Goal: Transaction & Acquisition: Purchase product/service

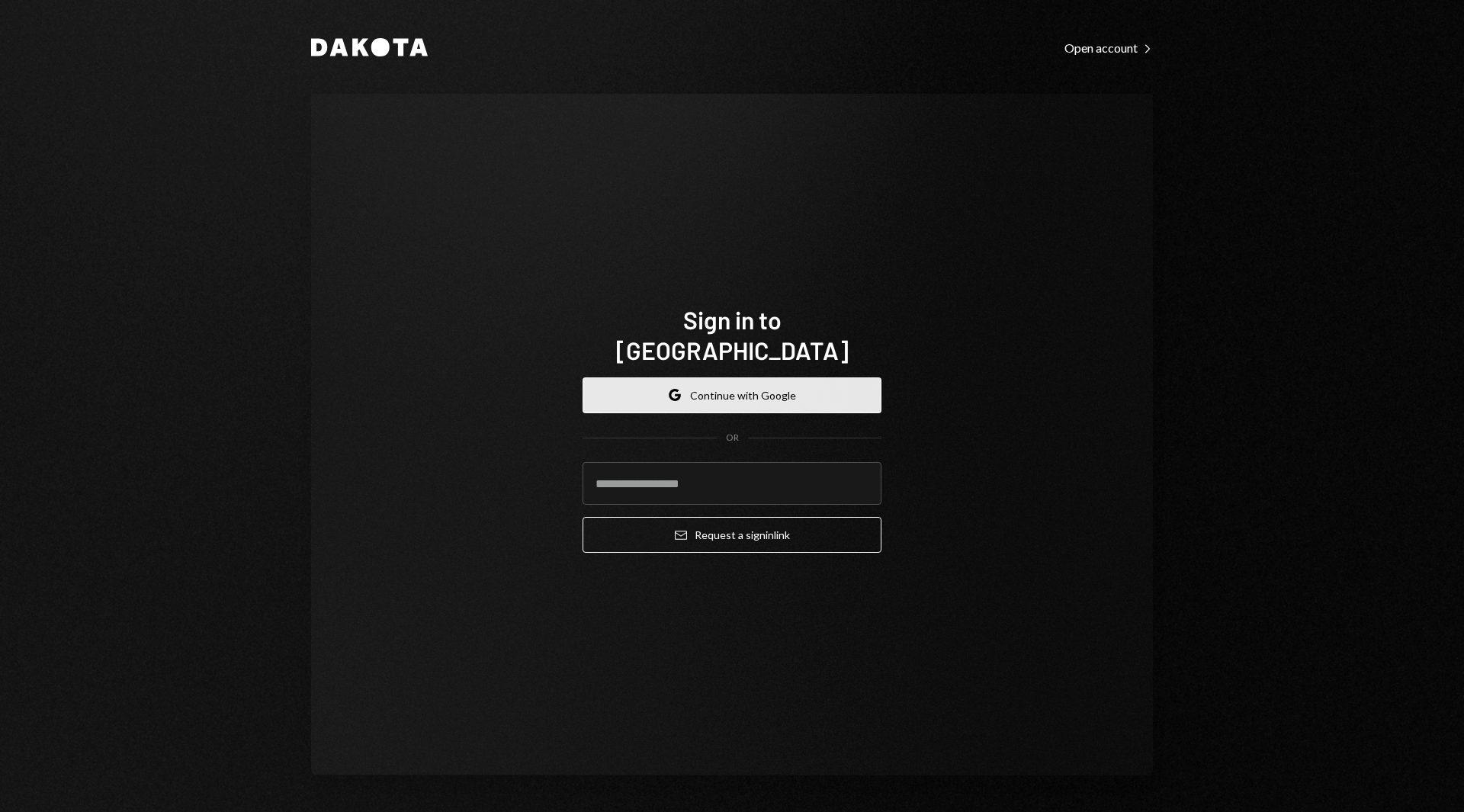
click at [729, 377] on button "Google Continue with Google" at bounding box center [732, 394] width 299 height 36
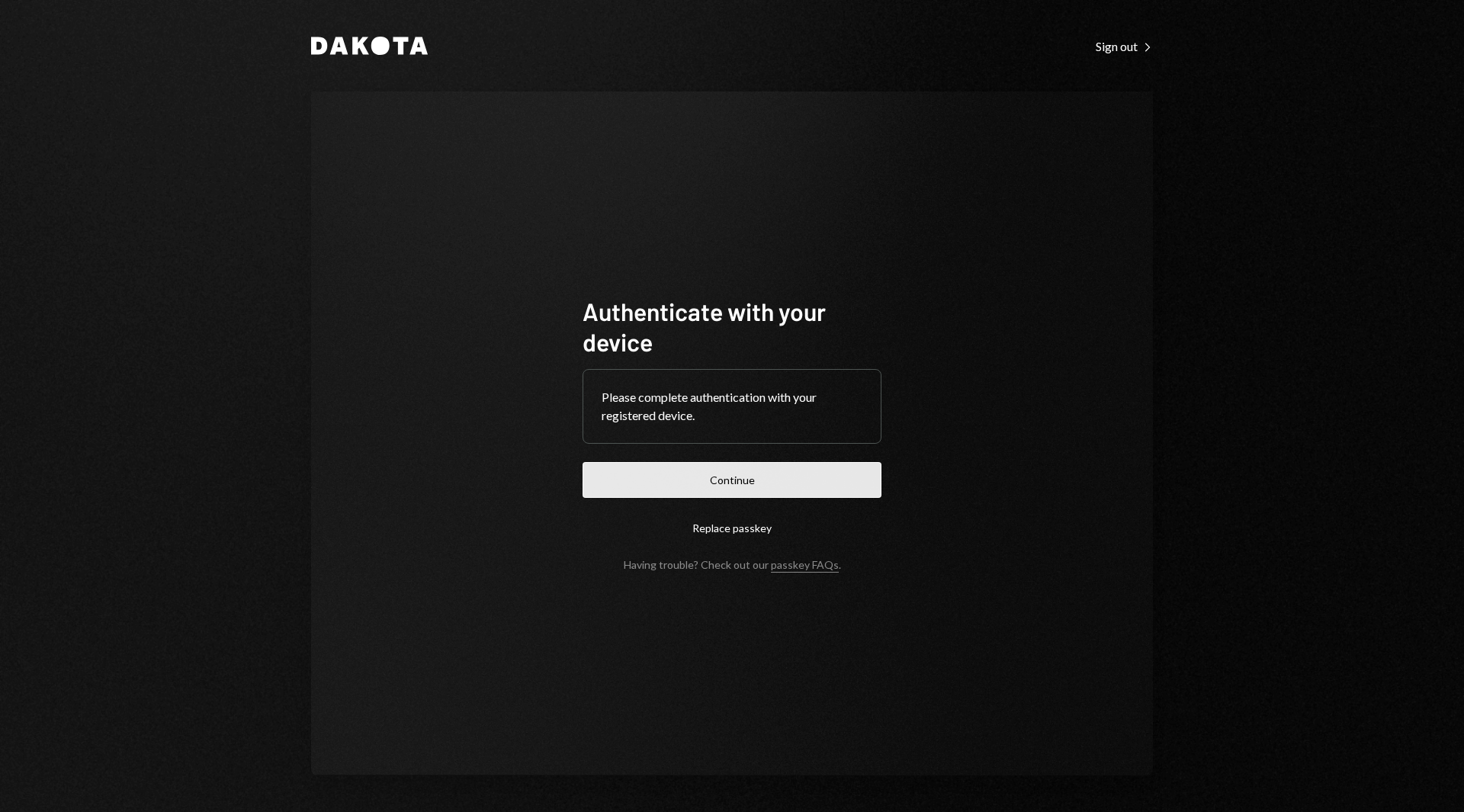
click at [720, 478] on button "Continue" at bounding box center [732, 479] width 299 height 36
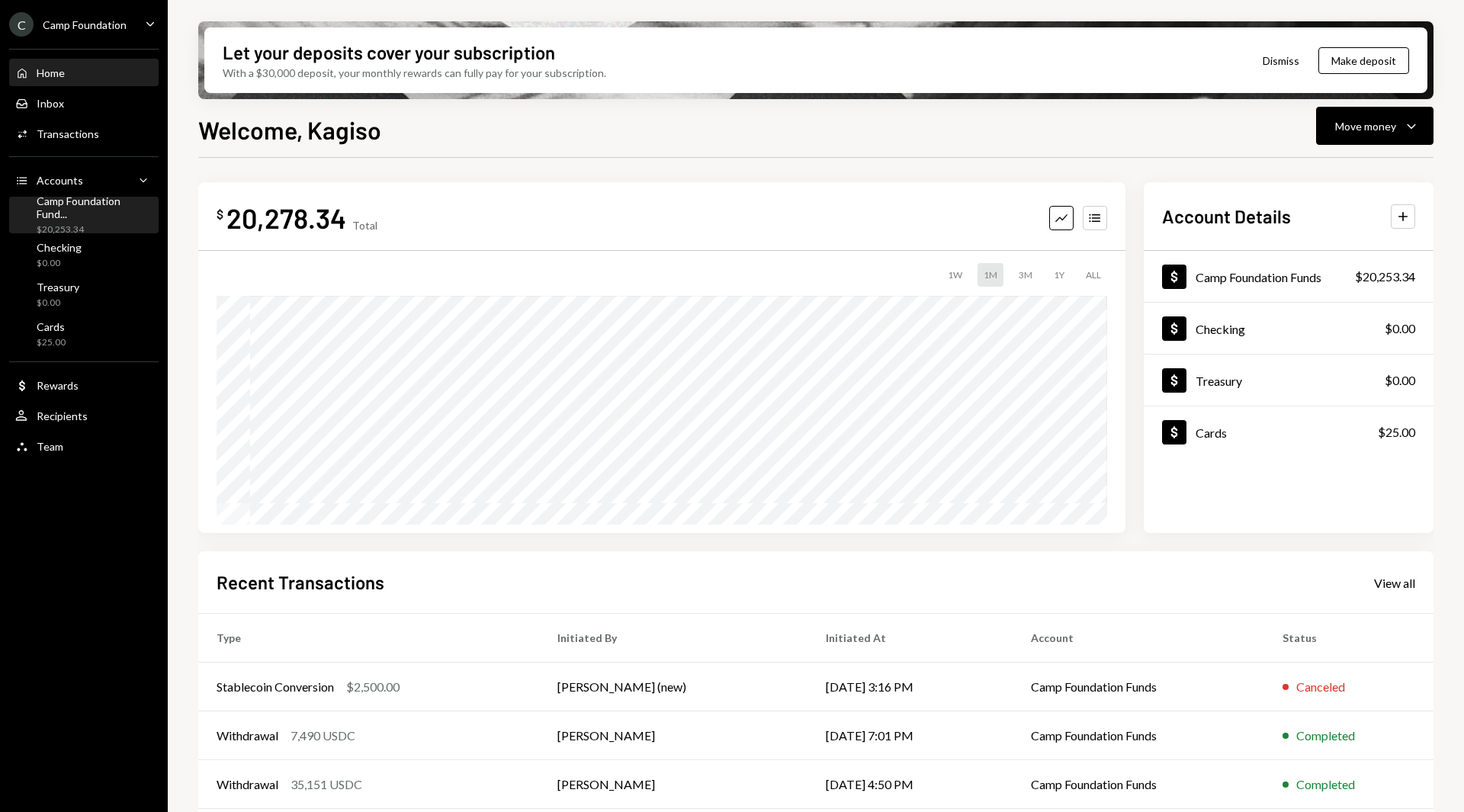
click at [114, 223] on div "$20,253.34" at bounding box center [95, 229] width 116 height 13
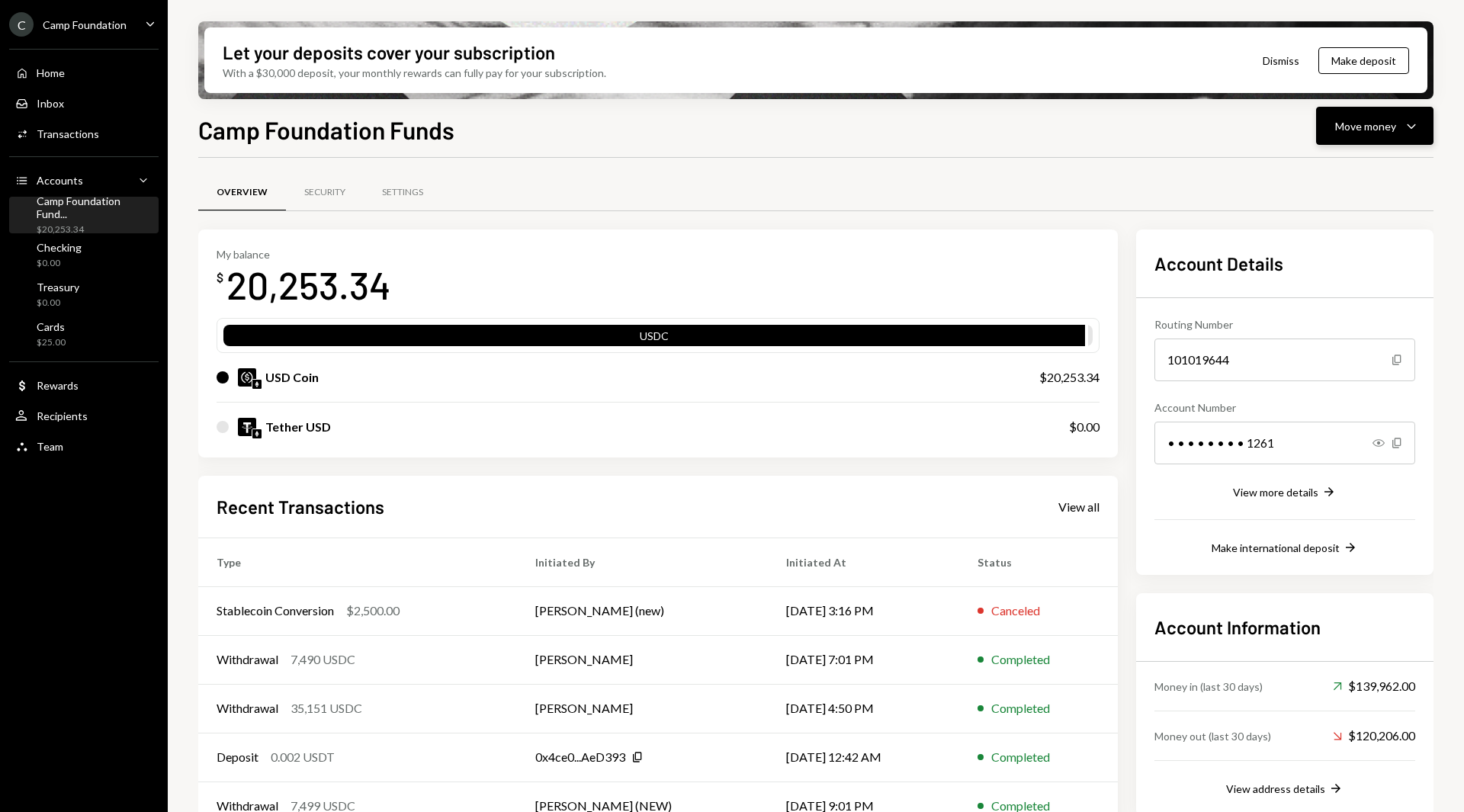
click at [1371, 125] on div "Move money" at bounding box center [1365, 125] width 61 height 16
drag, startPoint x: 1323, startPoint y: 171, endPoint x: 1321, endPoint y: 288, distance: 117.0
click at [1321, 288] on div "Withdraw Send Convert Transfer Deposit Deposit Swap Swap stablecoins" at bounding box center [1351, 229] width 165 height 162
click at [1321, 288] on div "Swap stablecoins" at bounding box center [1363, 288] width 112 height 16
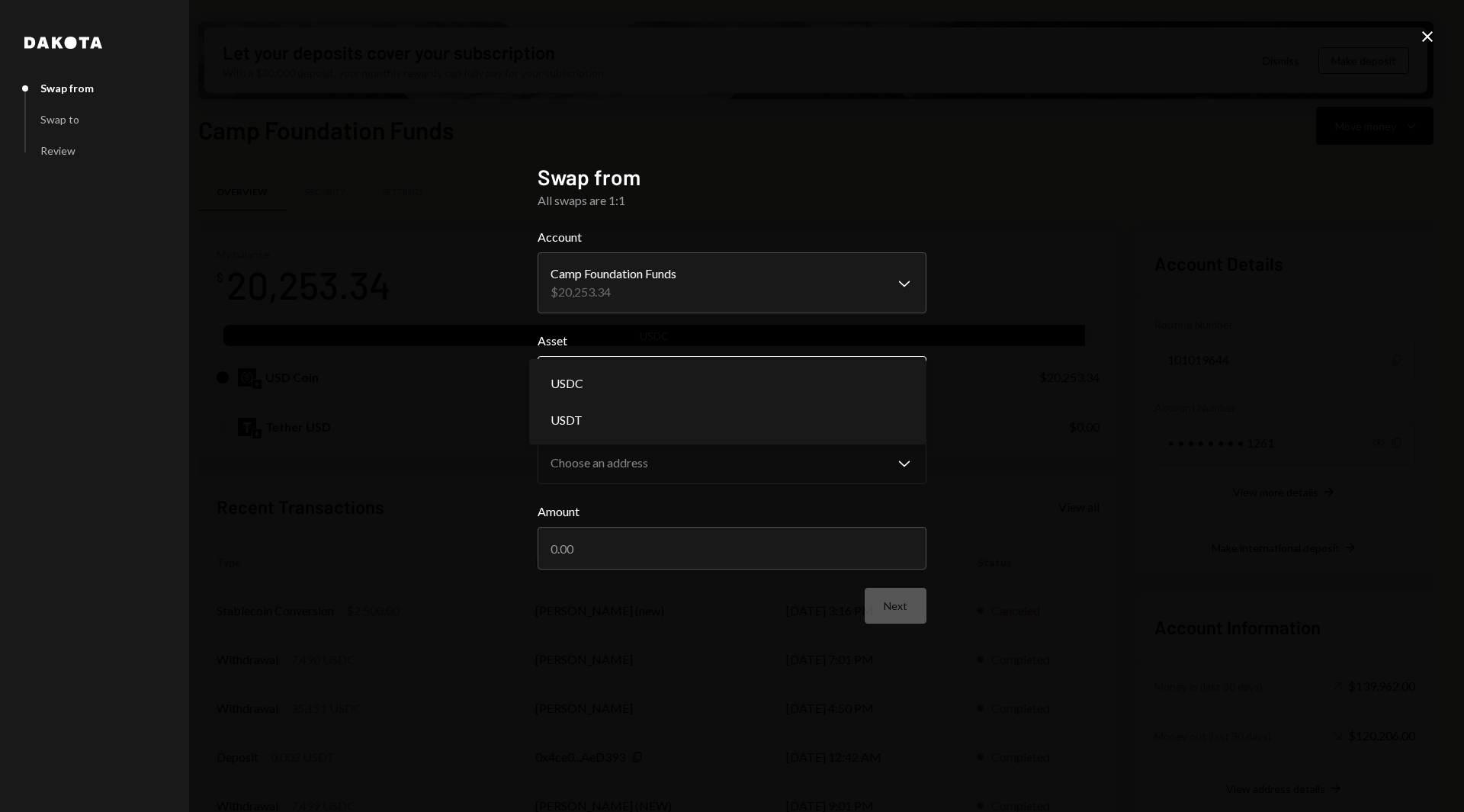
click at [761, 386] on body "C Camp Foundation Caret Down Home Home Inbox Inbox Activities Transactions Acco…" at bounding box center [732, 406] width 1464 height 812
select select "****"
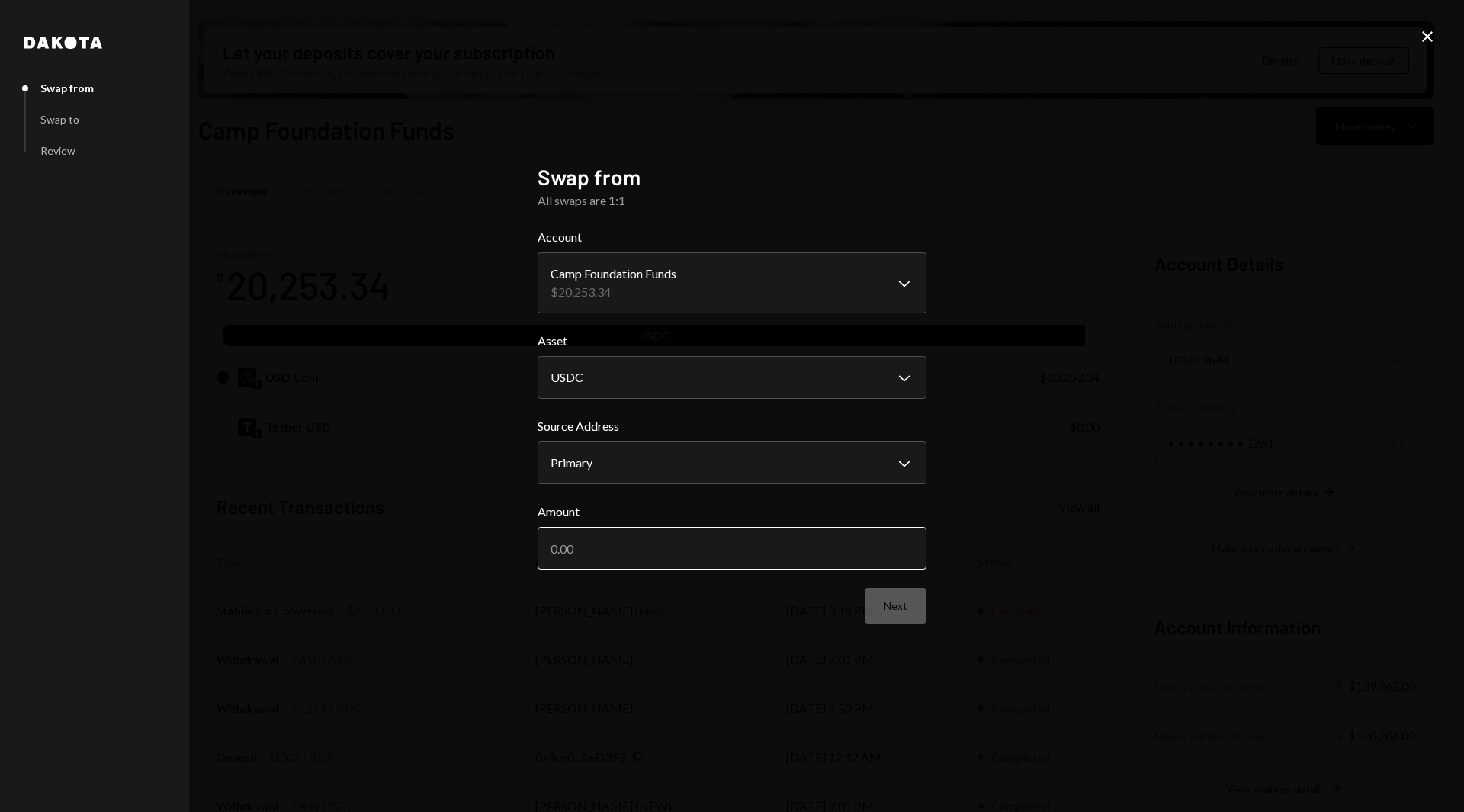
click at [703, 566] on input "Amount" at bounding box center [732, 548] width 389 height 42
type input "1010"
click at [892, 604] on button "Next" at bounding box center [895, 606] width 62 height 36
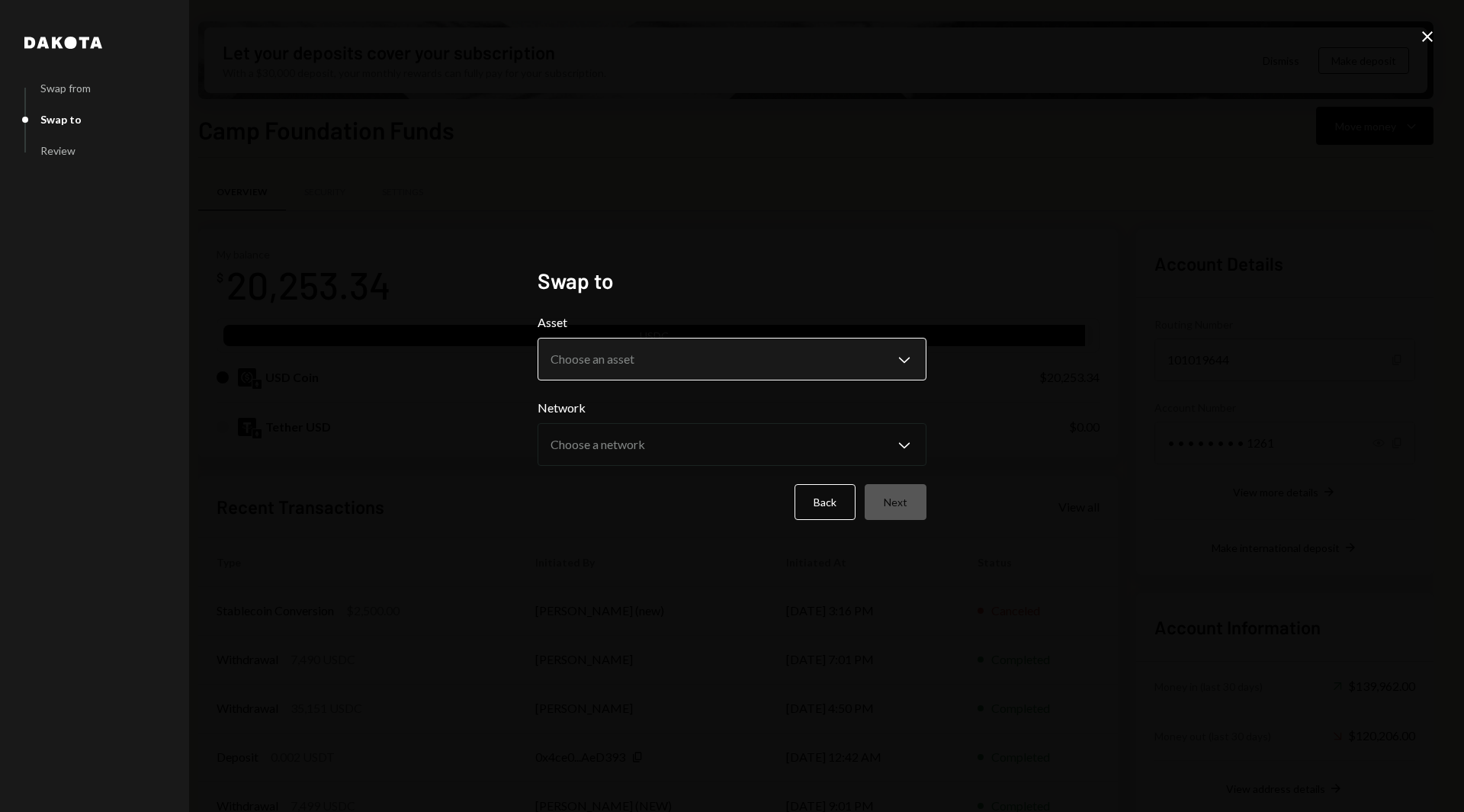
click at [841, 359] on body "C Camp Foundation Caret Down Home Home Inbox Inbox Activities Transactions Acco…" at bounding box center [732, 406] width 1464 height 812
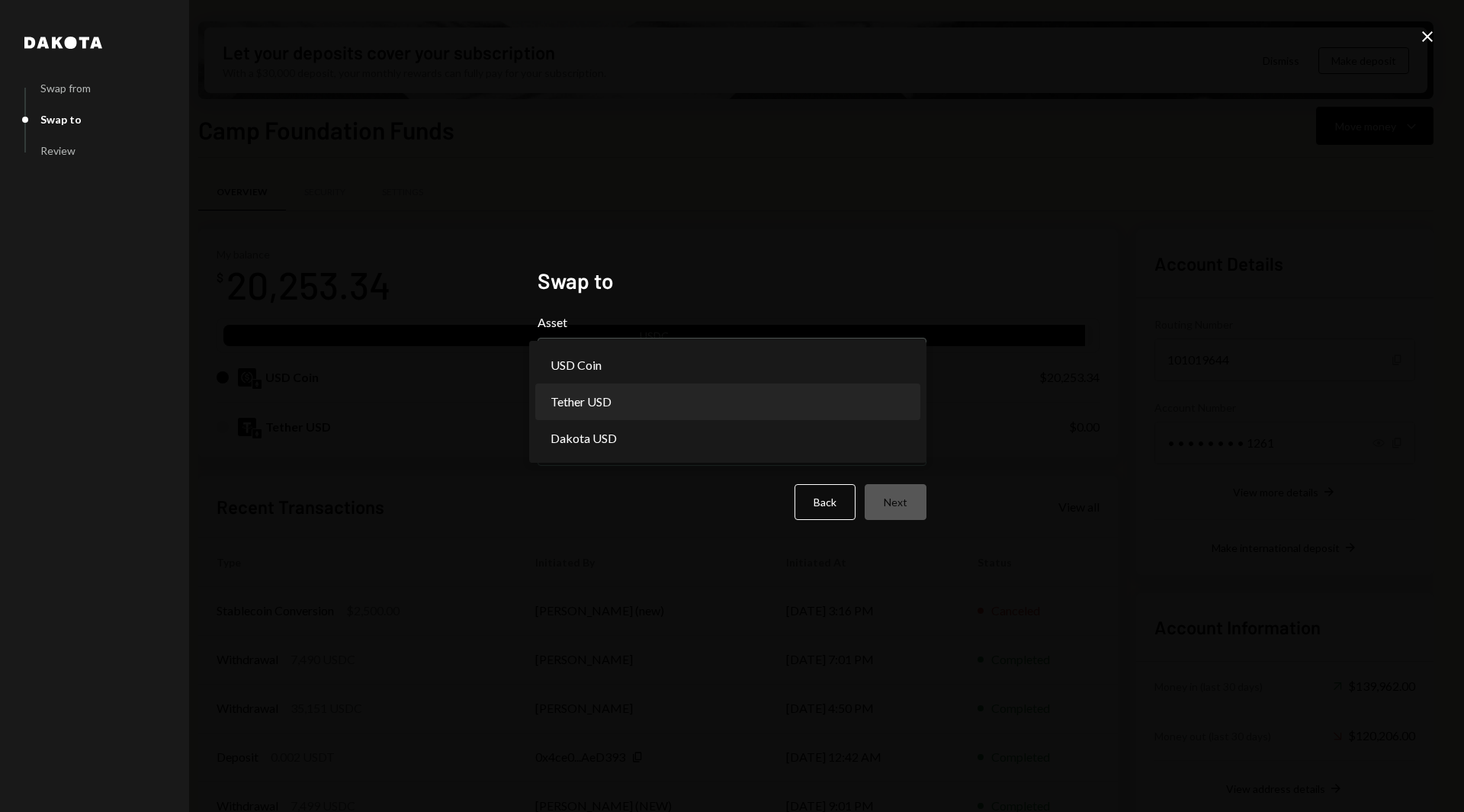
select select "****"
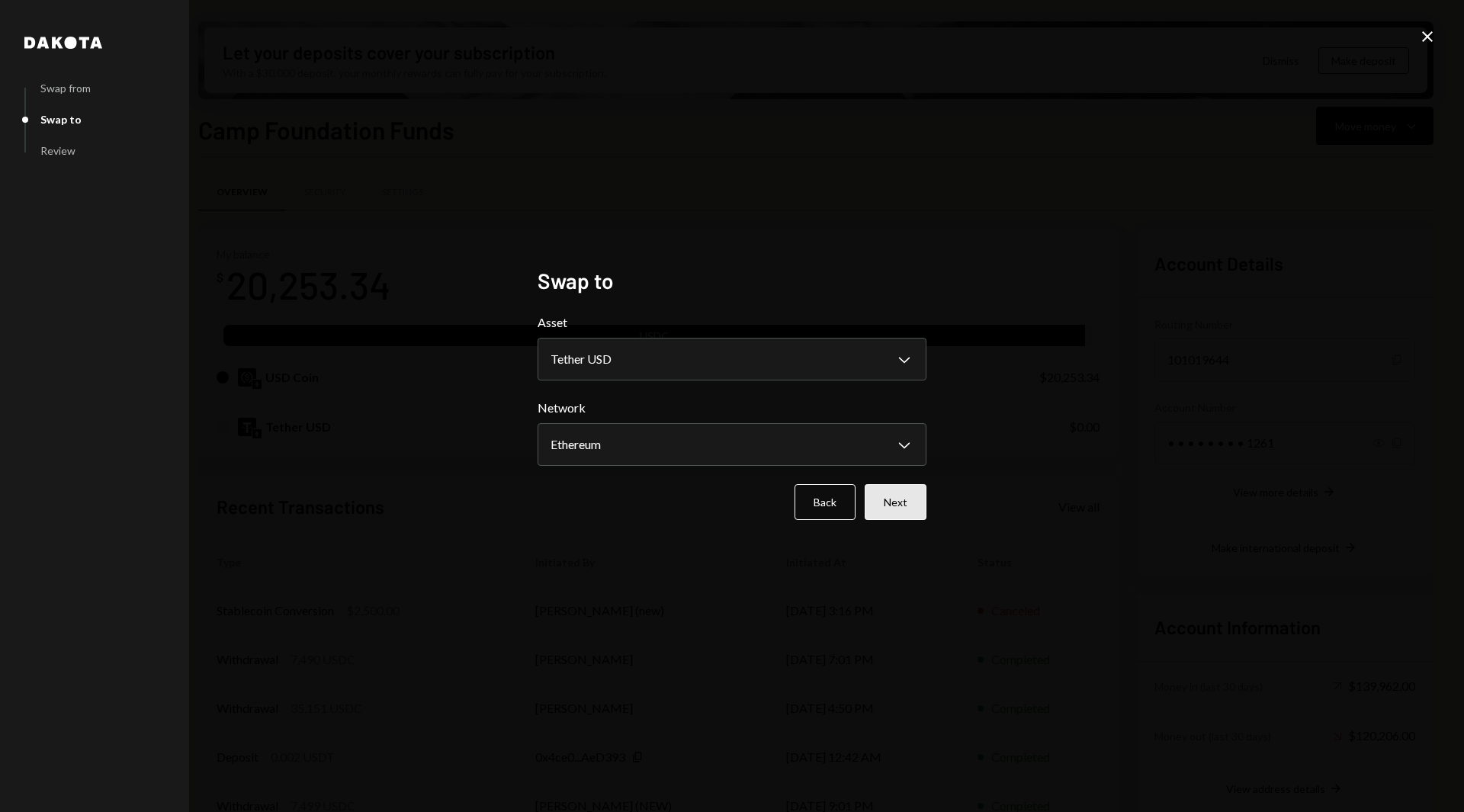
click at [880, 493] on button "Next" at bounding box center [895, 501] width 62 height 36
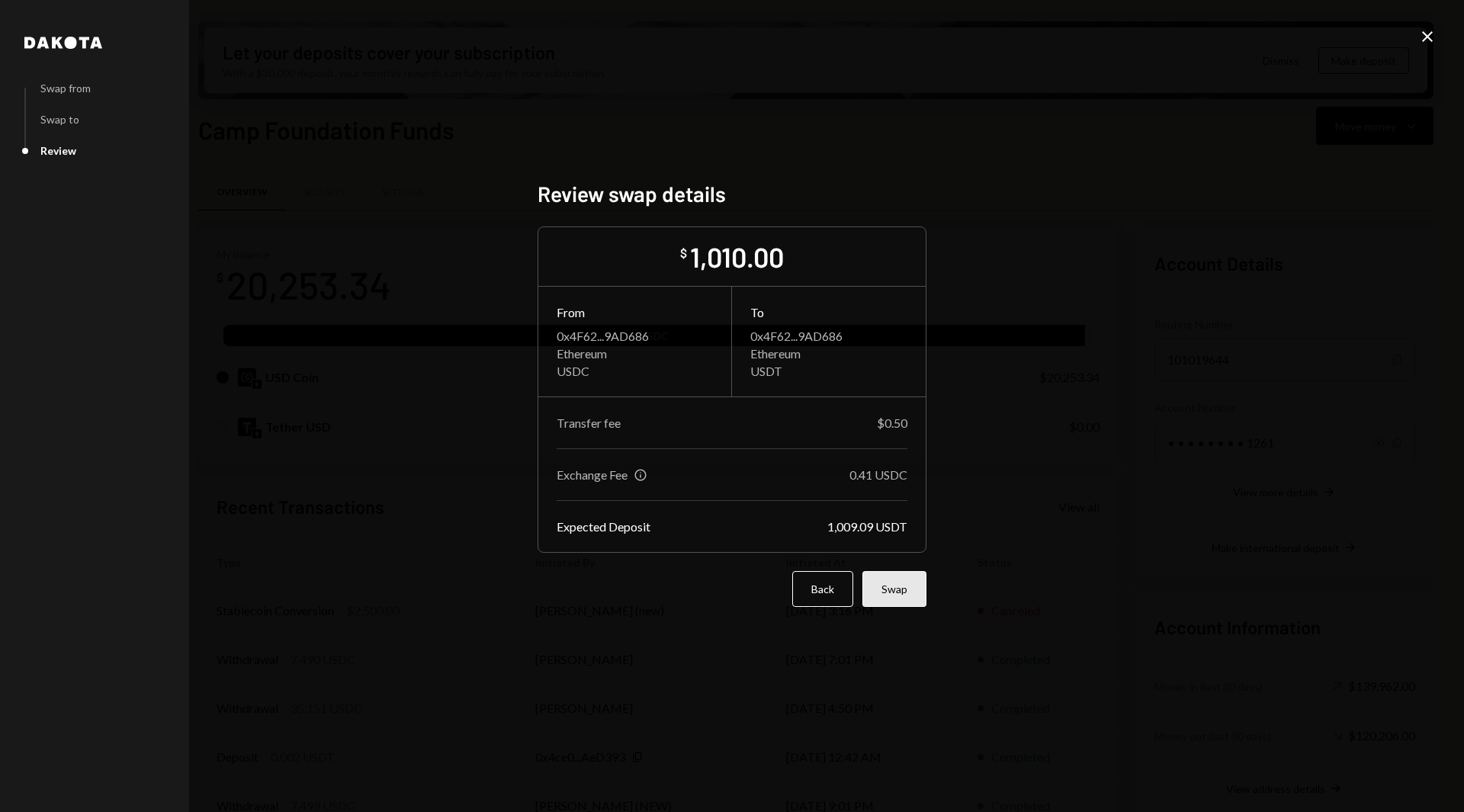
click at [892, 589] on button "Swap" at bounding box center [894, 589] width 64 height 36
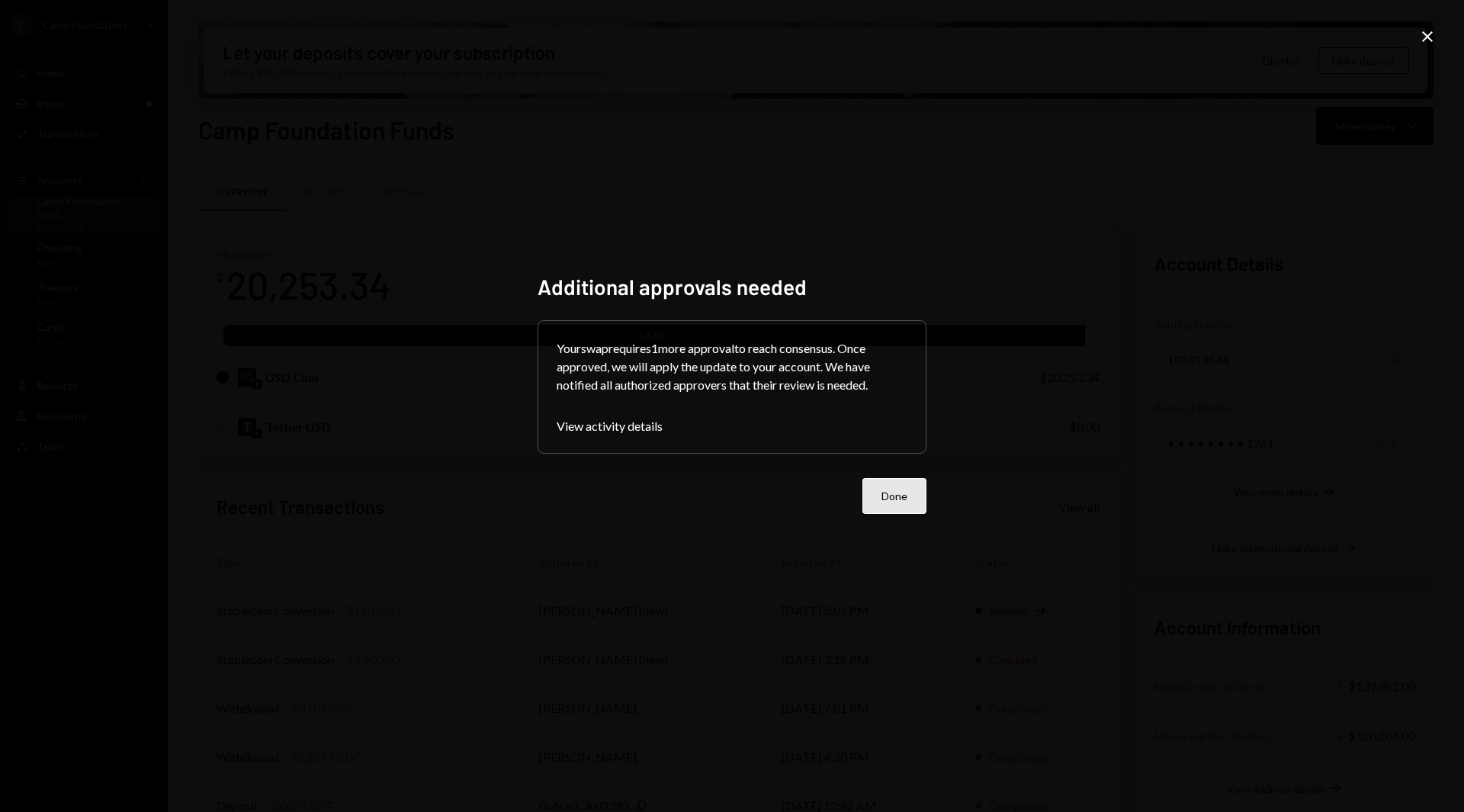
click at [911, 499] on button "Done" at bounding box center [894, 496] width 64 height 36
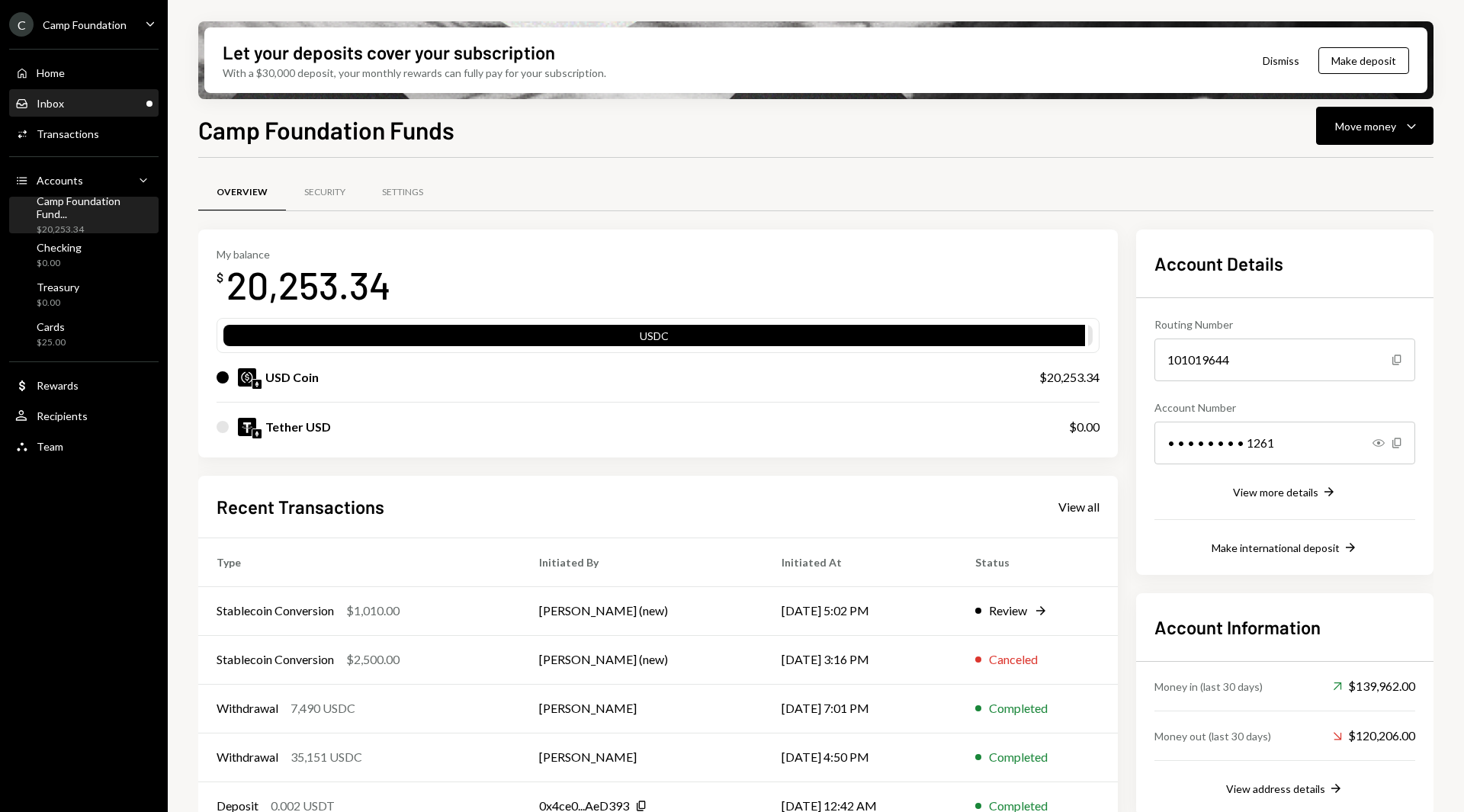
click at [110, 110] on div "Inbox Inbox" at bounding box center [84, 103] width 137 height 14
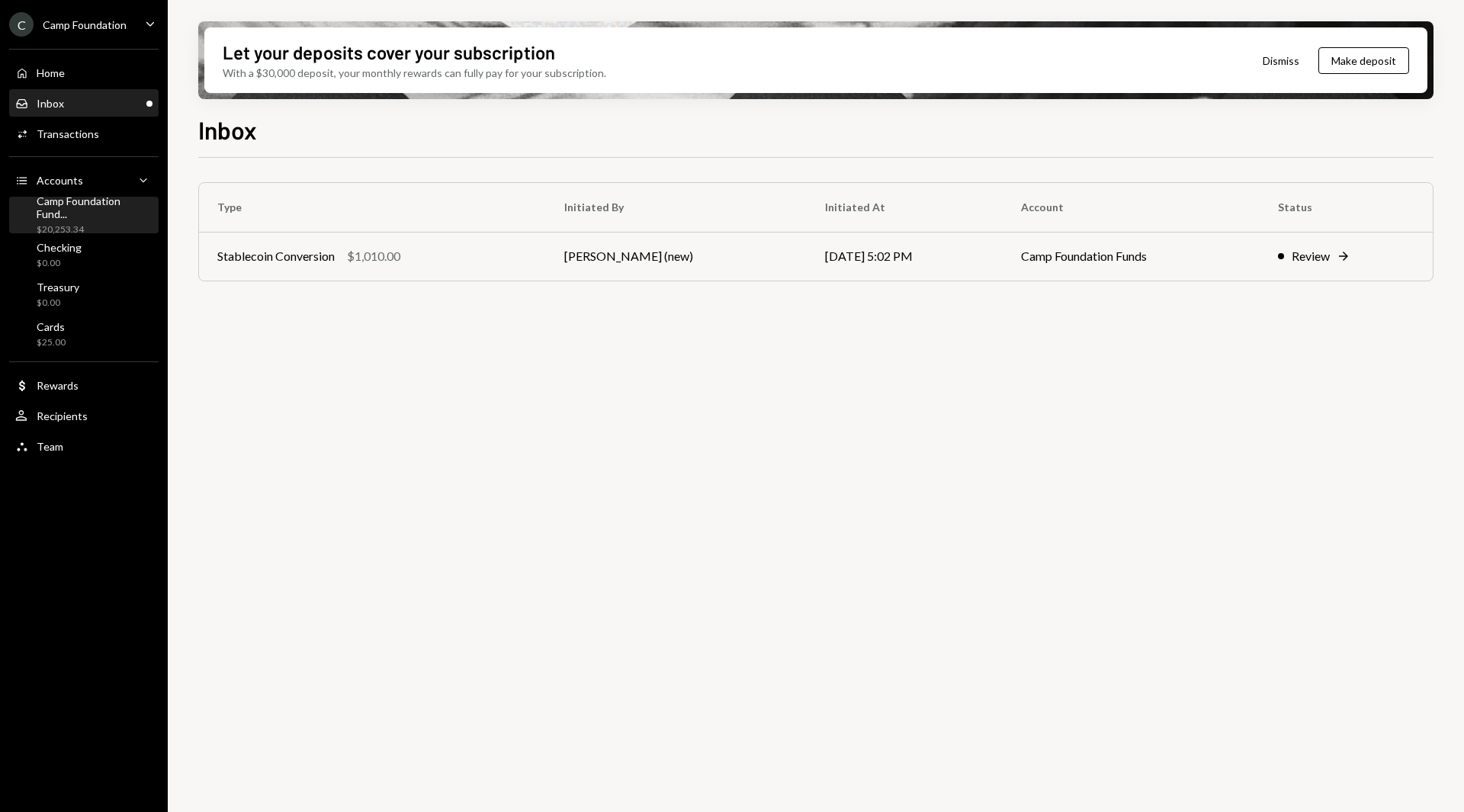
click at [89, 215] on div "Camp Foundation Fund... $20,253.34" at bounding box center [95, 215] width 116 height 41
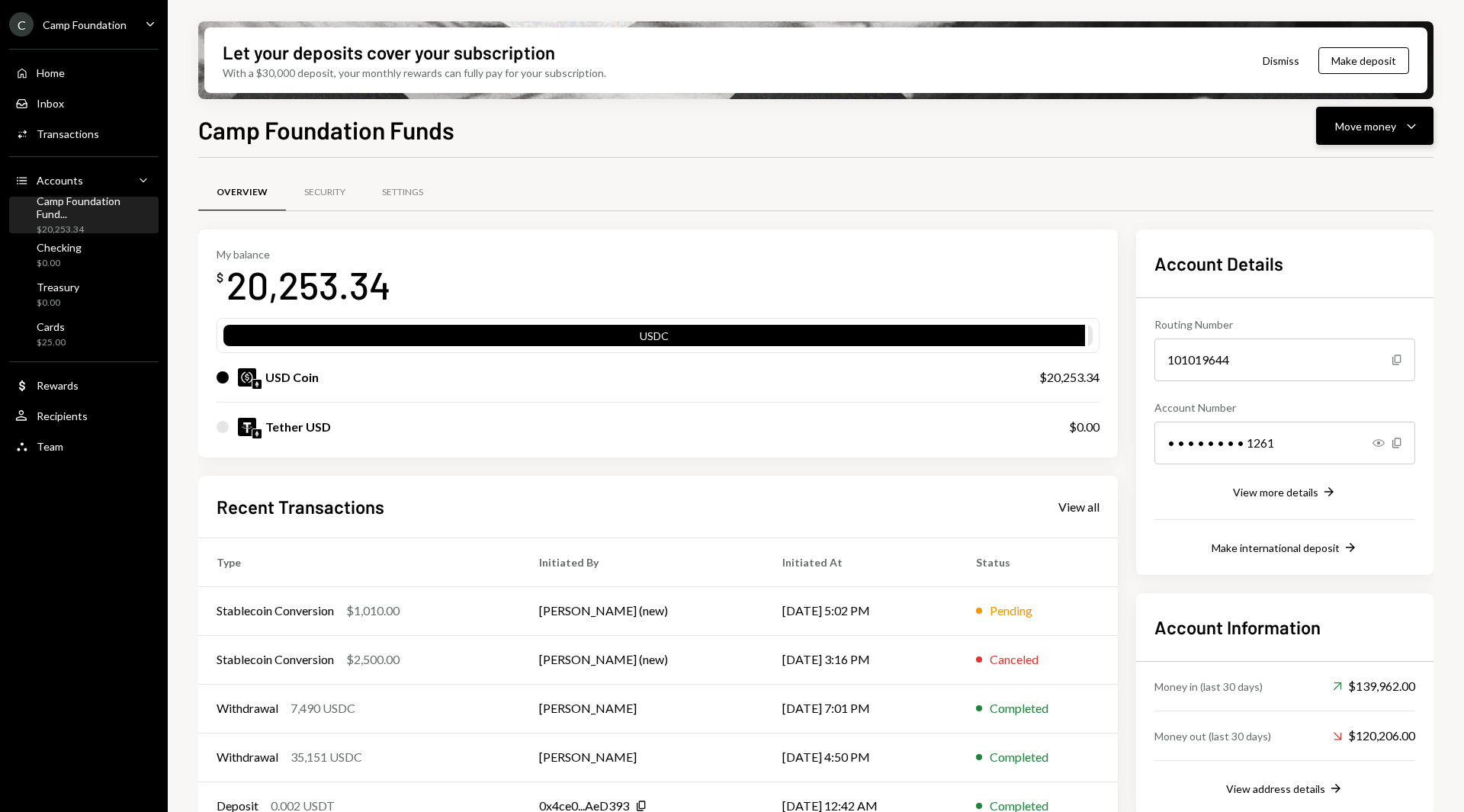
click at [1393, 134] on div "Move money" at bounding box center [1365, 125] width 61 height 16
click at [1317, 183] on div "Withdraw Send" at bounding box center [1351, 171] width 152 height 34
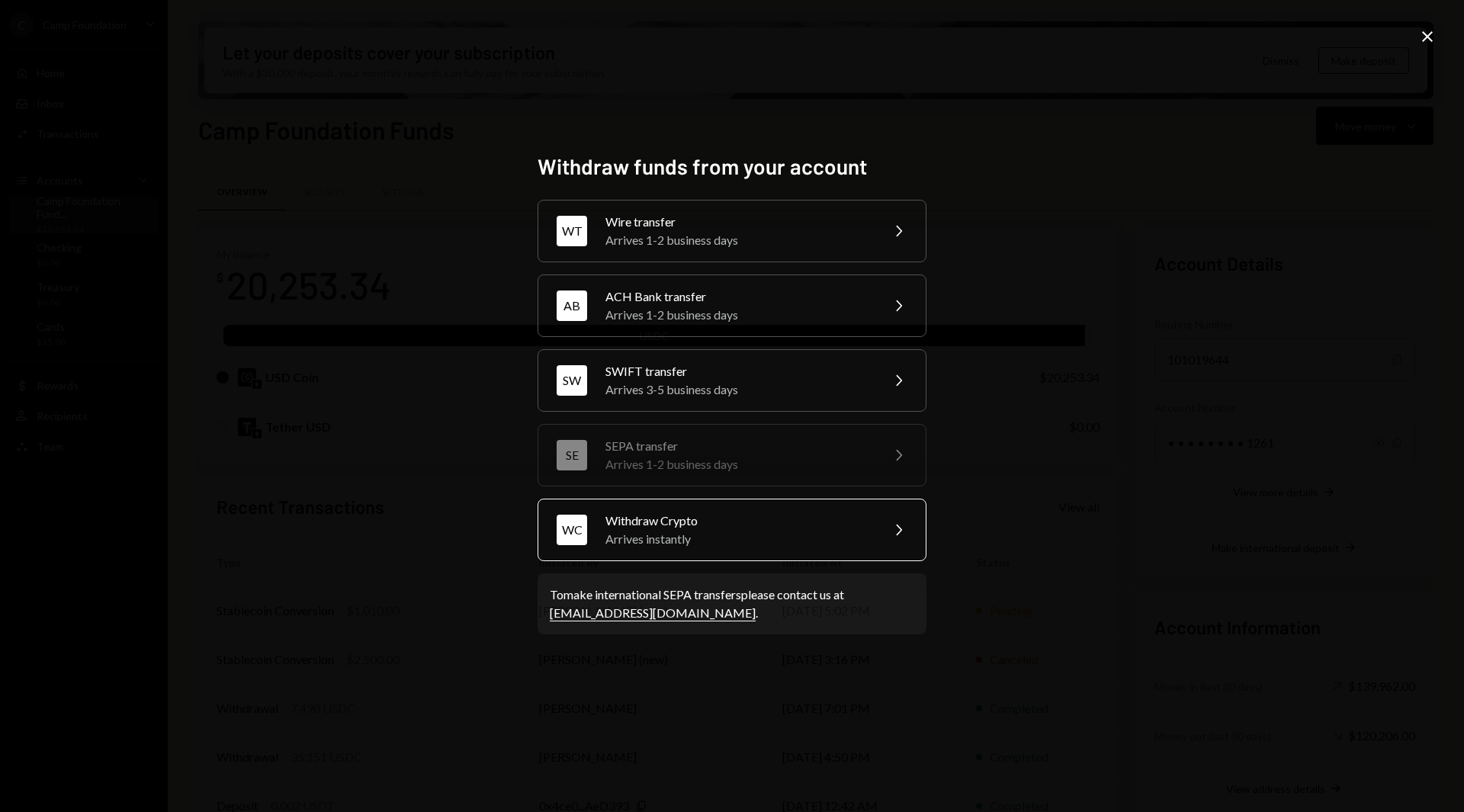
click at [629, 509] on div "WC Withdraw Crypto Arrives instantly Chevron Right" at bounding box center [732, 530] width 389 height 63
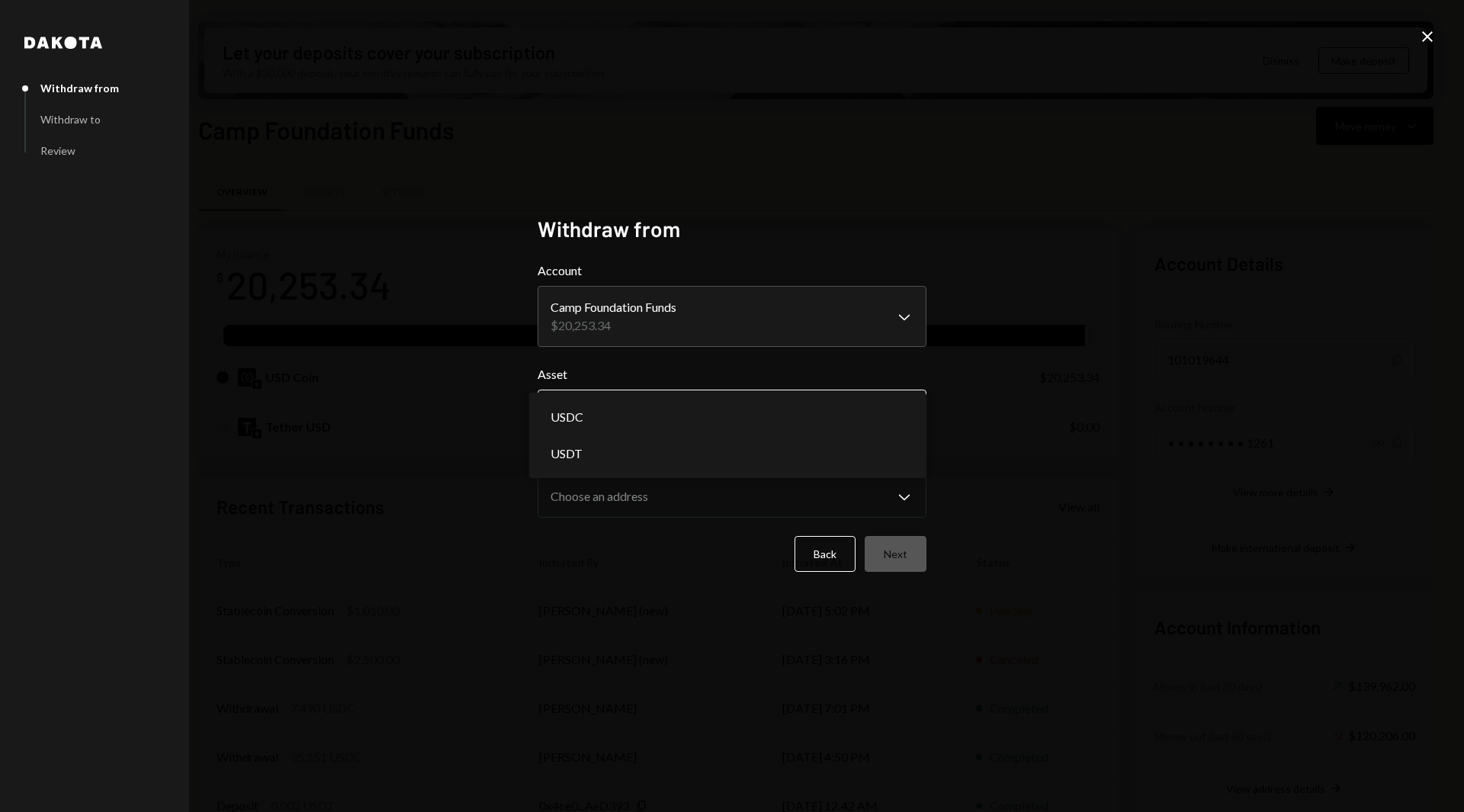
click at [619, 424] on body "C Camp Foundation Caret Down Home Home Inbox Inbox Activities Transactions Acco…" at bounding box center [732, 406] width 1464 height 812
select select "****"
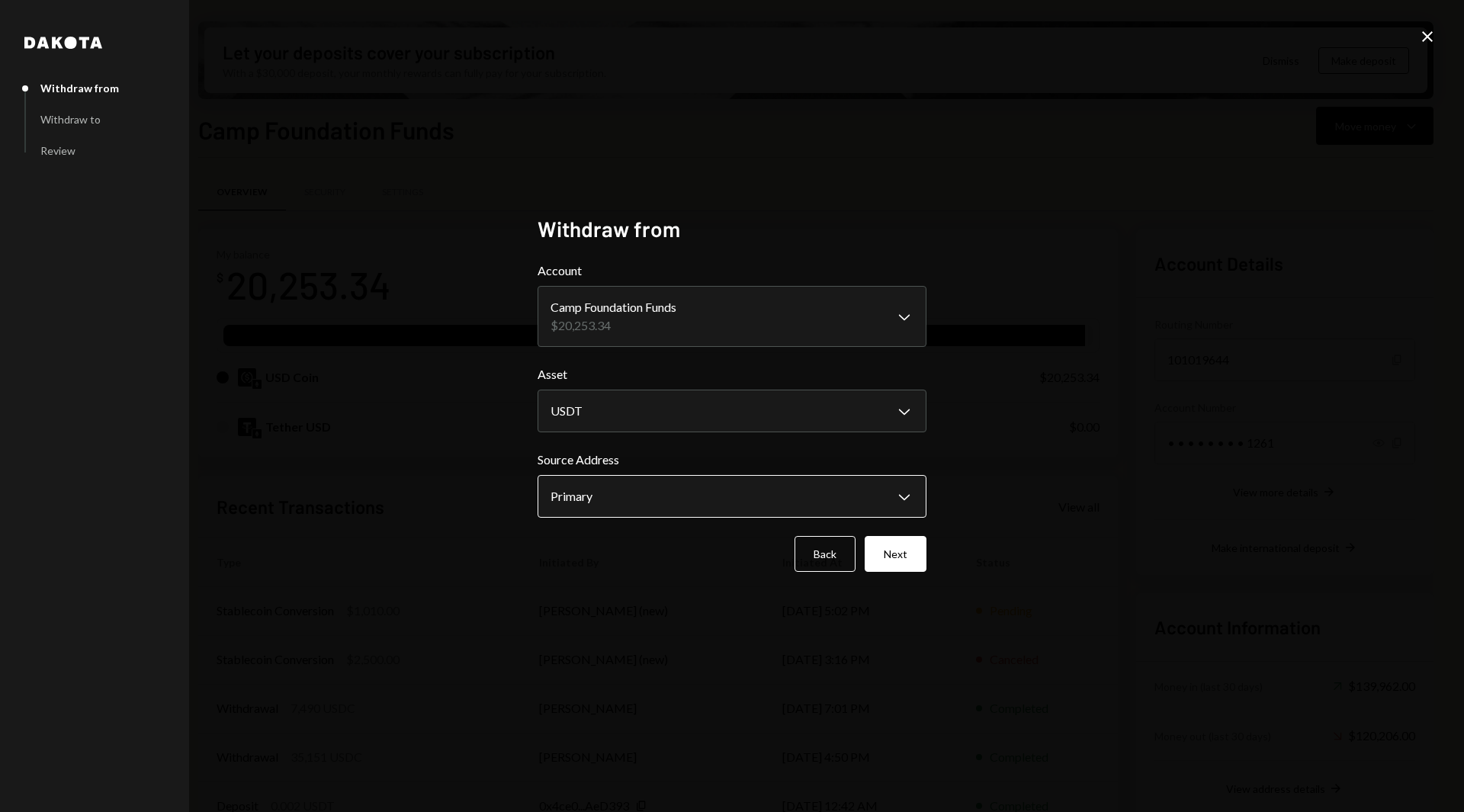
click at [599, 489] on body "C Camp Foundation Caret Down Home Home Inbox Inbox Activities Transactions Acco…" at bounding box center [732, 406] width 1464 height 812
click at [1423, 41] on icon "Close" at bounding box center [1428, 37] width 18 height 18
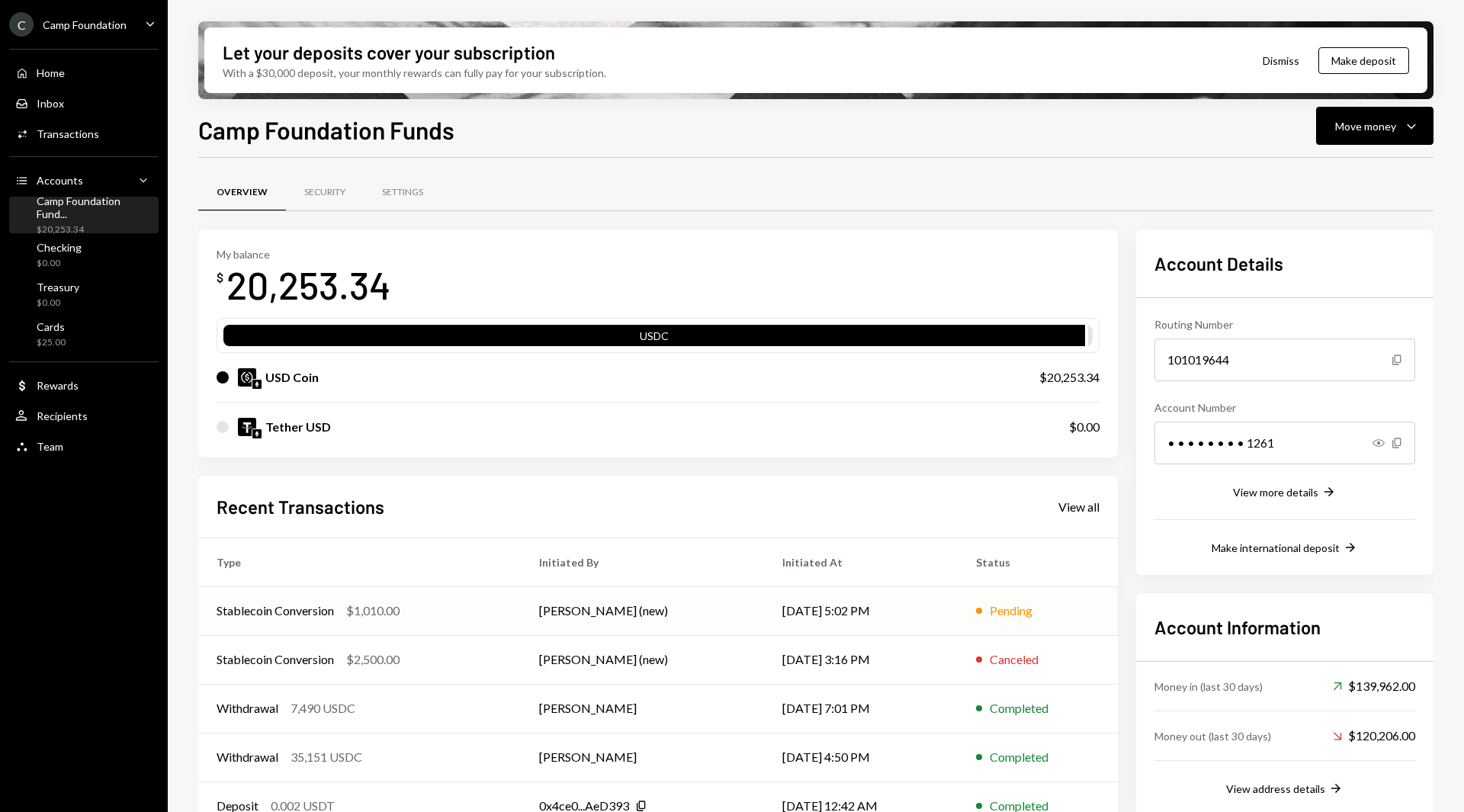
click at [358, 622] on td "Stablecoin Conversion $1,010.00" at bounding box center [360, 610] width 323 height 49
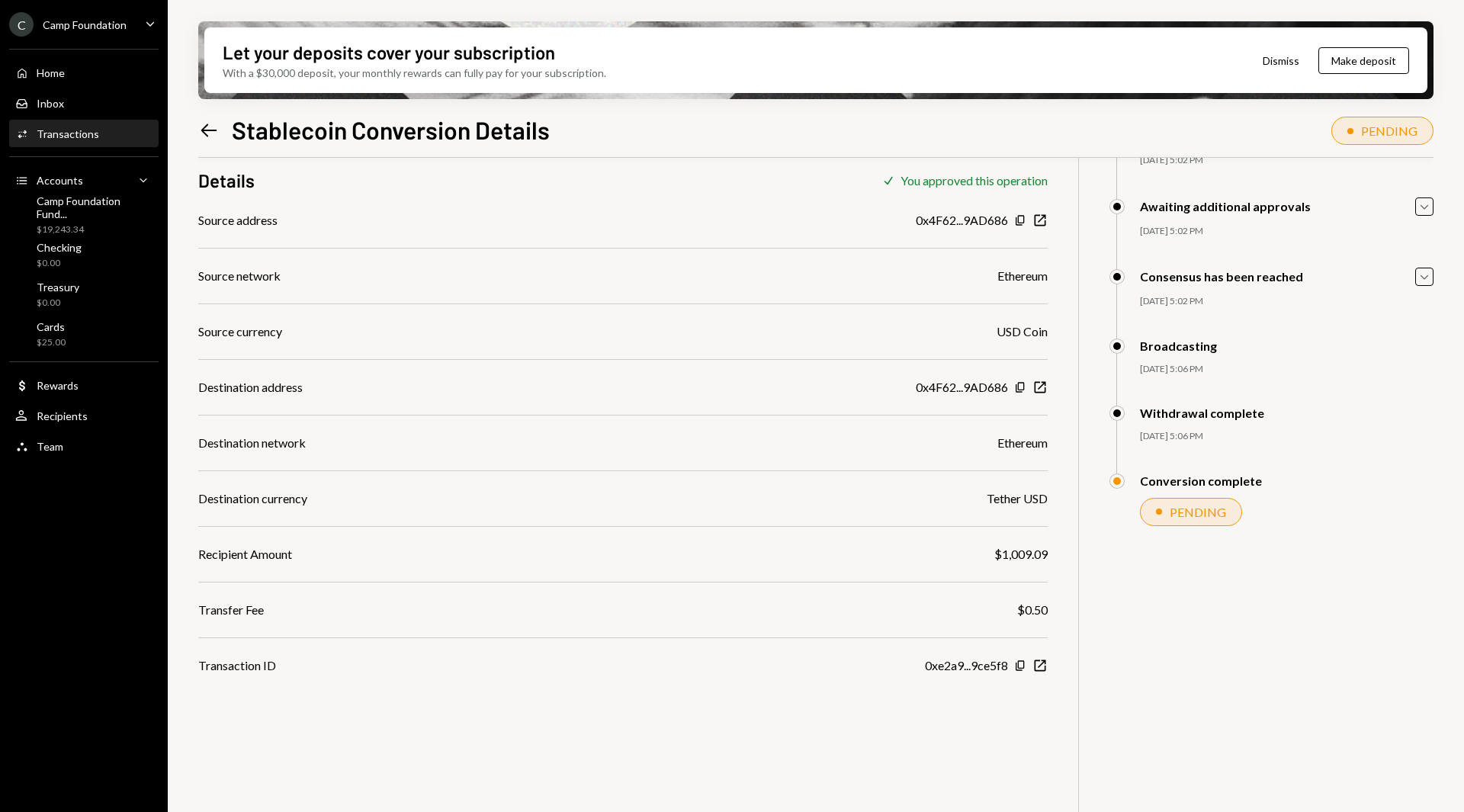
scroll to position [122, 0]
click at [1033, 664] on icon "New Window" at bounding box center [1040, 665] width 16 height 16
click at [50, 231] on div "Camp Foundation Fund... $19,243.34" at bounding box center [84, 216] width 137 height 35
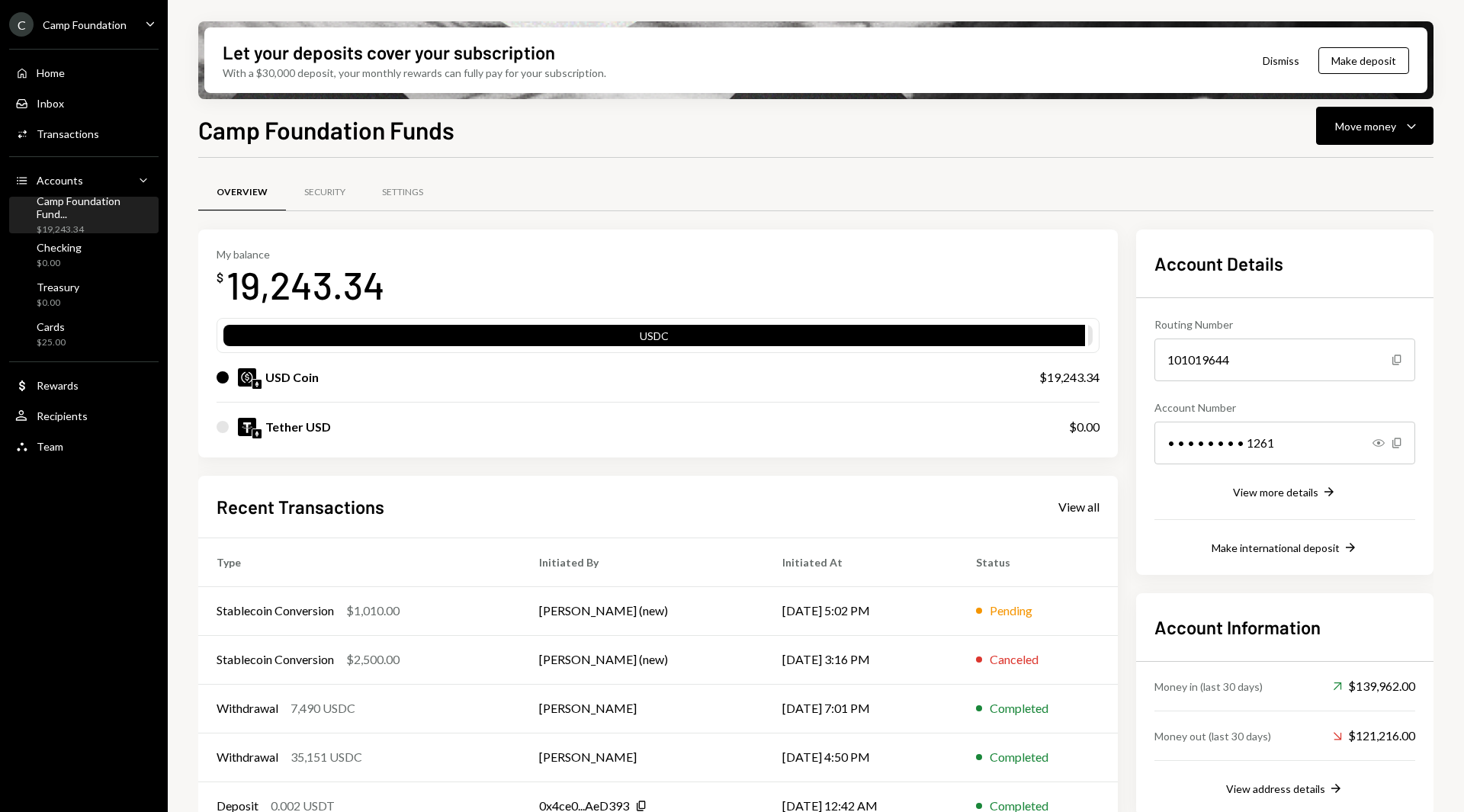
click at [411, 434] on div "Tether USD" at bounding box center [628, 427] width 822 height 18
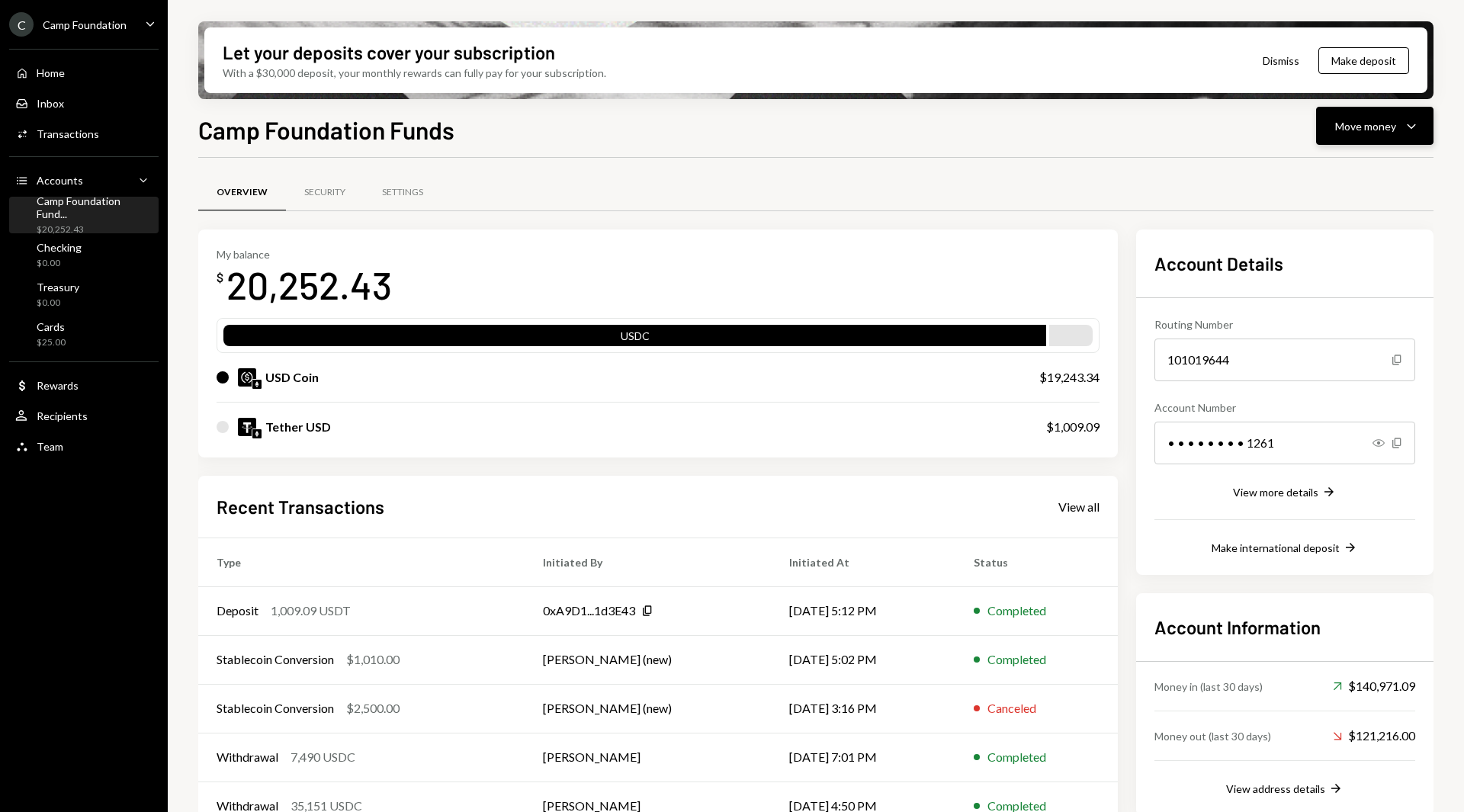
click at [1340, 125] on div "Move money" at bounding box center [1365, 125] width 61 height 16
click at [1321, 168] on div "Send" at bounding box center [1363, 171] width 112 height 16
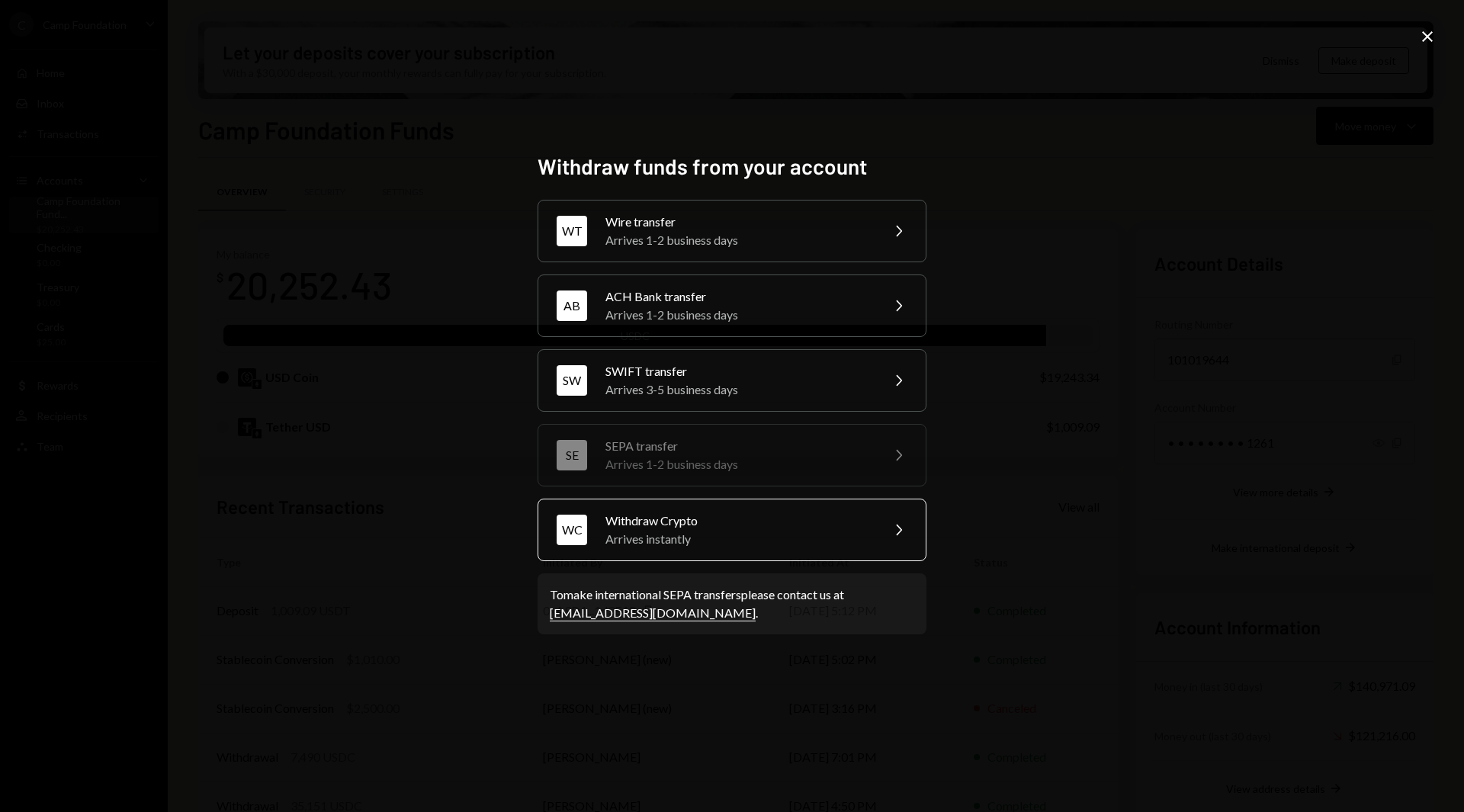
click at [681, 535] on div "Arrives instantly" at bounding box center [738, 539] width 266 height 18
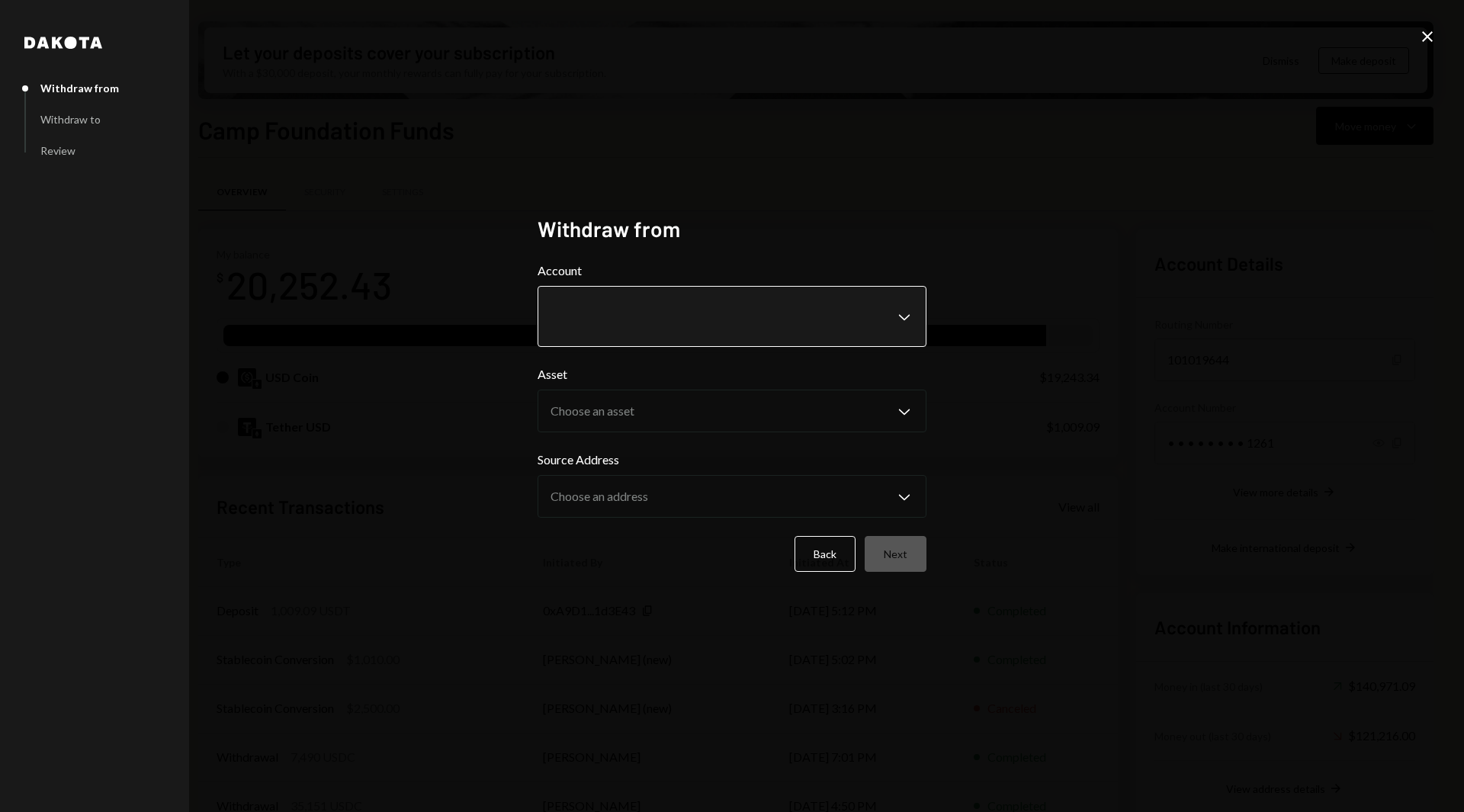
click at [619, 296] on body "C Camp Foundation Caret Down Home Home Inbox Inbox Activities Transactions Acco…" at bounding box center [732, 406] width 1464 height 812
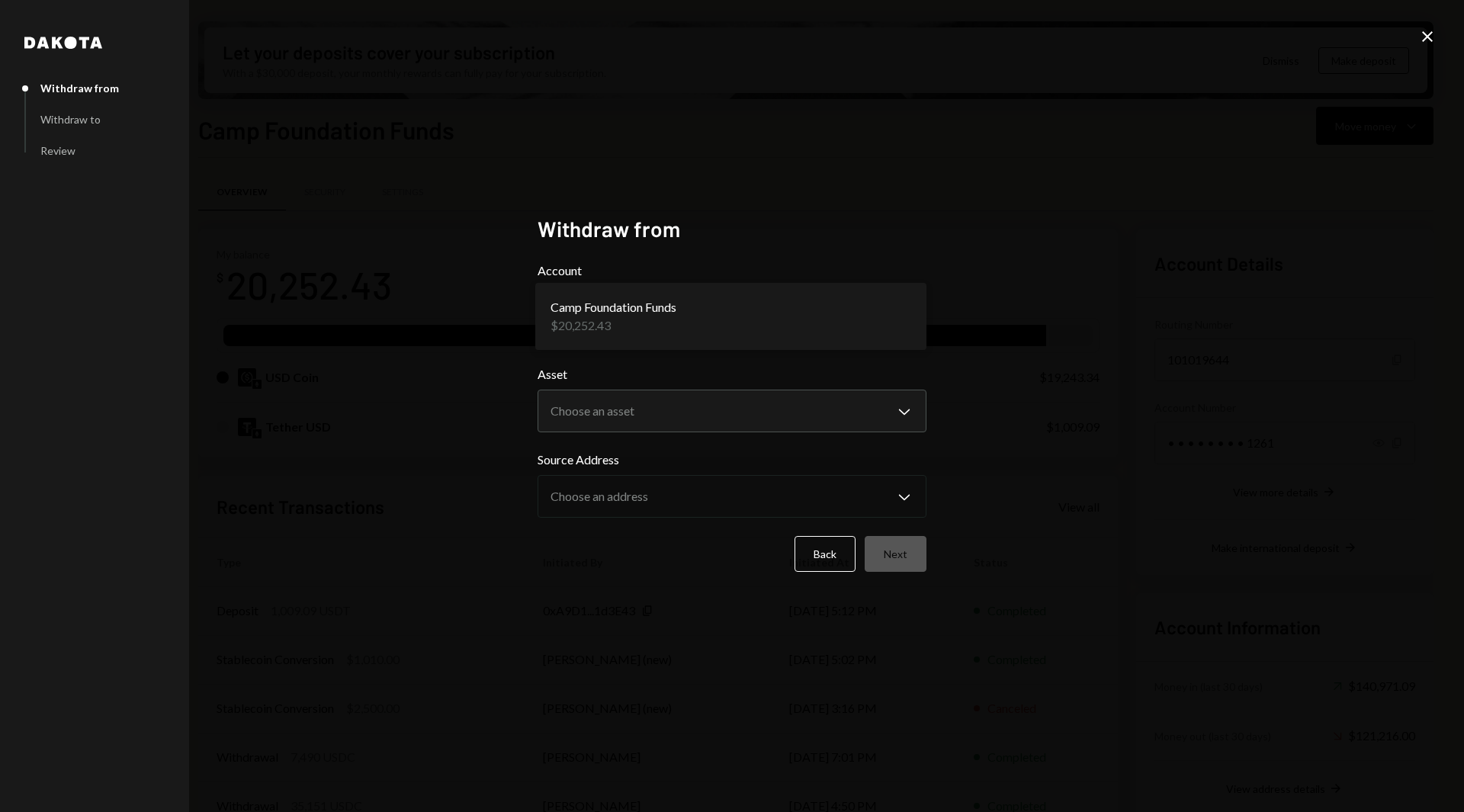
click at [604, 389] on div "Asset Choose an asset Chevron Down **** ****" at bounding box center [732, 398] width 389 height 67
click at [606, 412] on body "C Camp Foundation Caret Down Home Home Inbox Inbox Activities Transactions Acco…" at bounding box center [732, 406] width 1464 height 812
select select "****"
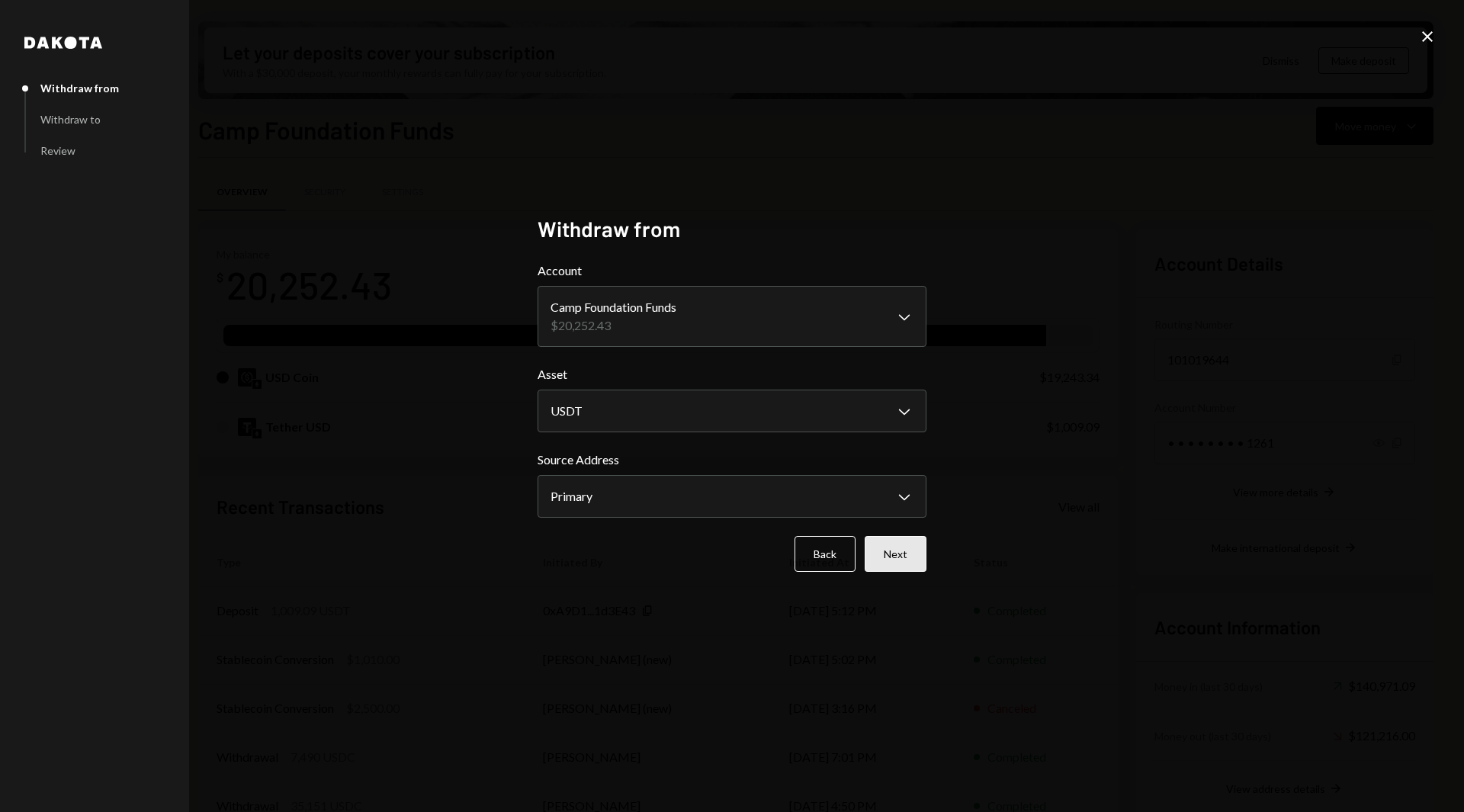
click at [901, 554] on button "Next" at bounding box center [895, 553] width 62 height 36
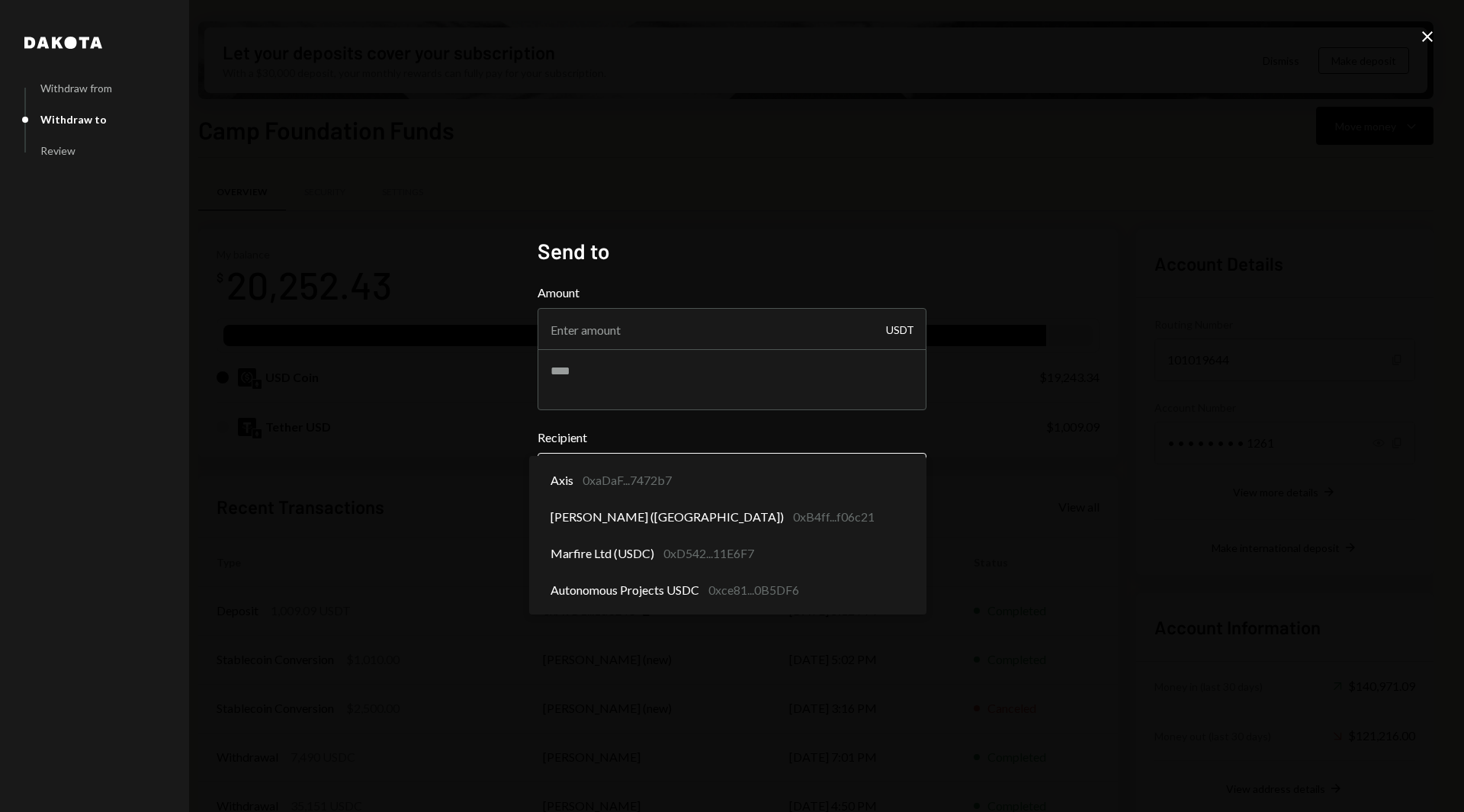
click at [652, 465] on body "C Camp Foundation Caret Down Home Home Inbox Inbox Activities Transactions Acco…" at bounding box center [732, 406] width 1464 height 812
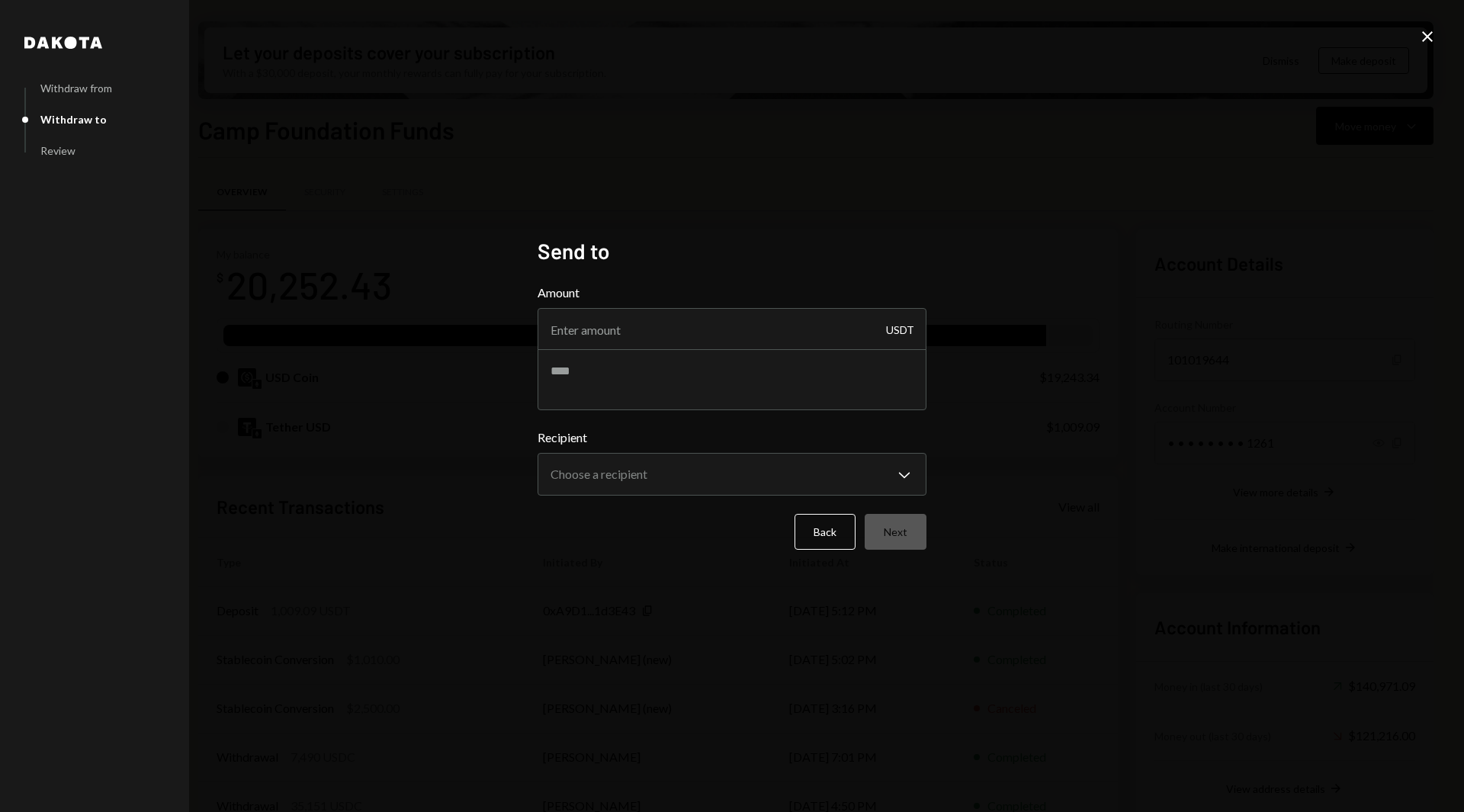
click at [456, 544] on div "**********" at bounding box center [732, 406] width 1464 height 812
click at [1432, 38] on icon "Close" at bounding box center [1428, 37] width 18 height 18
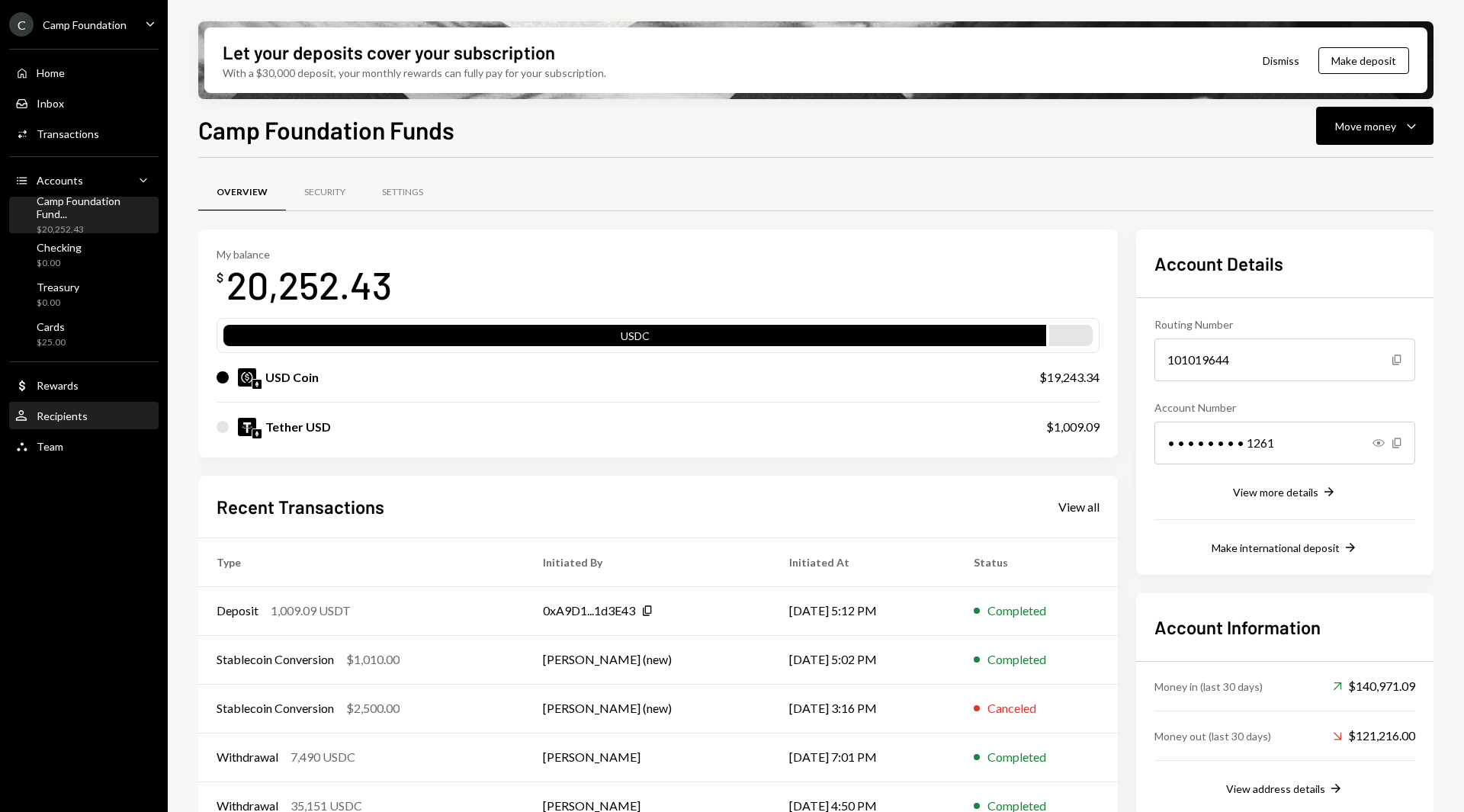
click at [45, 412] on div "Recipients" at bounding box center [62, 416] width 51 height 13
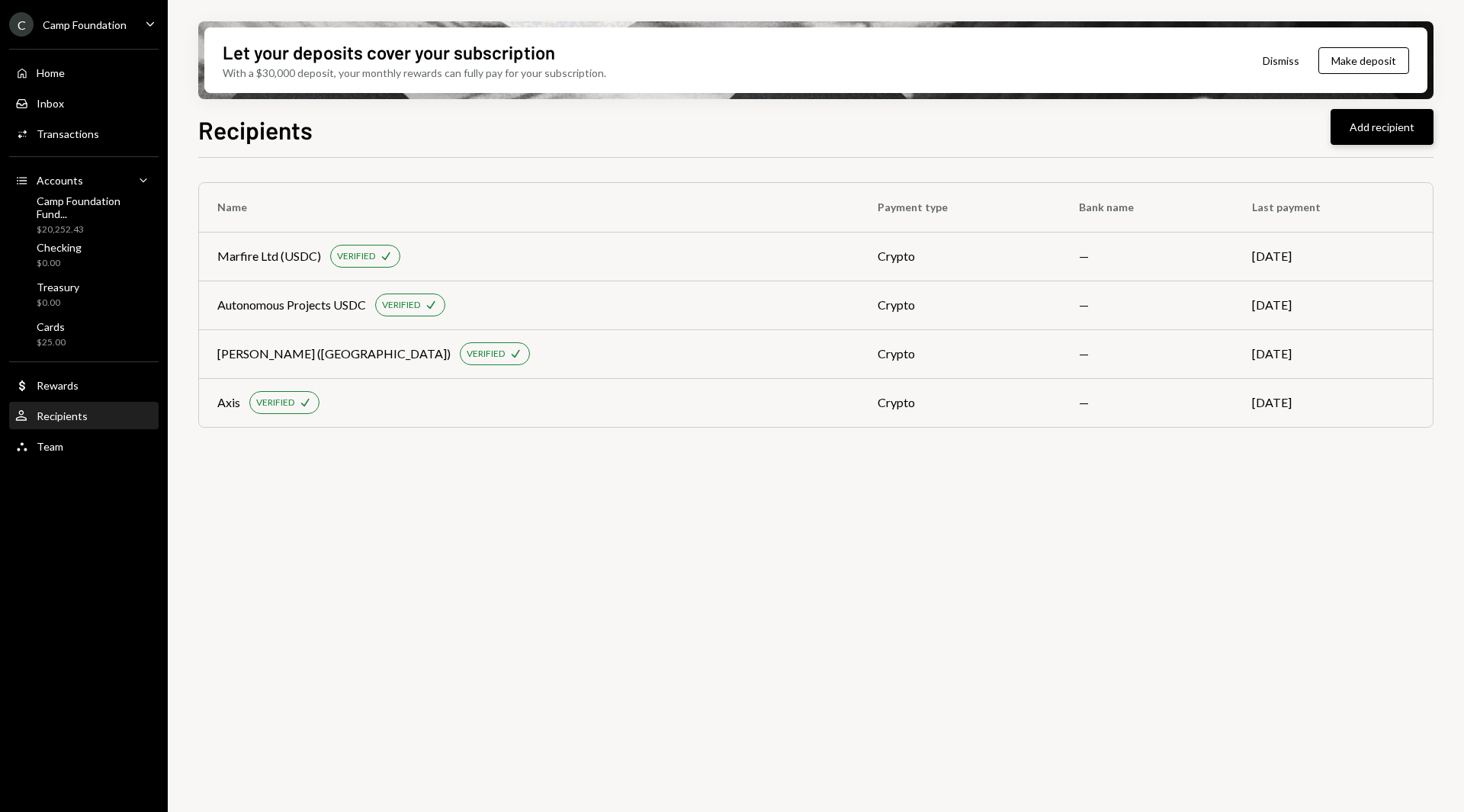
click at [1385, 135] on button "Add recipient" at bounding box center [1382, 126] width 103 height 36
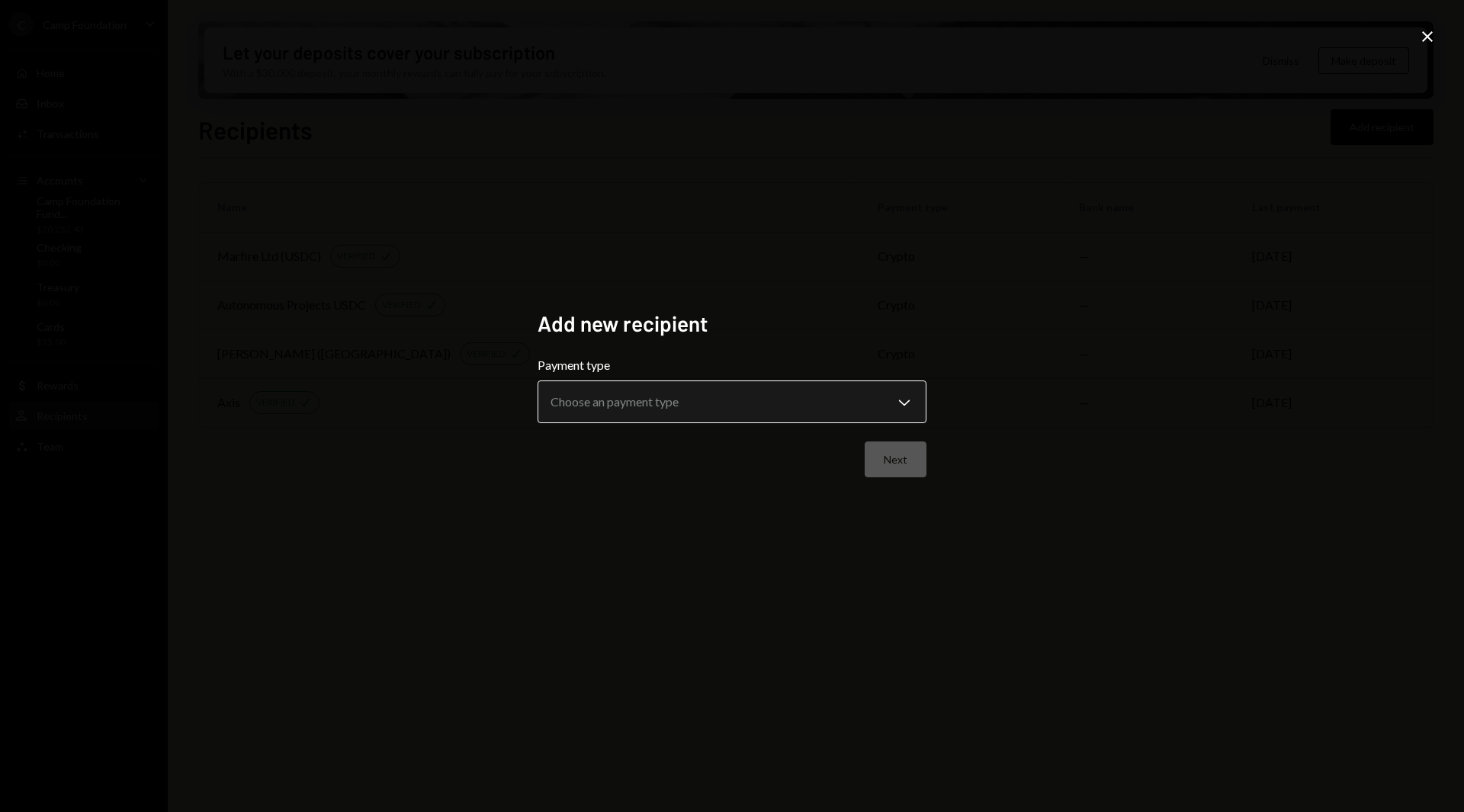
click at [757, 412] on body "**********" at bounding box center [732, 406] width 1464 height 812
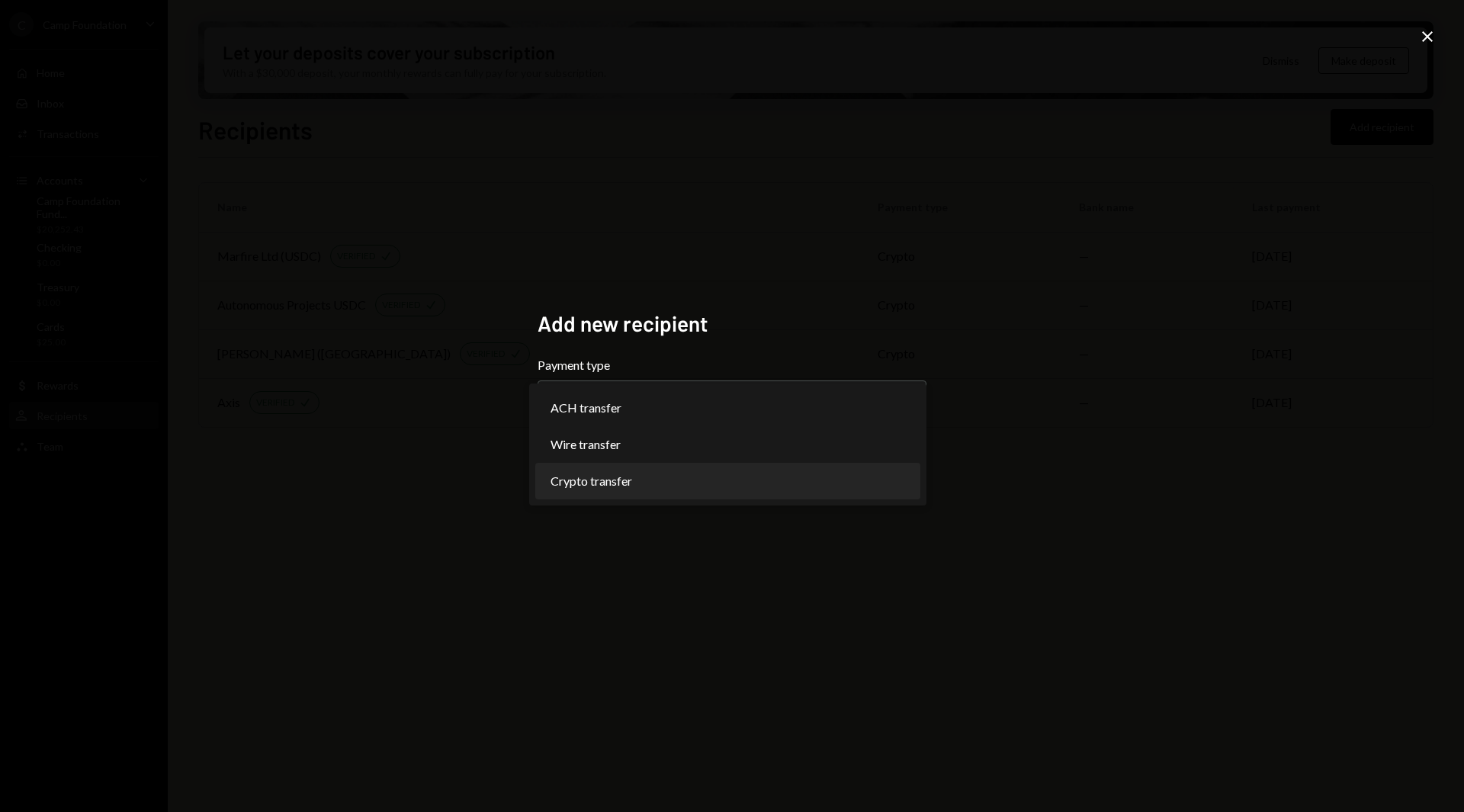
select select "******"
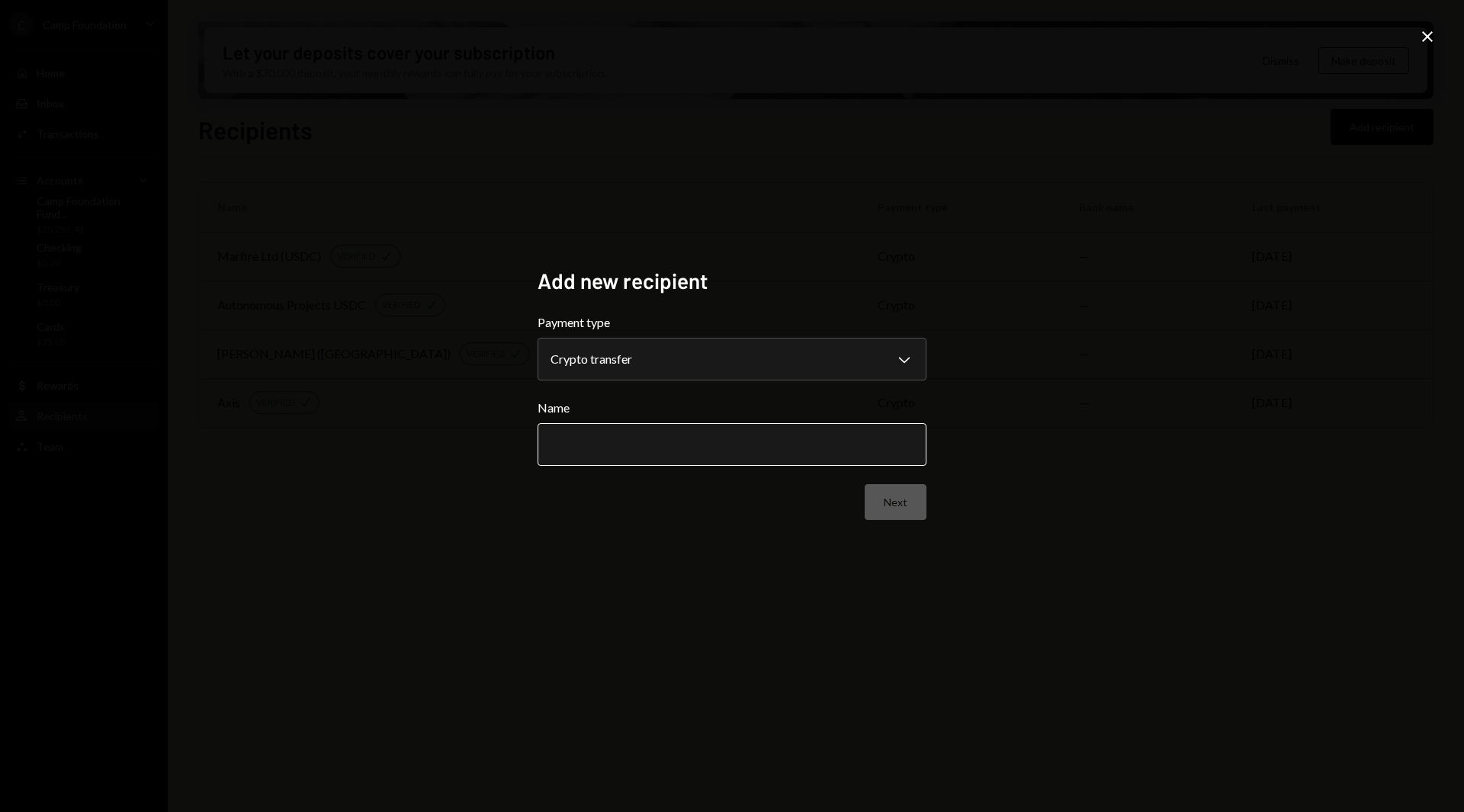
click at [741, 440] on input "Name" at bounding box center [732, 444] width 389 height 42
click at [665, 445] on input "****" at bounding box center [732, 444] width 389 height 42
type input "**********"
click at [893, 492] on button "Next" at bounding box center [895, 501] width 62 height 36
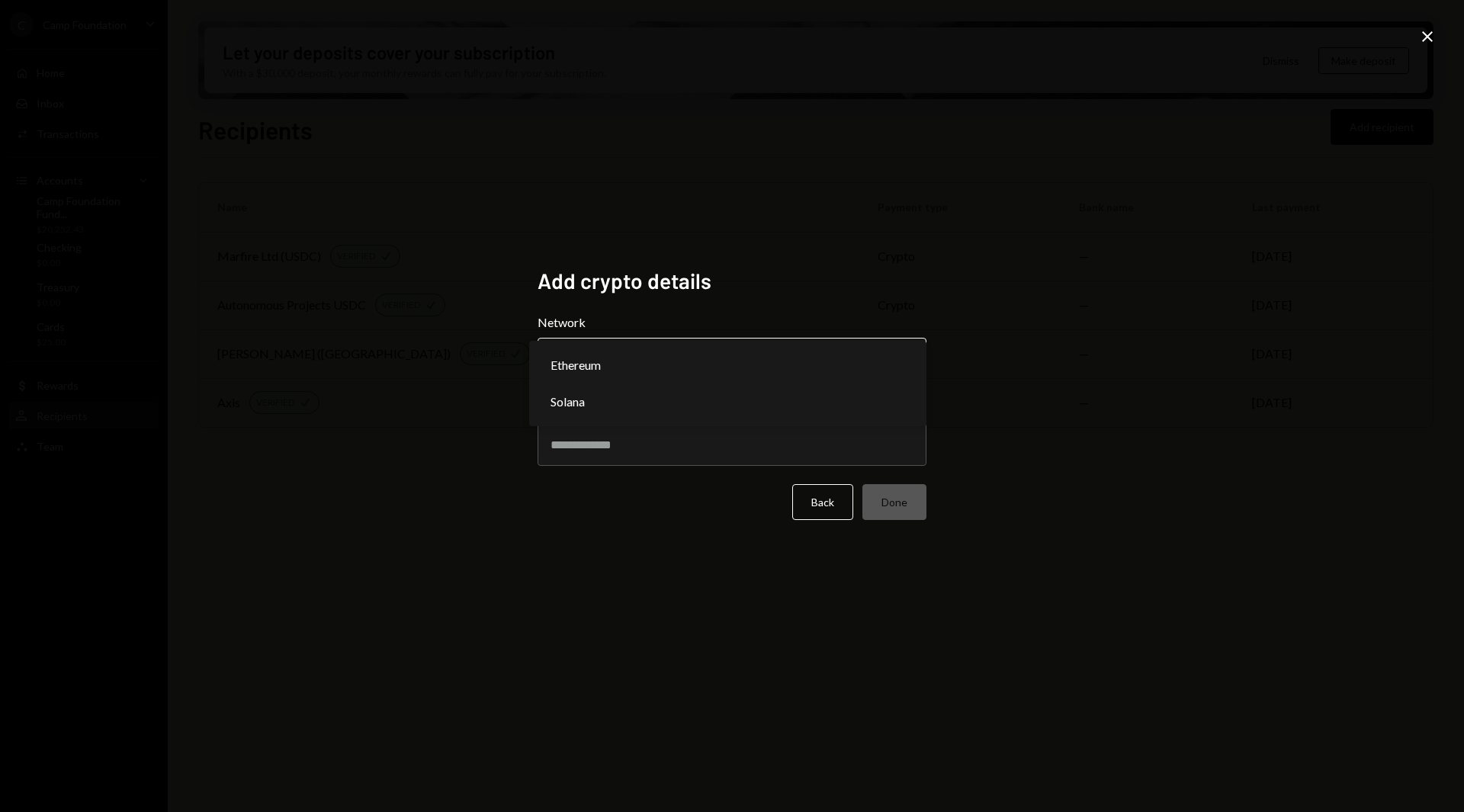
click at [629, 374] on body "C Camp Foundation Caret Down Home Home Inbox Inbox Activities Transactions Acco…" at bounding box center [732, 406] width 1464 height 812
select select "**********"
click at [618, 443] on input "Address" at bounding box center [732, 444] width 389 height 42
paste input "**********"
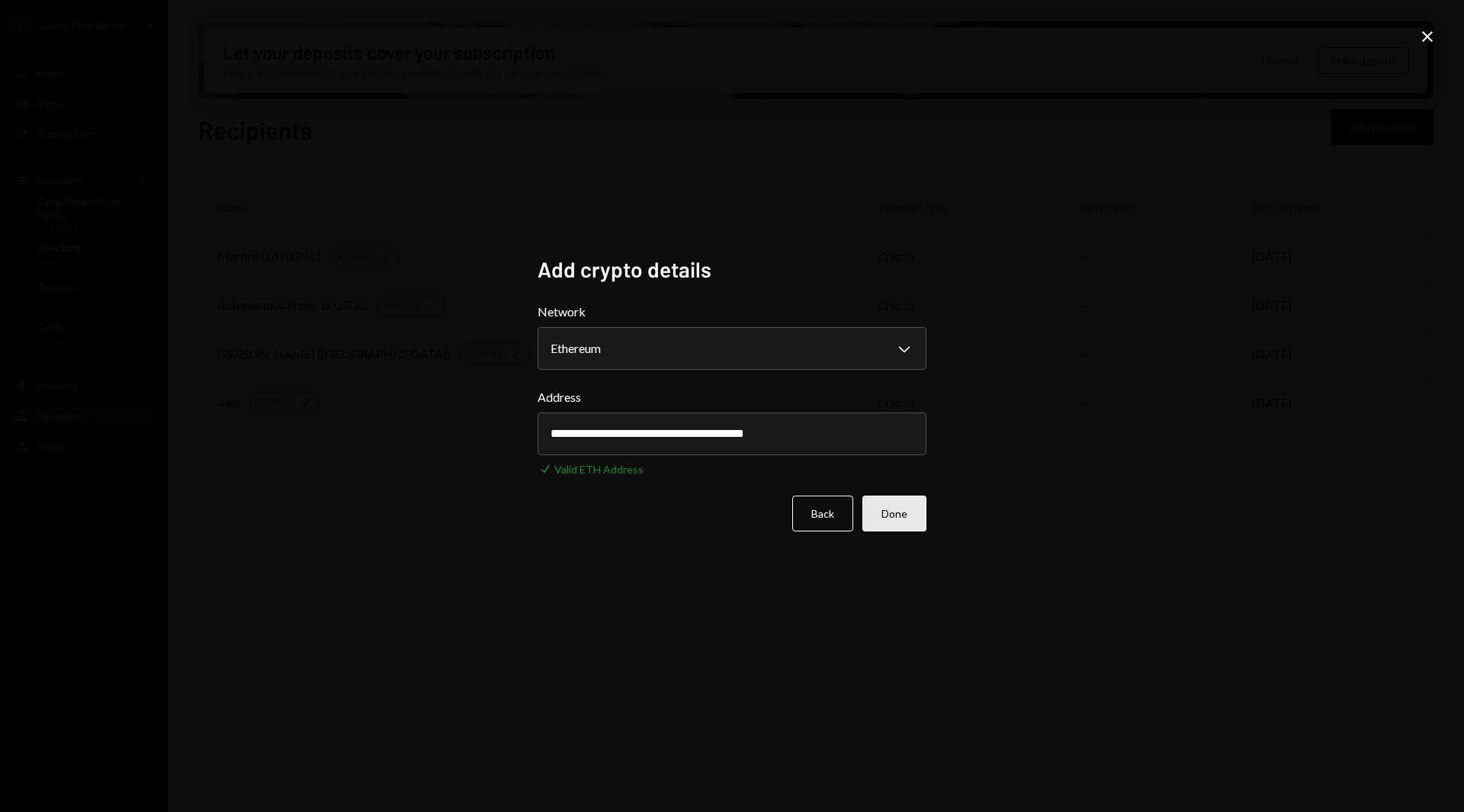
type input "**********"
click at [885, 500] on button "Done" at bounding box center [894, 513] width 64 height 36
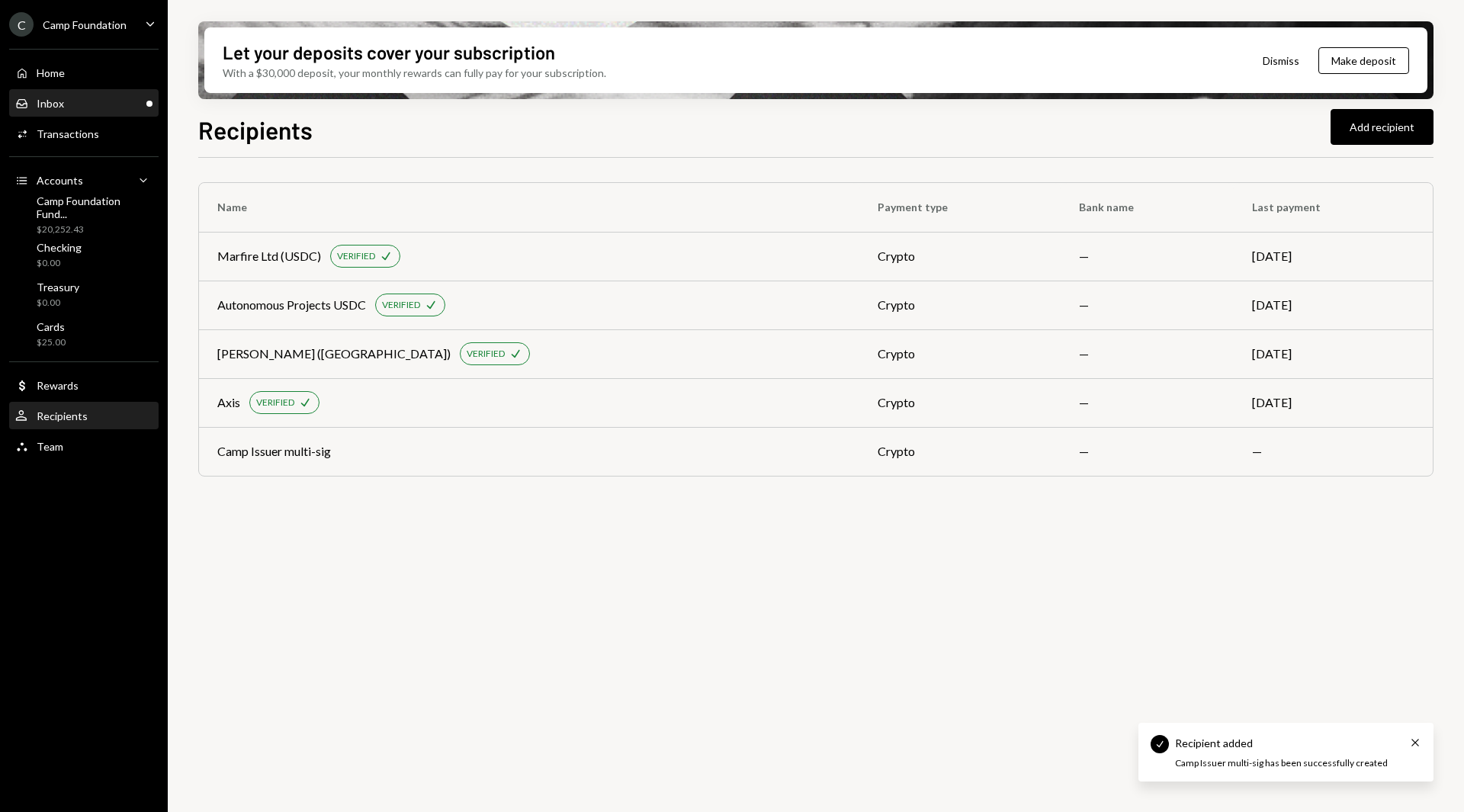
click at [50, 112] on div "Inbox Inbox" at bounding box center [84, 103] width 137 height 26
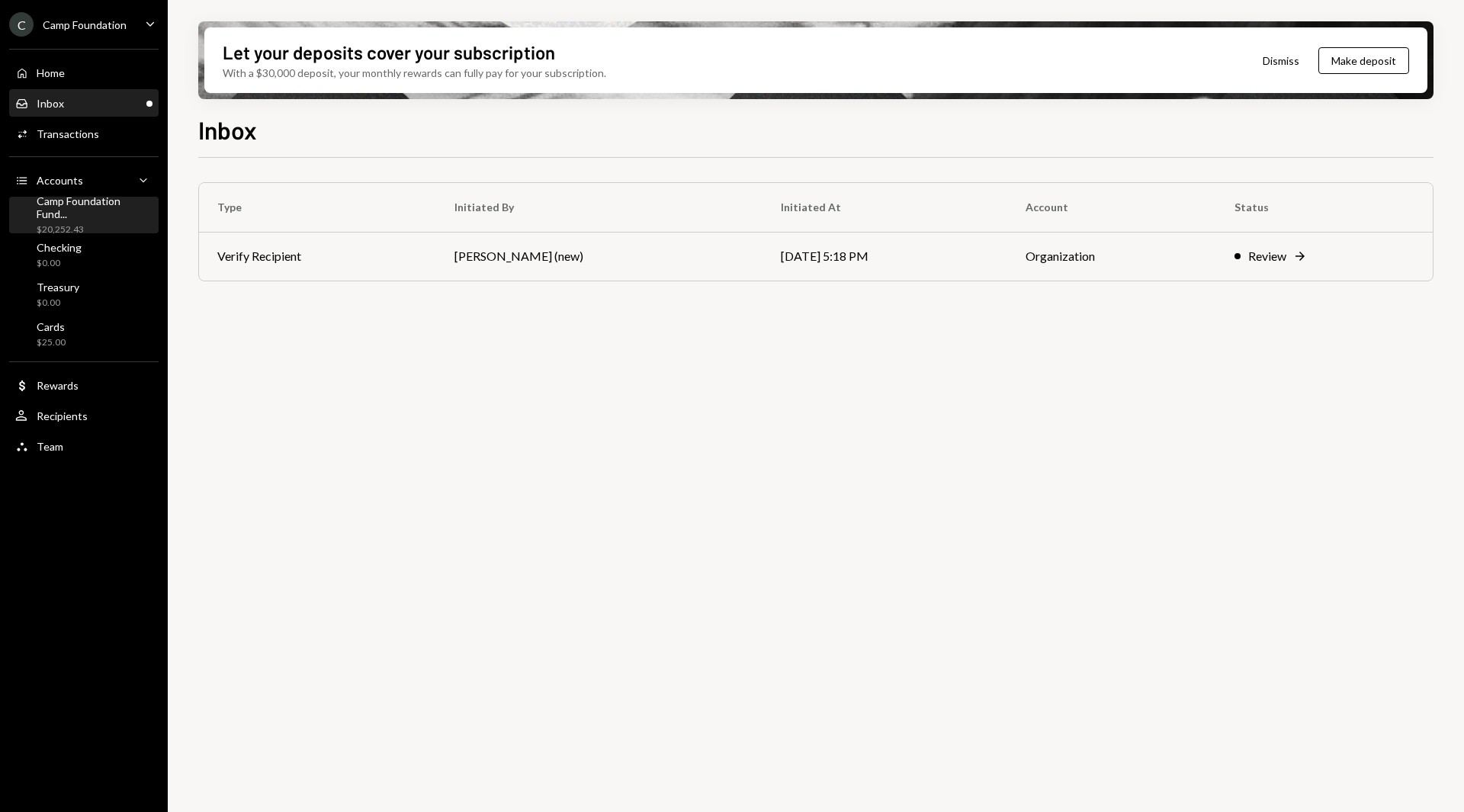
click at [105, 214] on div "Camp Foundation Fund..." at bounding box center [95, 207] width 116 height 26
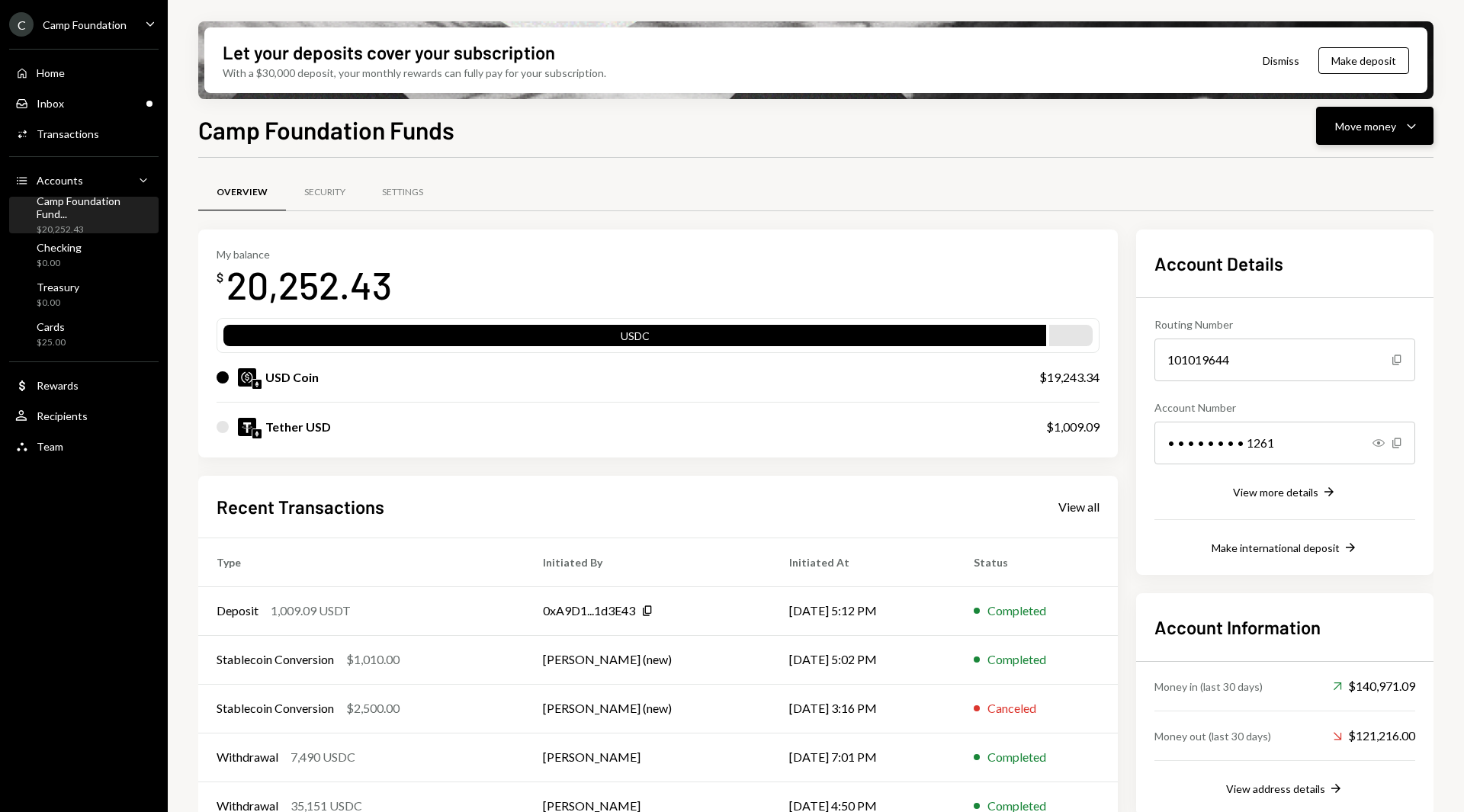
click at [1367, 125] on div "Move money" at bounding box center [1365, 125] width 61 height 16
click at [1334, 170] on div "Send" at bounding box center [1363, 171] width 112 height 16
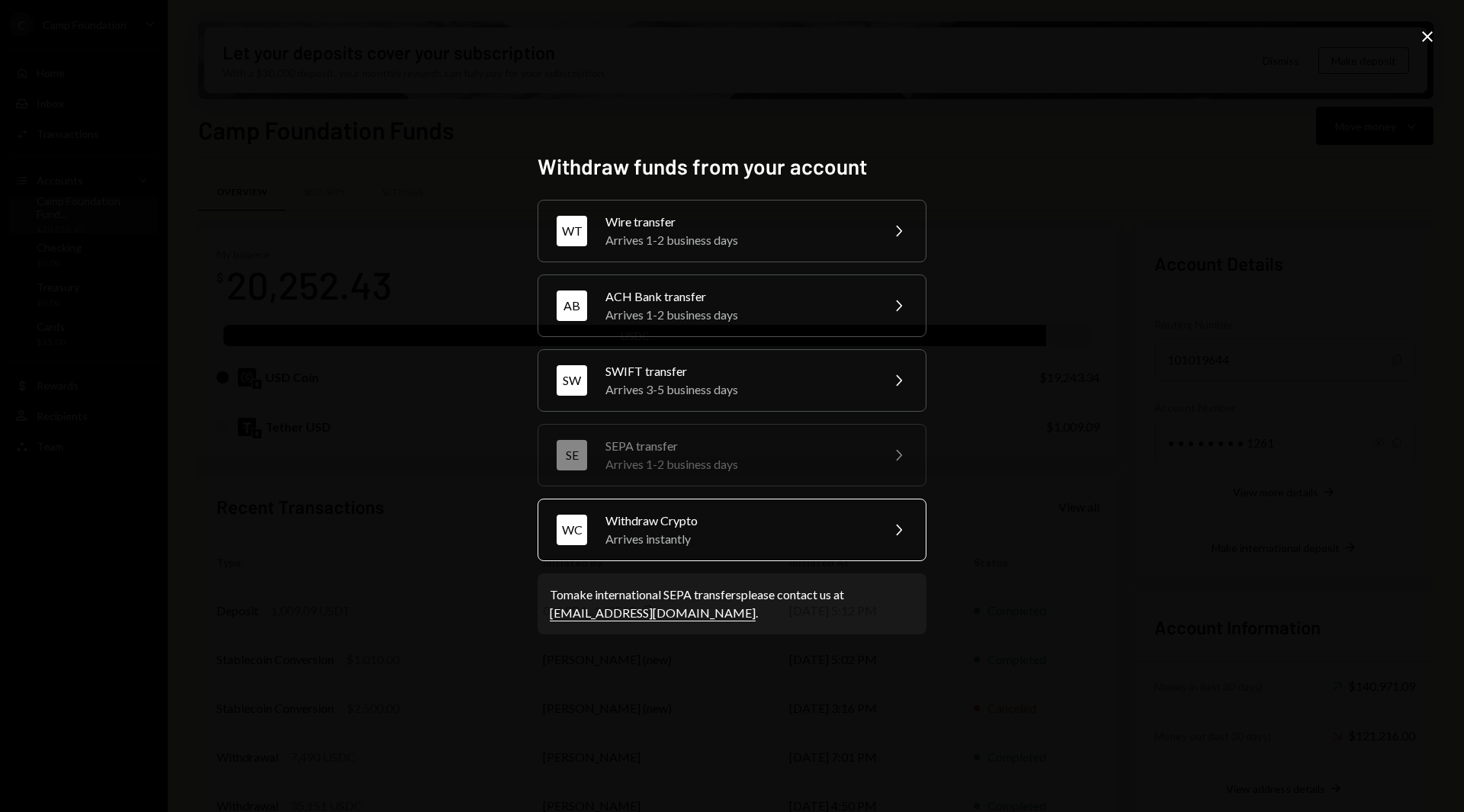
click at [736, 541] on div "Arrives instantly" at bounding box center [738, 539] width 266 height 18
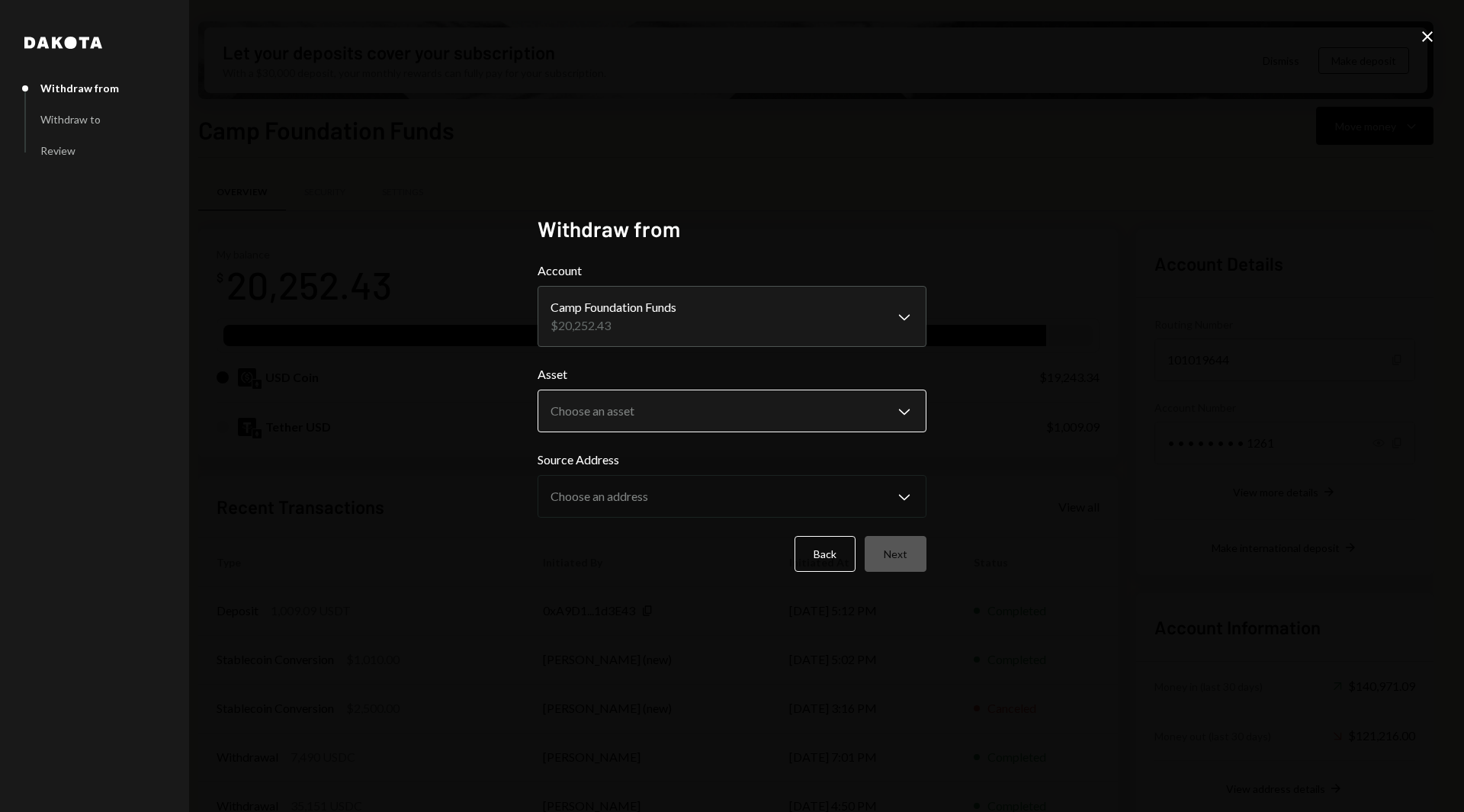
click at [693, 408] on body "C Camp Foundation Caret Down Home Home Inbox Inbox Activities Transactions Acco…" at bounding box center [732, 406] width 1464 height 812
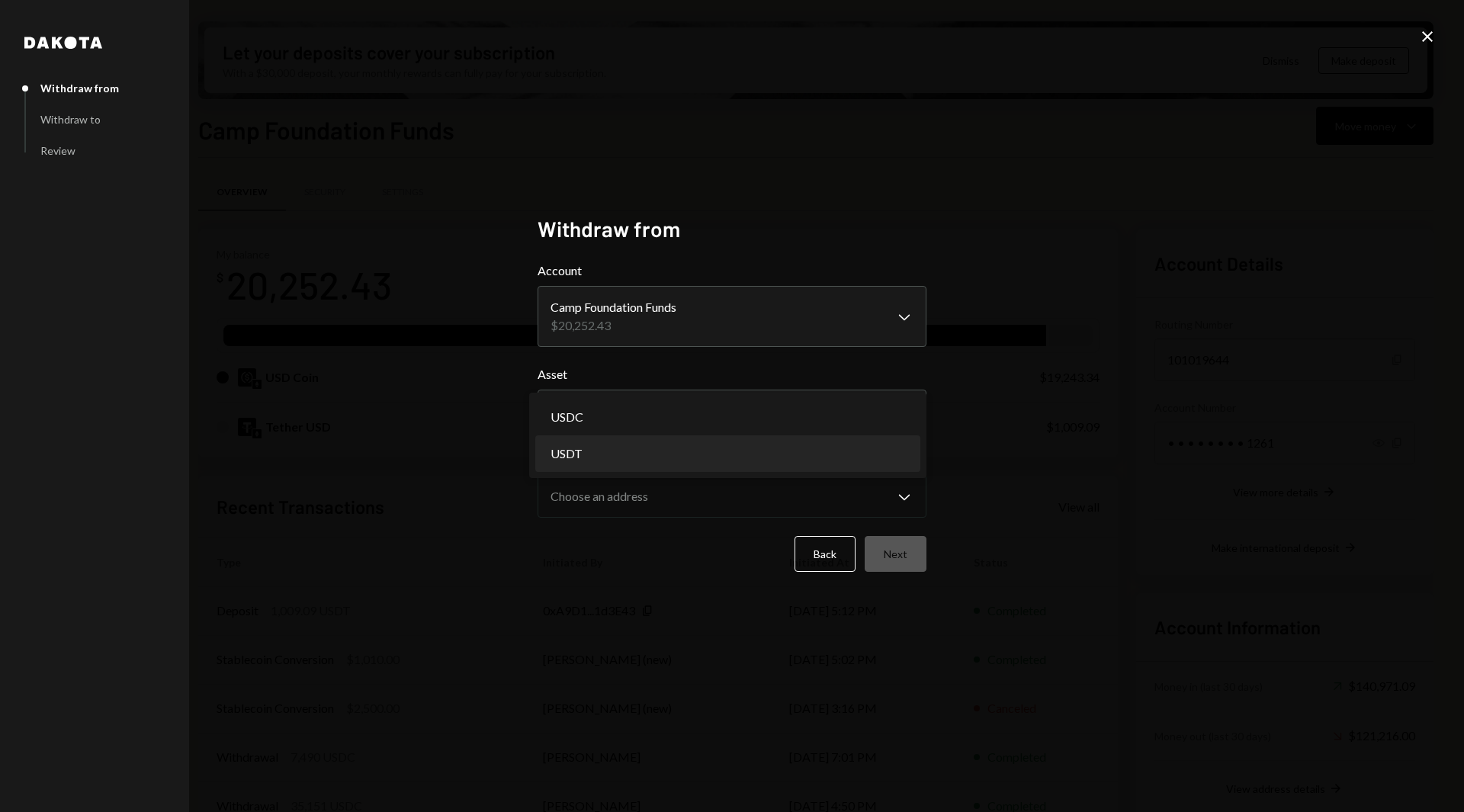
select select "****"
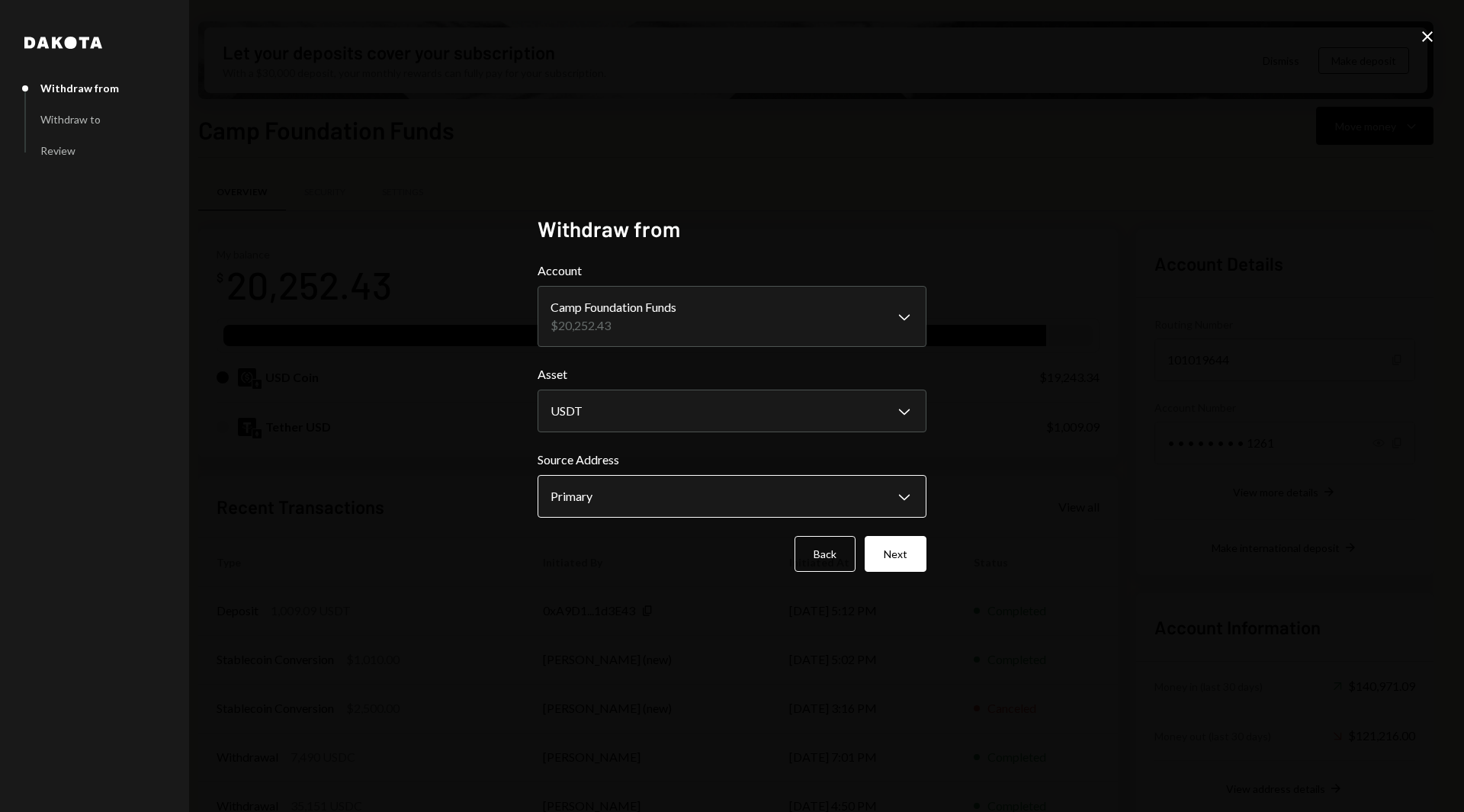
click at [620, 488] on body "C Camp Foundation Caret Down Home Home Inbox Inbox Activities Transactions Acco…" at bounding box center [732, 406] width 1464 height 812
click at [878, 547] on button "Next" at bounding box center [895, 553] width 62 height 36
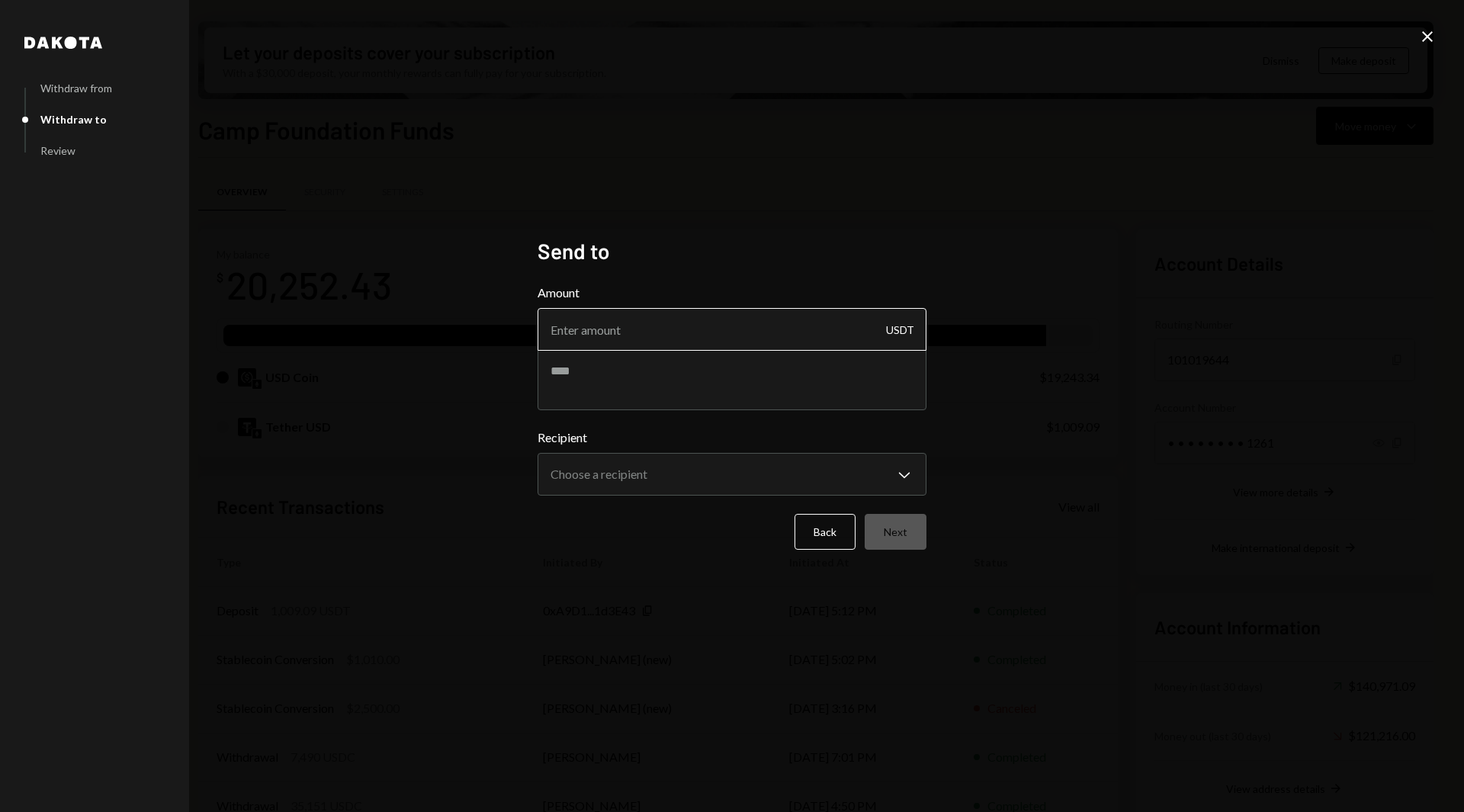
click at [626, 322] on input "Amount" at bounding box center [732, 329] width 389 height 42
type input "1"
click at [601, 475] on body "C Camp Foundation Caret Down Home Home Inbox Inbox Activities Transactions Acco…" at bounding box center [732, 406] width 1464 height 812
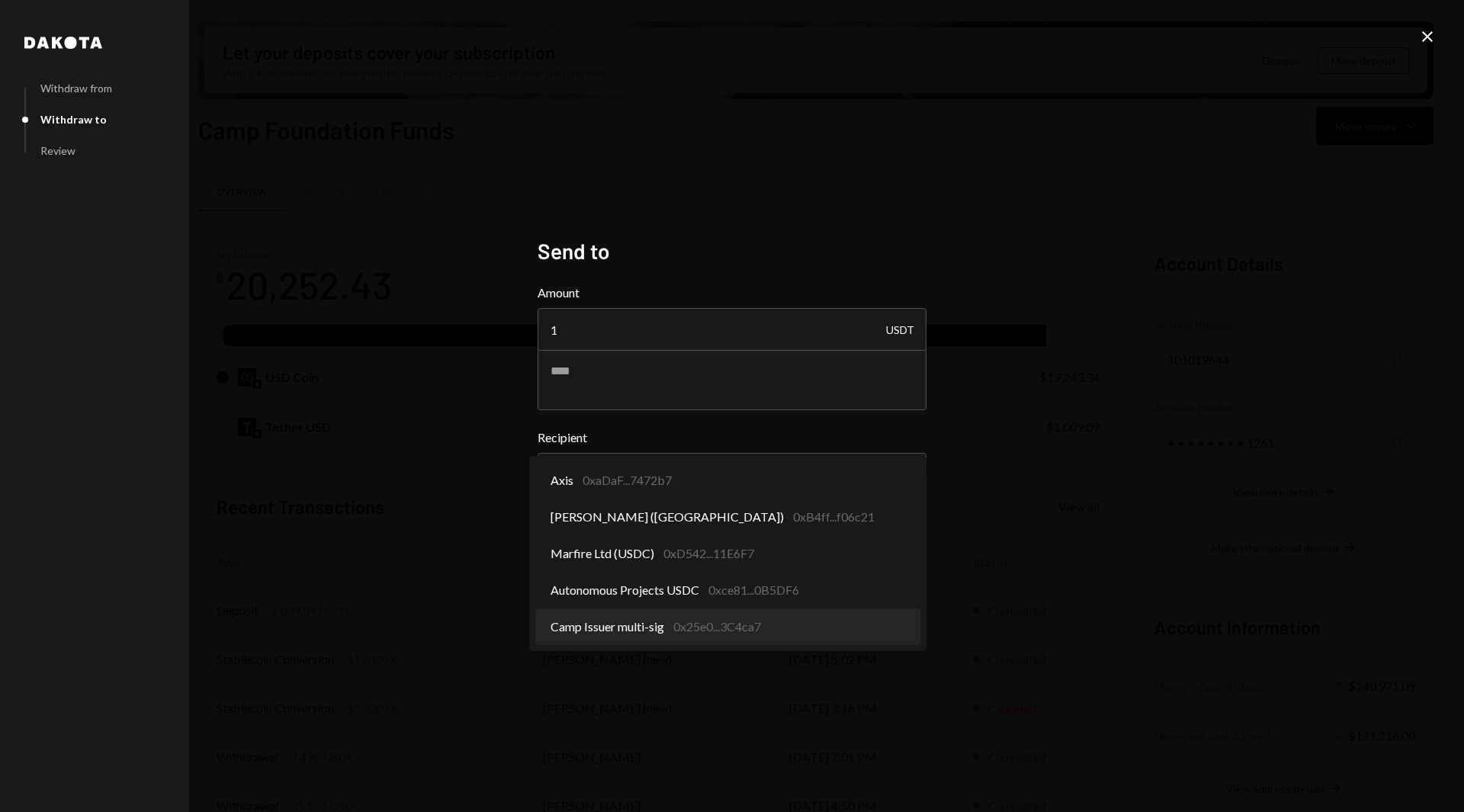
select select "**********"
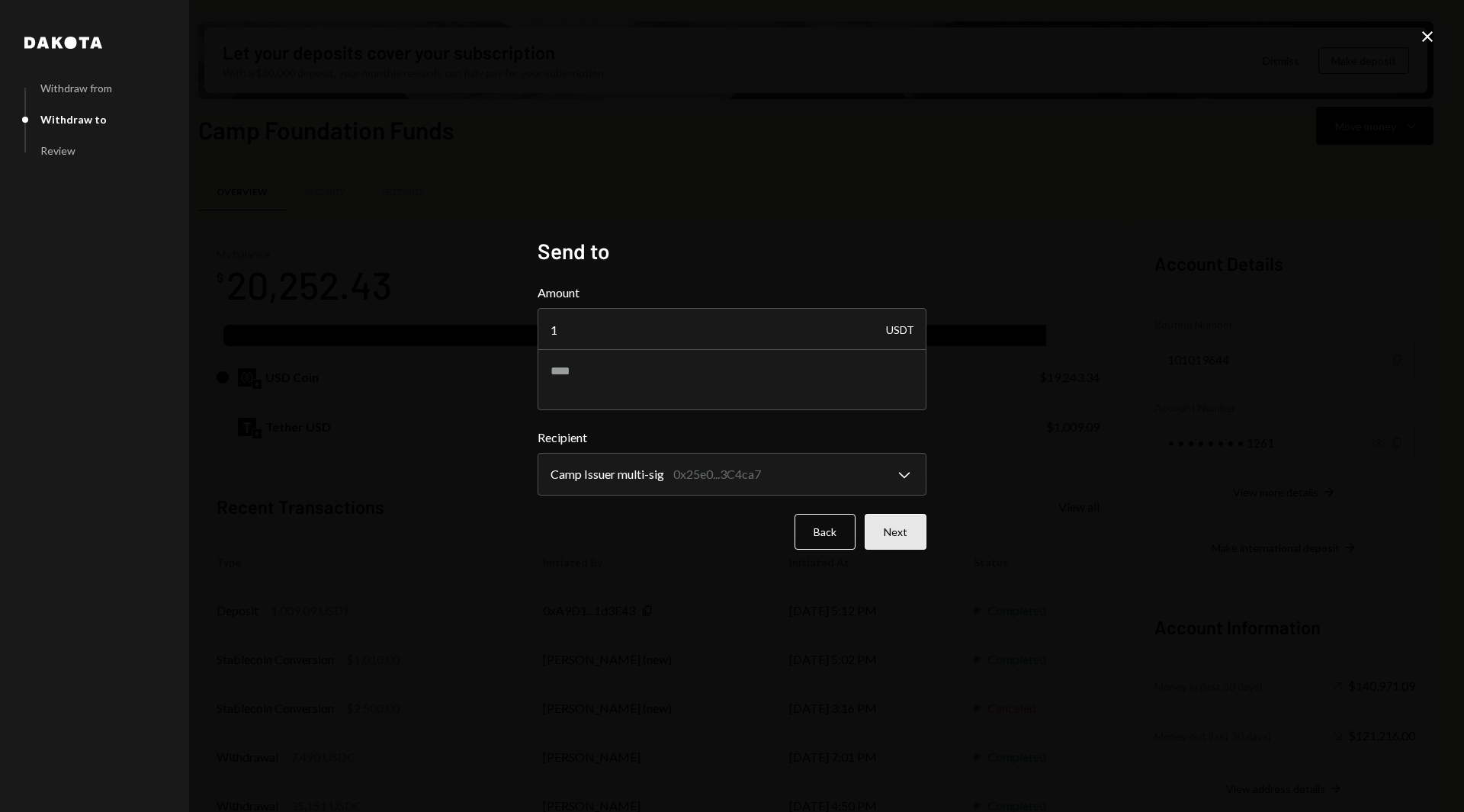
click at [884, 530] on button "Next" at bounding box center [895, 532] width 62 height 36
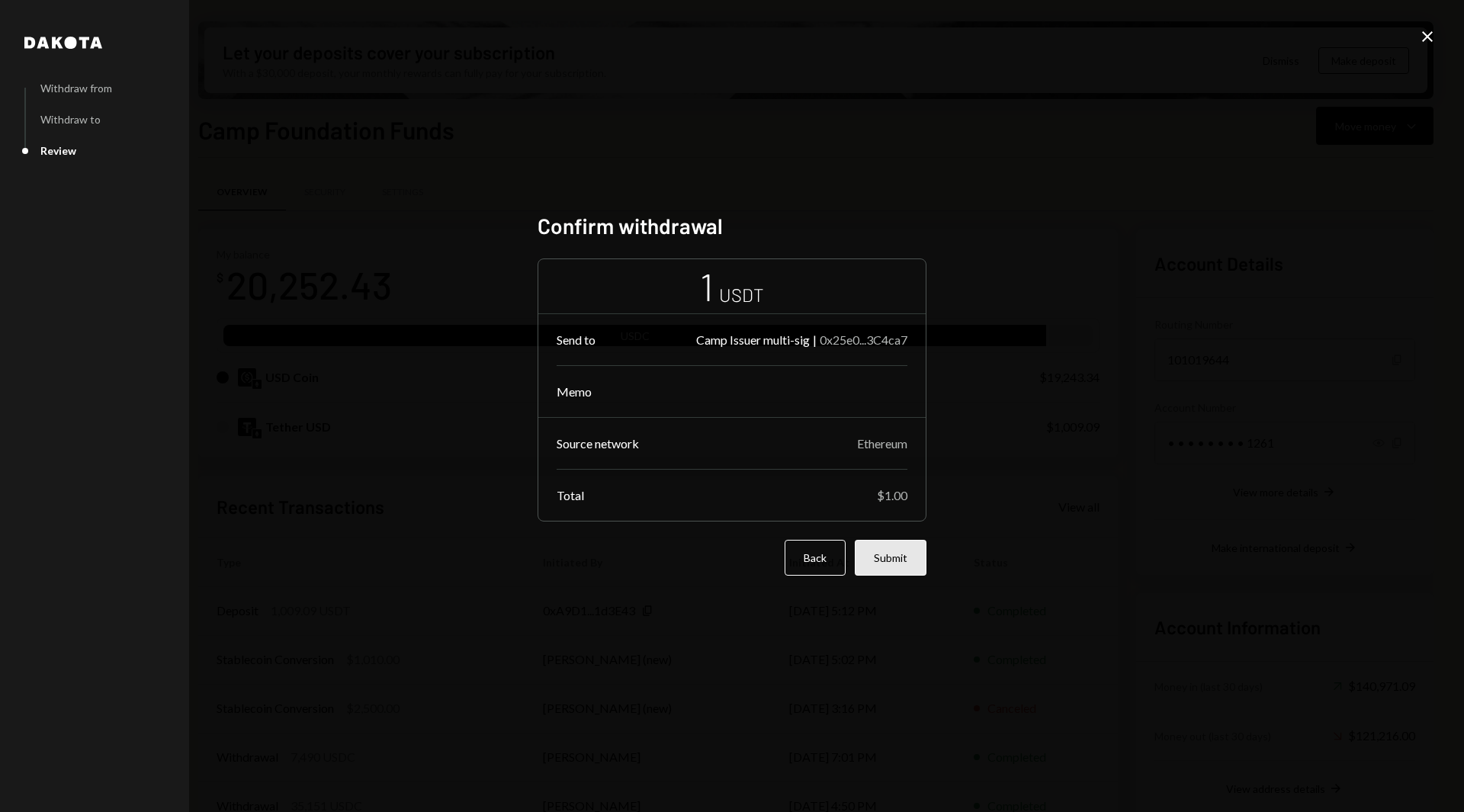
click at [902, 554] on button "Submit" at bounding box center [891, 558] width 72 height 36
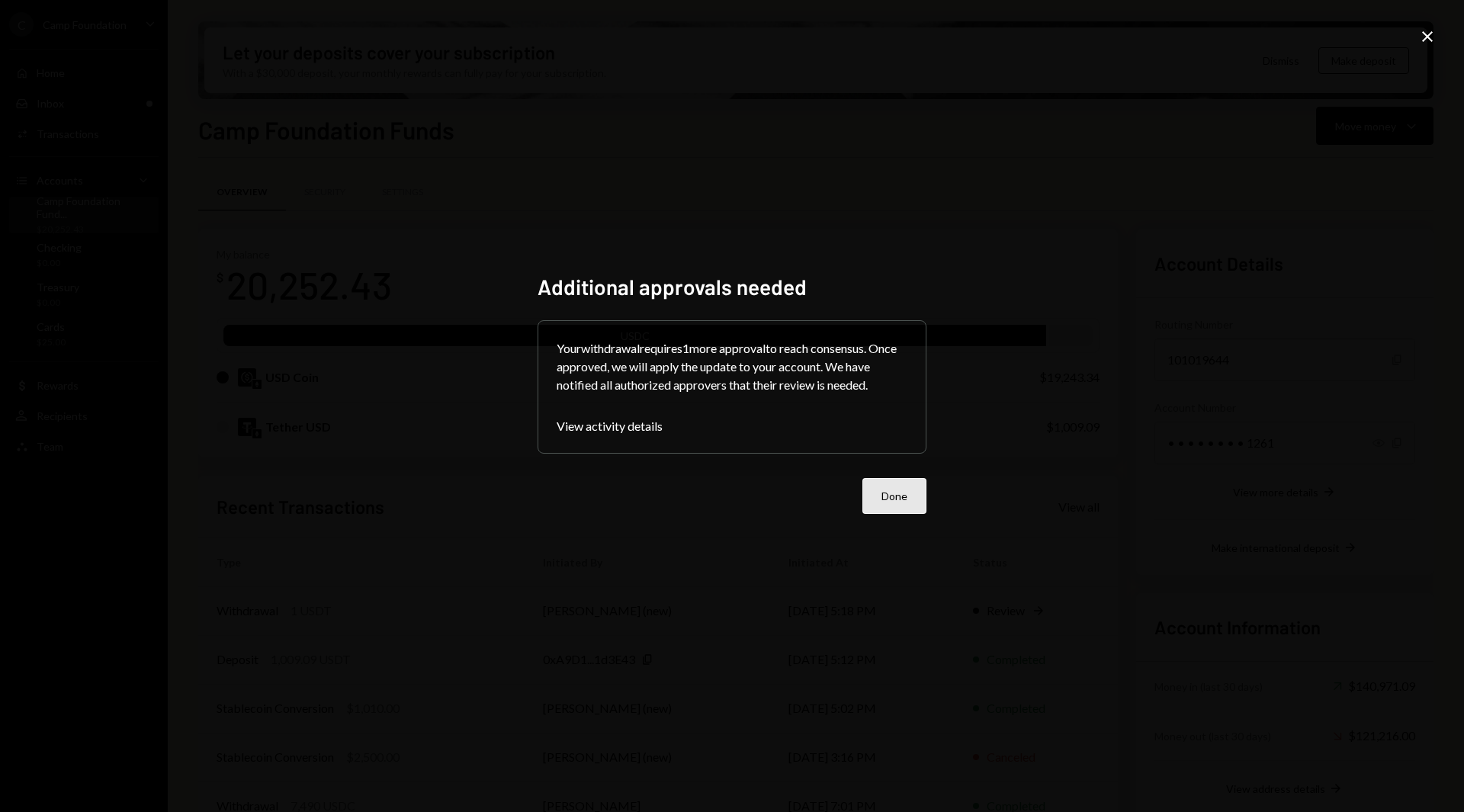
click at [878, 495] on button "Done" at bounding box center [894, 496] width 64 height 36
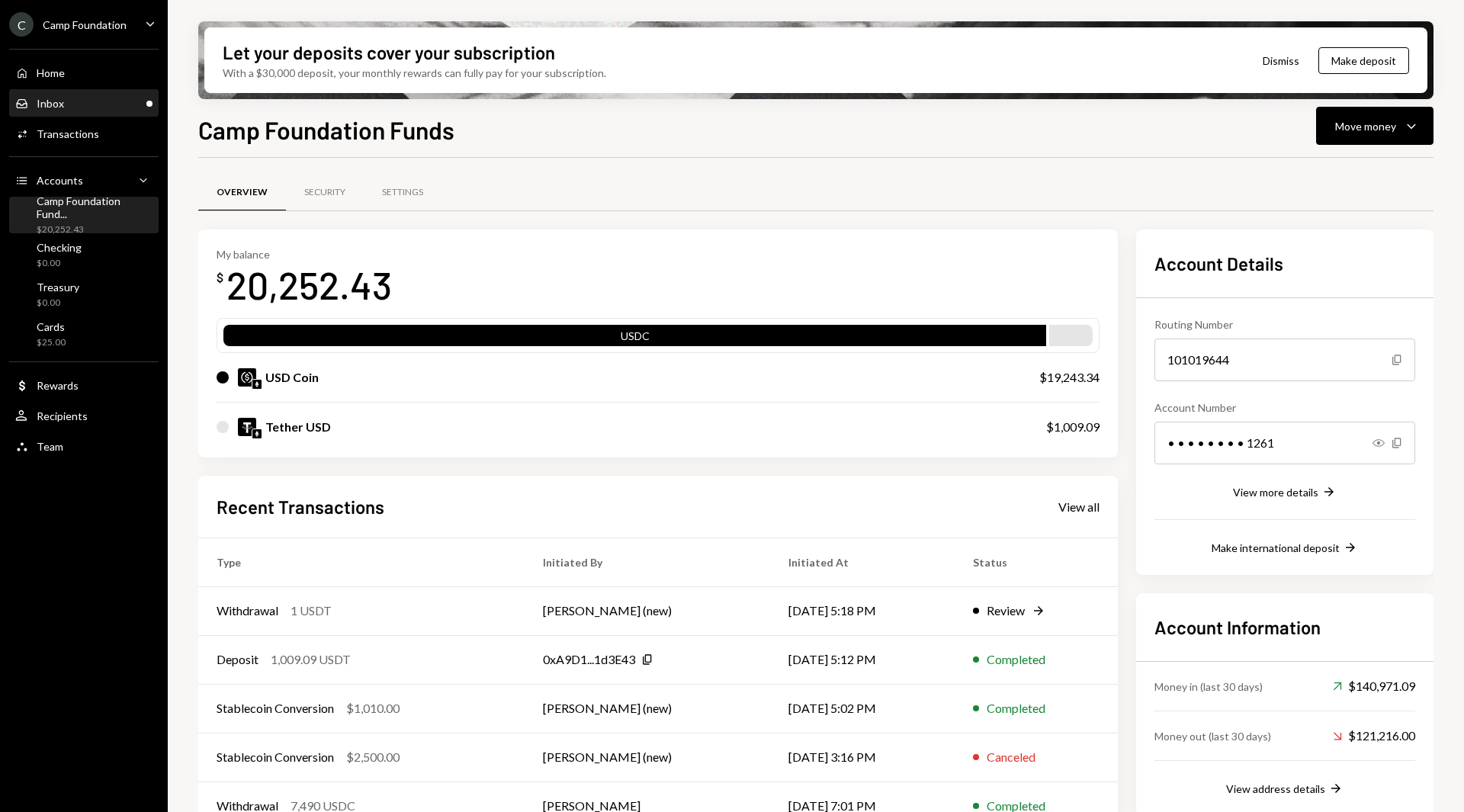
click at [77, 109] on div "Inbox Inbox" at bounding box center [84, 103] width 137 height 14
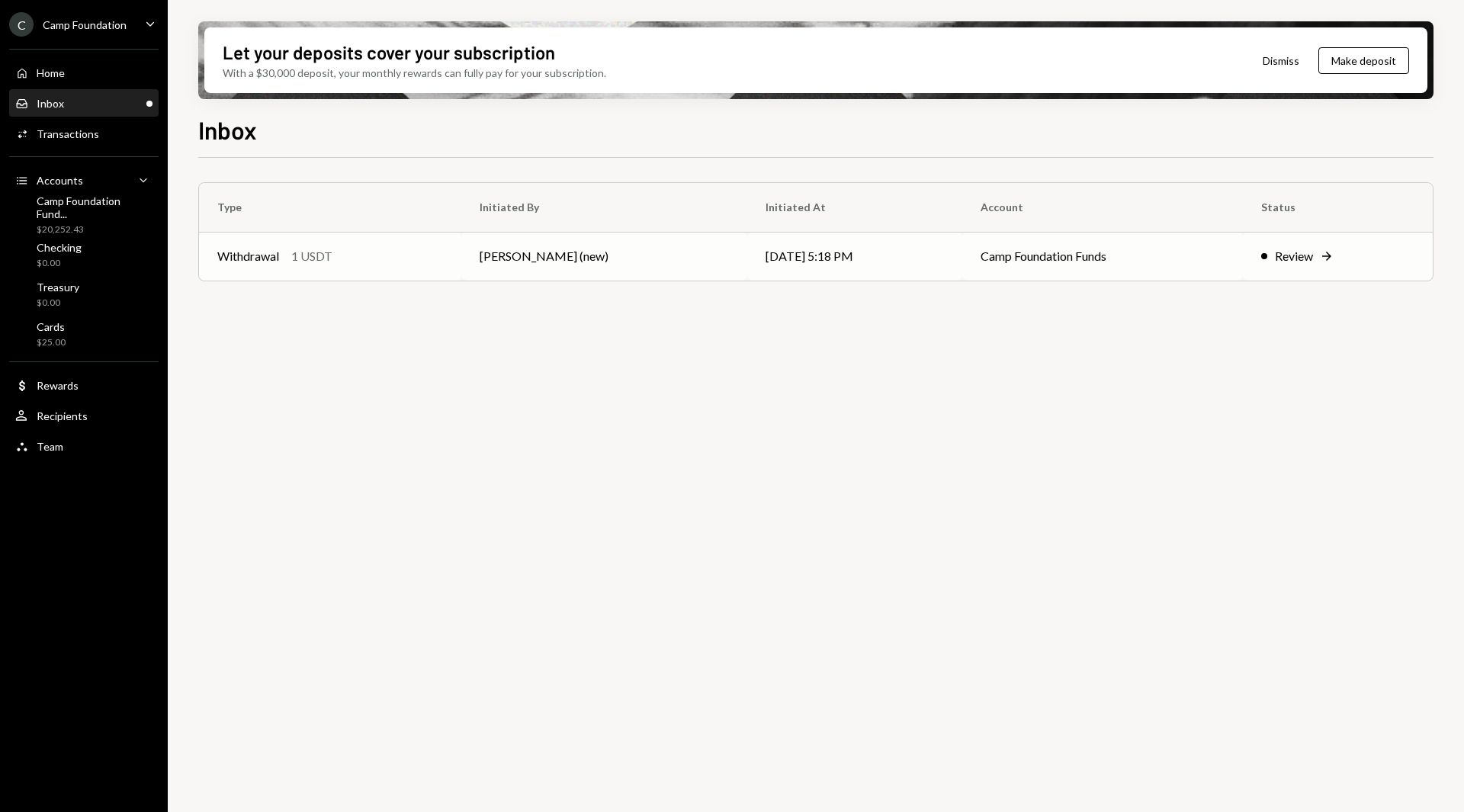
click at [567, 253] on td "Kagiso Mello (new)" at bounding box center [604, 255] width 286 height 49
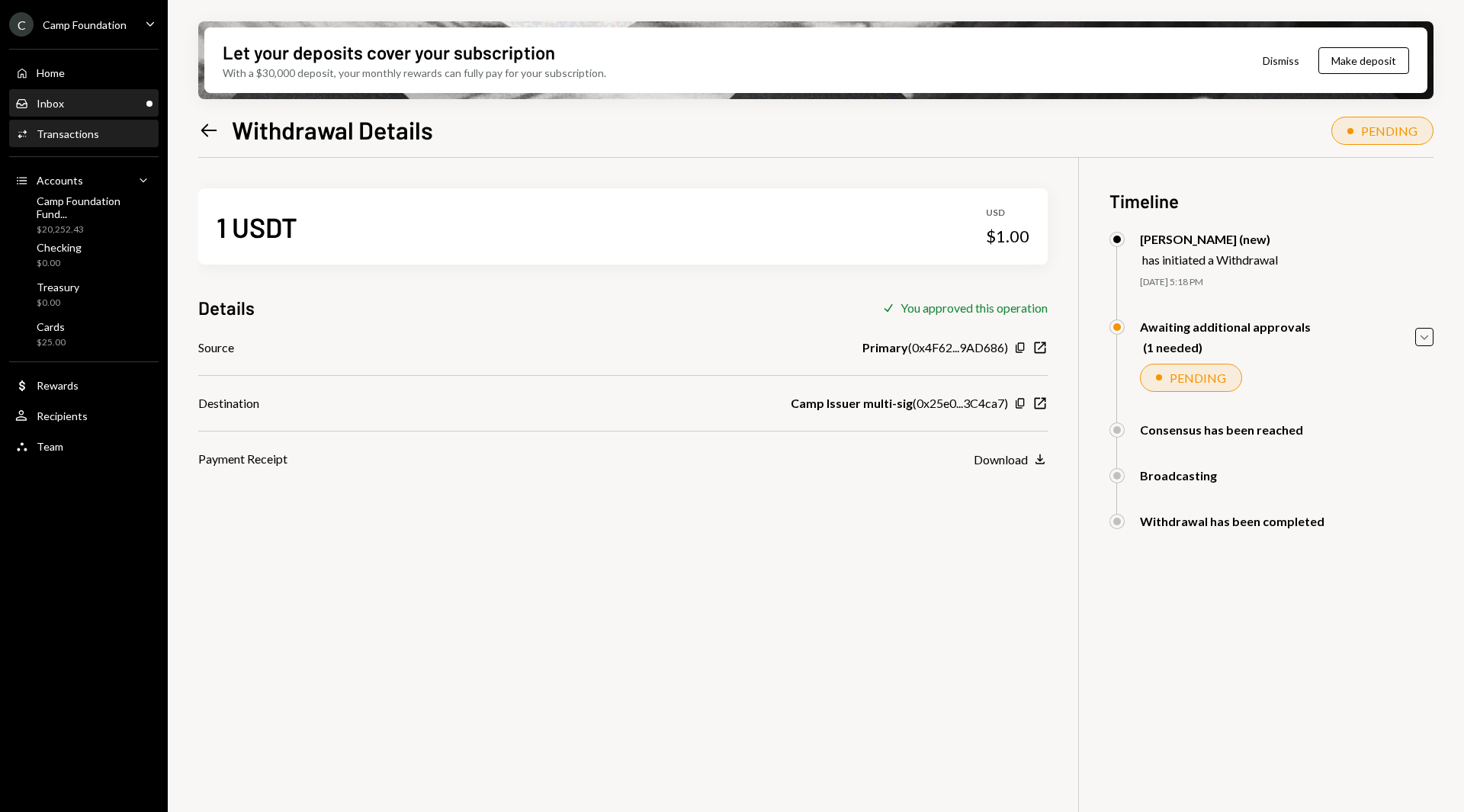
click at [56, 107] on div "Inbox" at bounding box center [51, 103] width 28 height 13
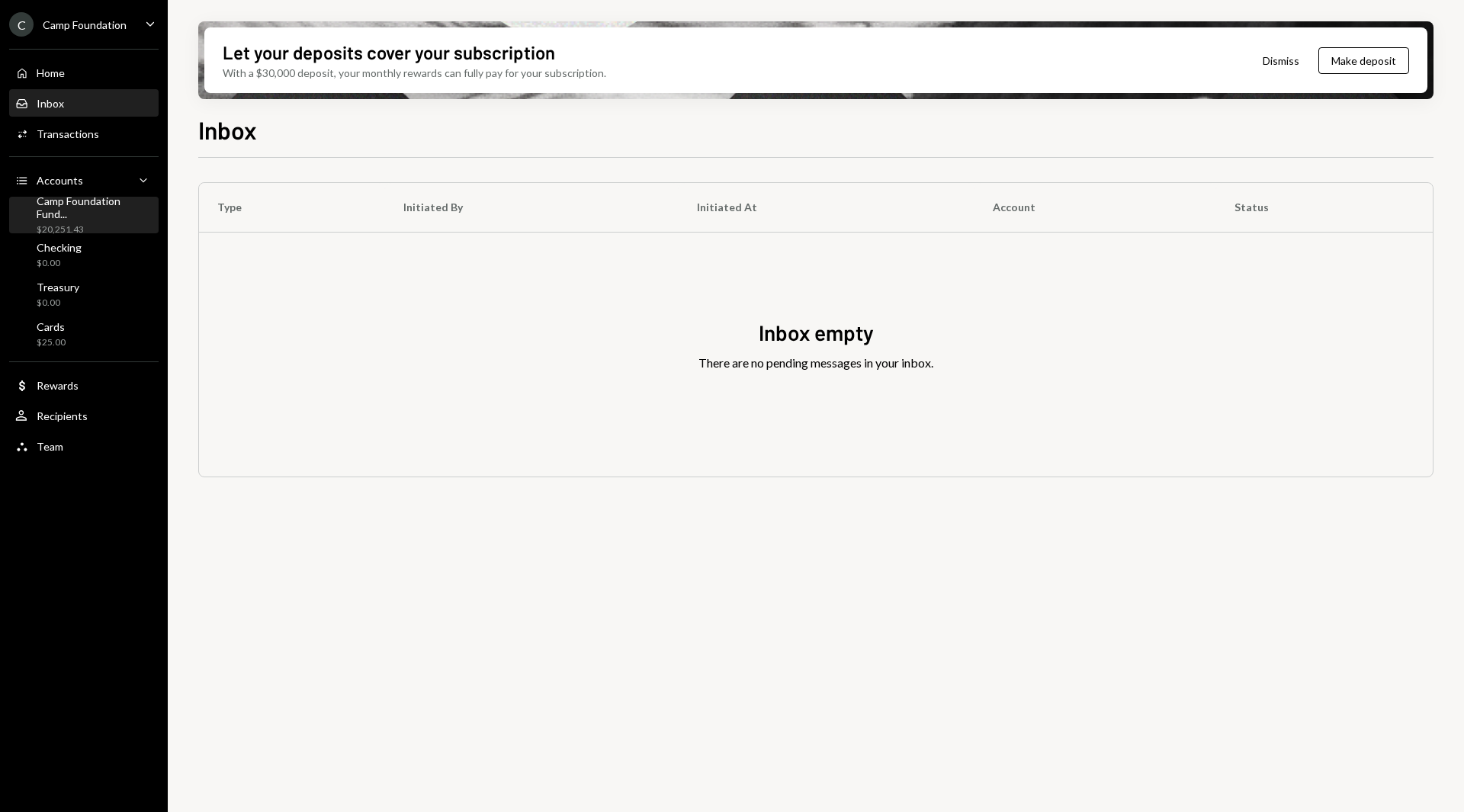
click at [84, 227] on div "$20,251.43" at bounding box center [95, 229] width 116 height 13
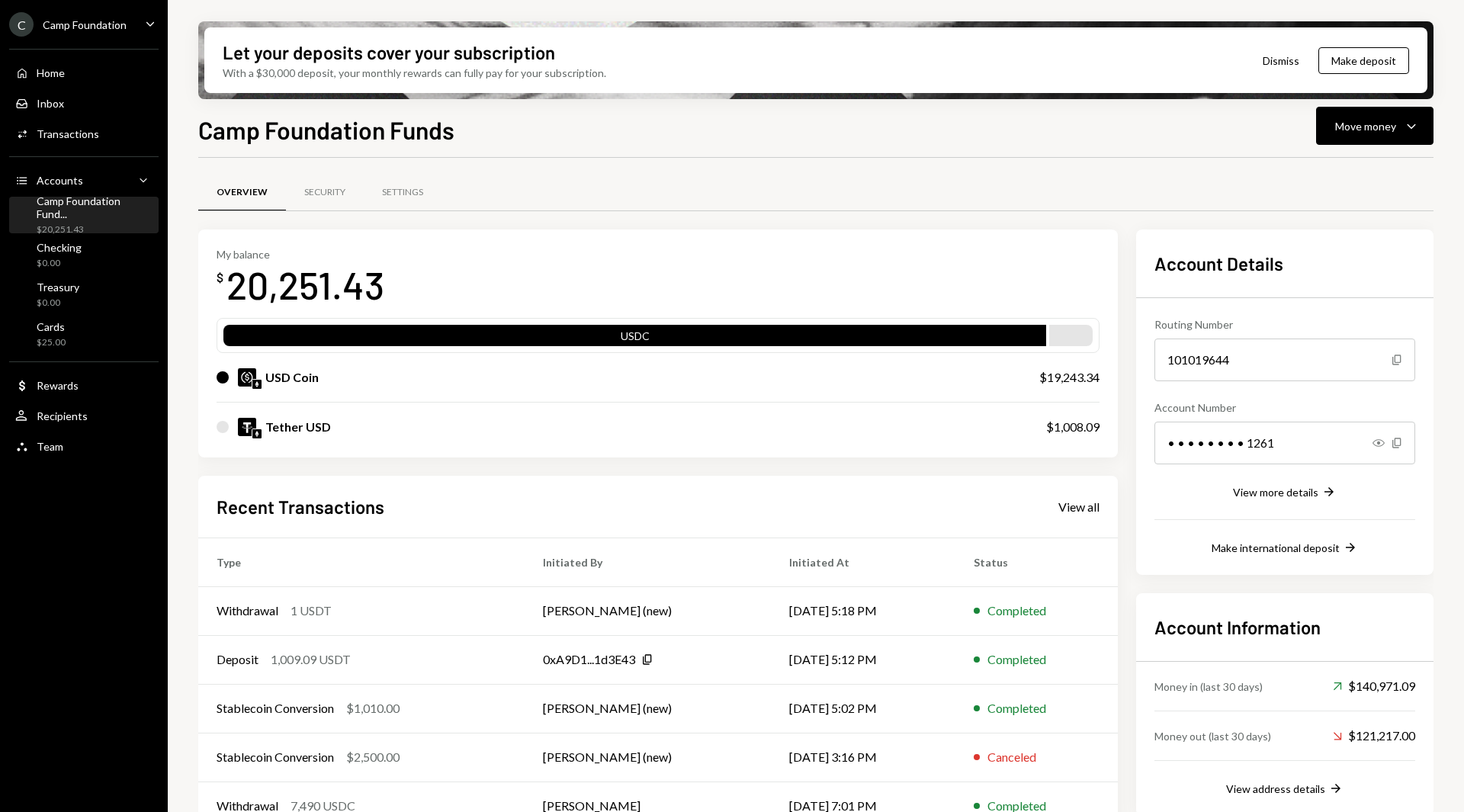
click at [1376, 130] on div "Move money" at bounding box center [1365, 125] width 61 height 16
click at [1318, 182] on div "Withdraw Send" at bounding box center [1351, 171] width 152 height 34
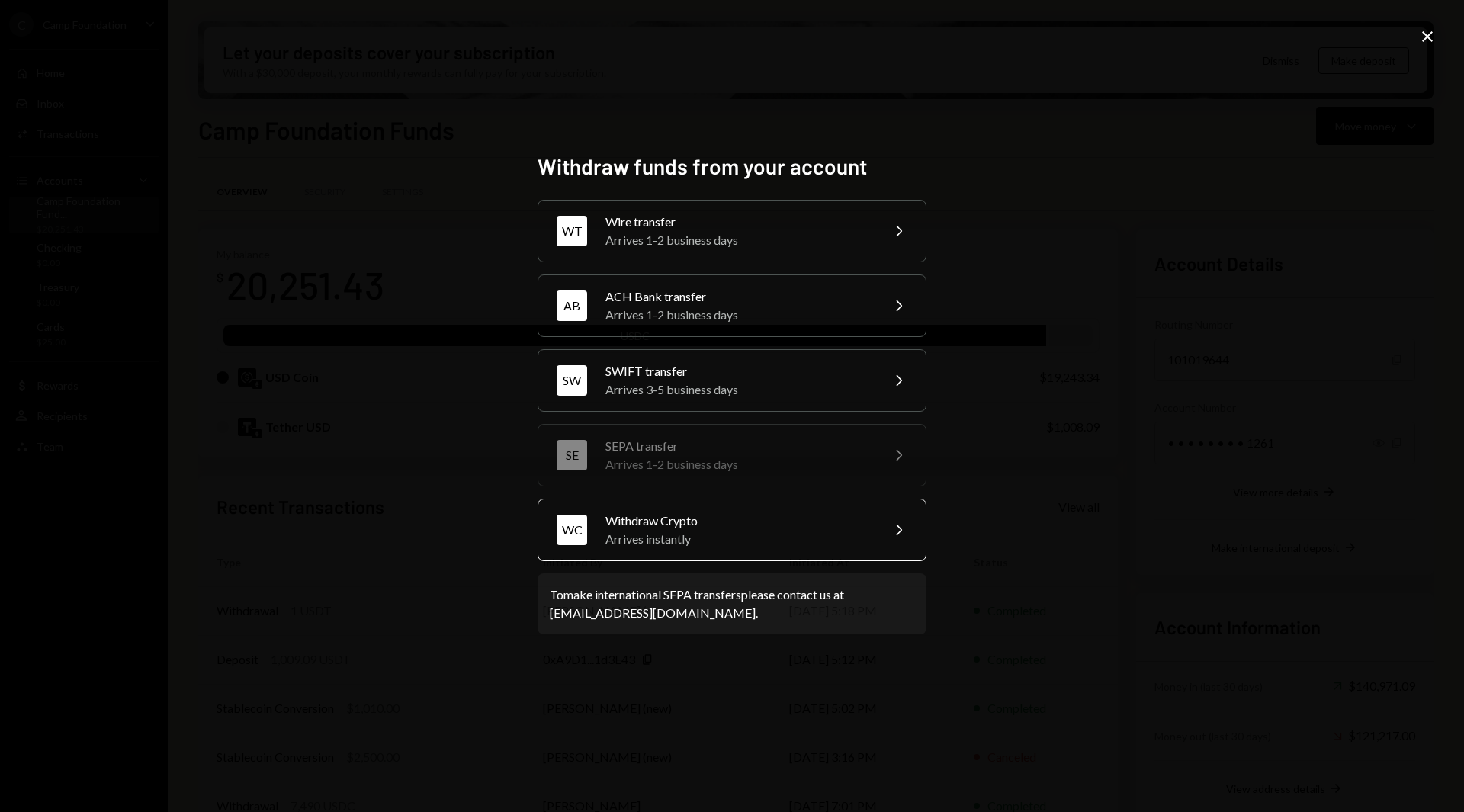
click at [709, 530] on div "Arrives instantly" at bounding box center [738, 539] width 266 height 18
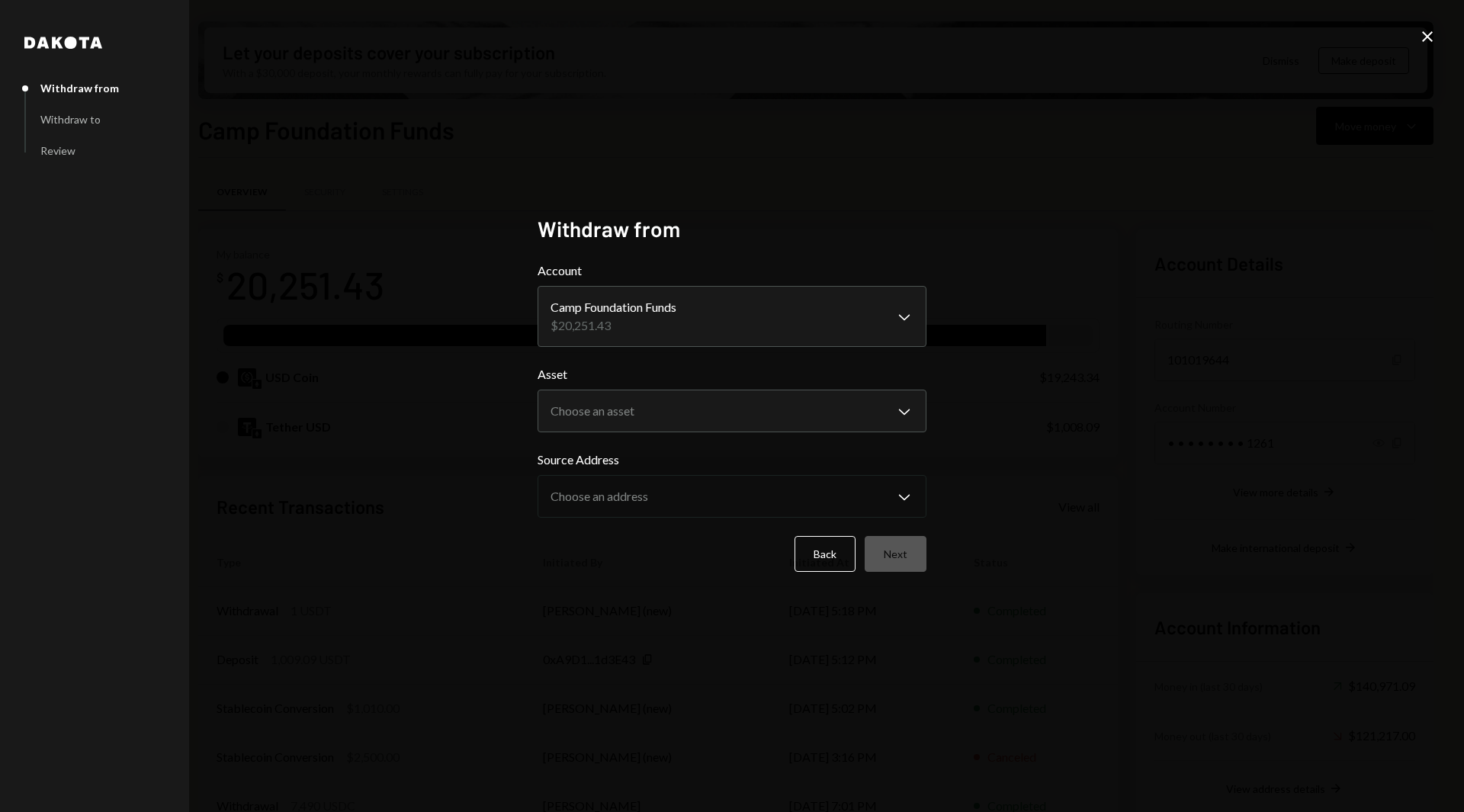
click at [597, 465] on label "Source Address" at bounding box center [732, 460] width 389 height 18
click at [580, 430] on body "C Camp Foundation Caret Down Home Home Inbox Inbox Activities Transactions Acco…" at bounding box center [732, 406] width 1464 height 812
click at [676, 420] on body "C Camp Foundation Caret Down Home Home Inbox Inbox Activities Transactions Acco…" at bounding box center [732, 406] width 1464 height 812
select select "****"
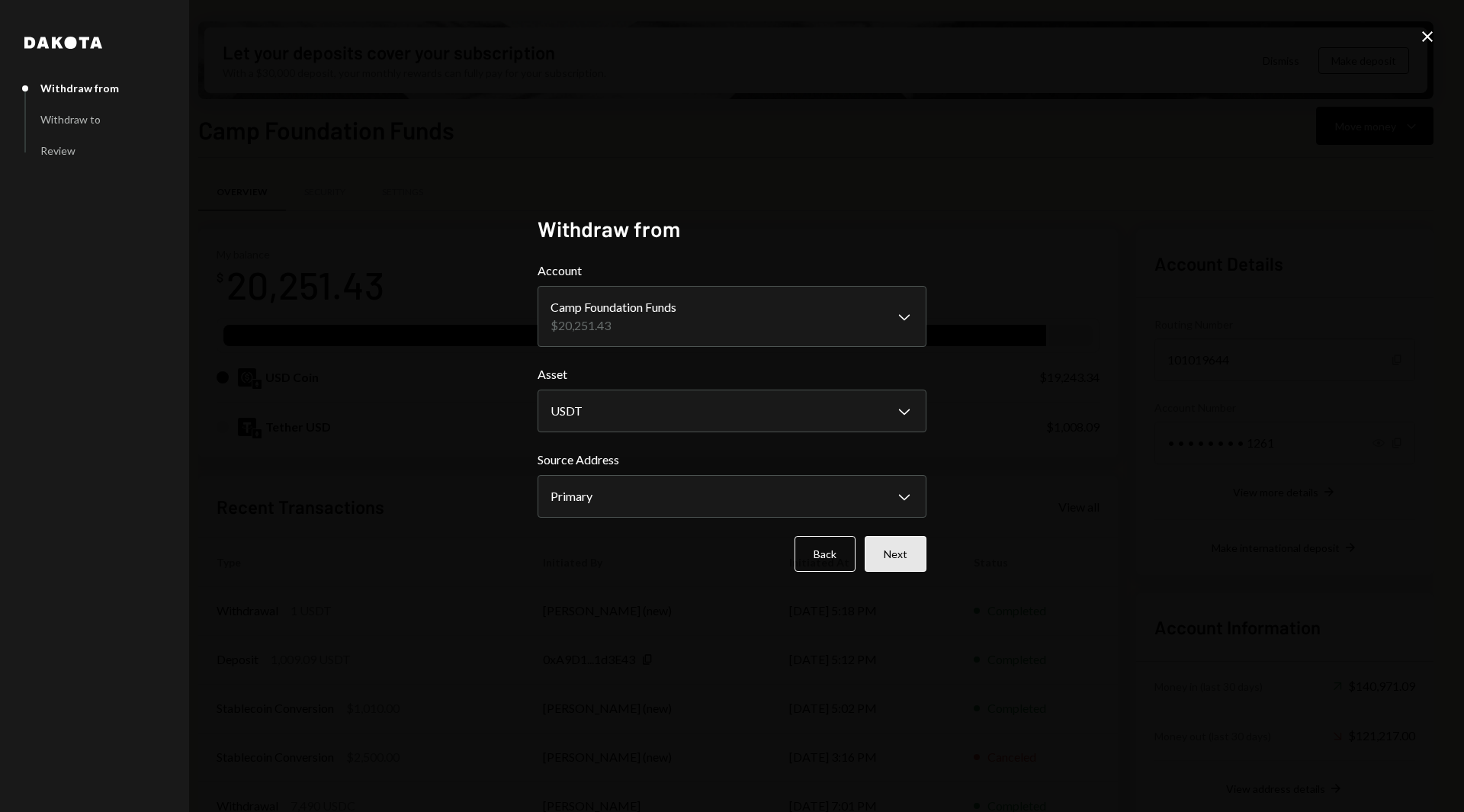
click at [885, 559] on button "Next" at bounding box center [895, 553] width 62 height 36
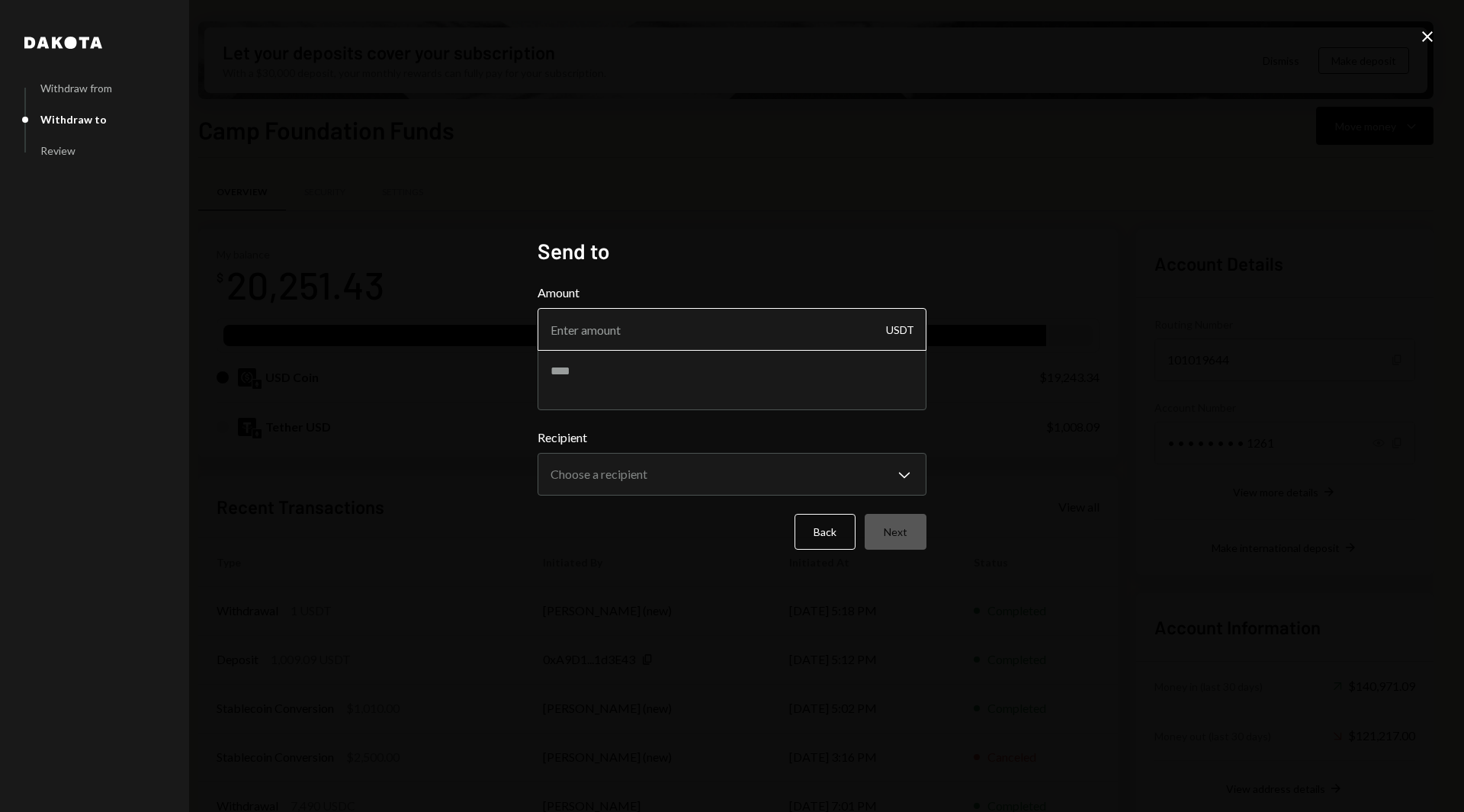
click at [762, 337] on input "Amount" at bounding box center [732, 329] width 389 height 42
click at [1419, 34] on icon "Close" at bounding box center [1428, 37] width 18 height 18
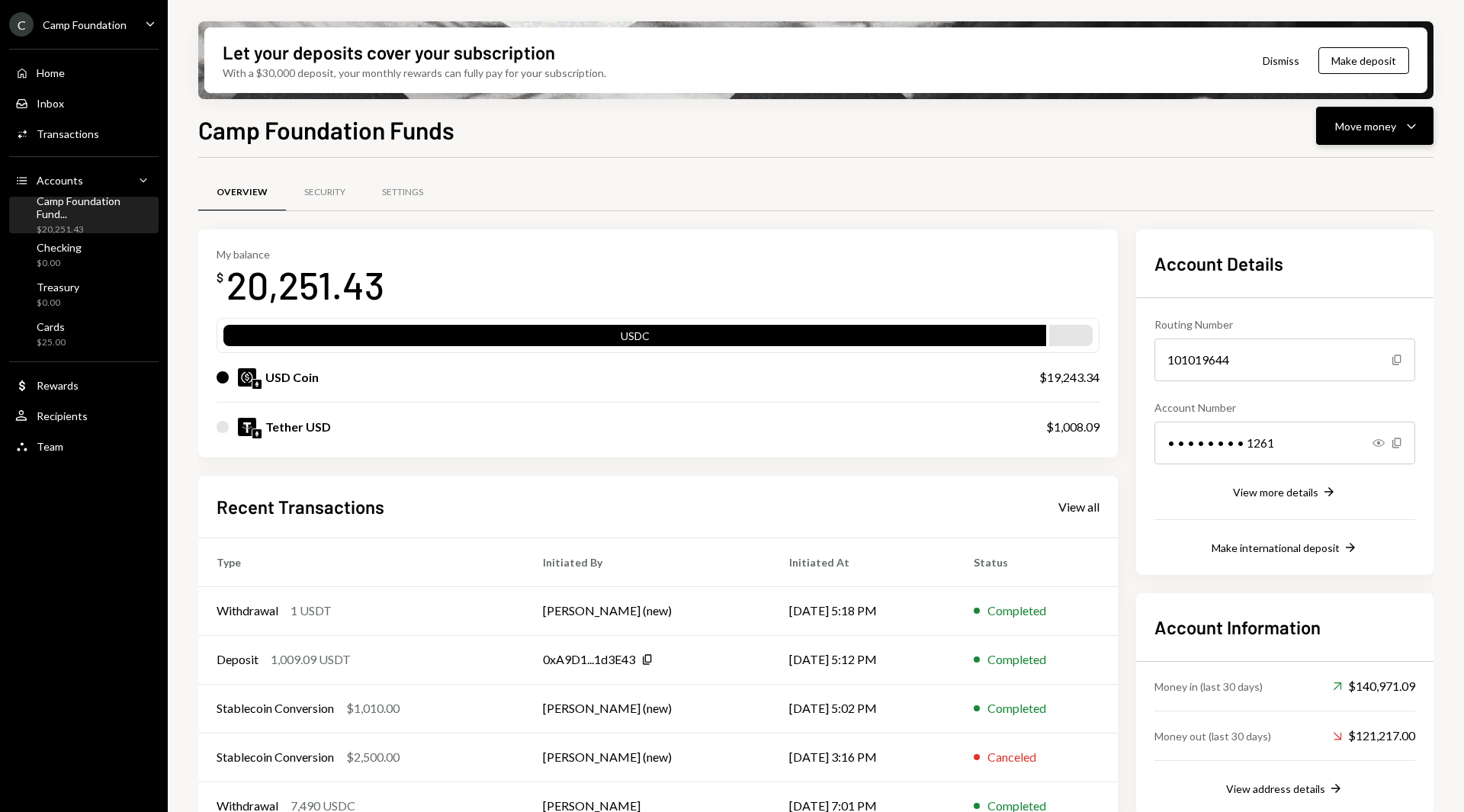
click at [1372, 130] on div "Move money" at bounding box center [1365, 125] width 61 height 16
click at [1316, 174] on div "Send" at bounding box center [1363, 171] width 112 height 16
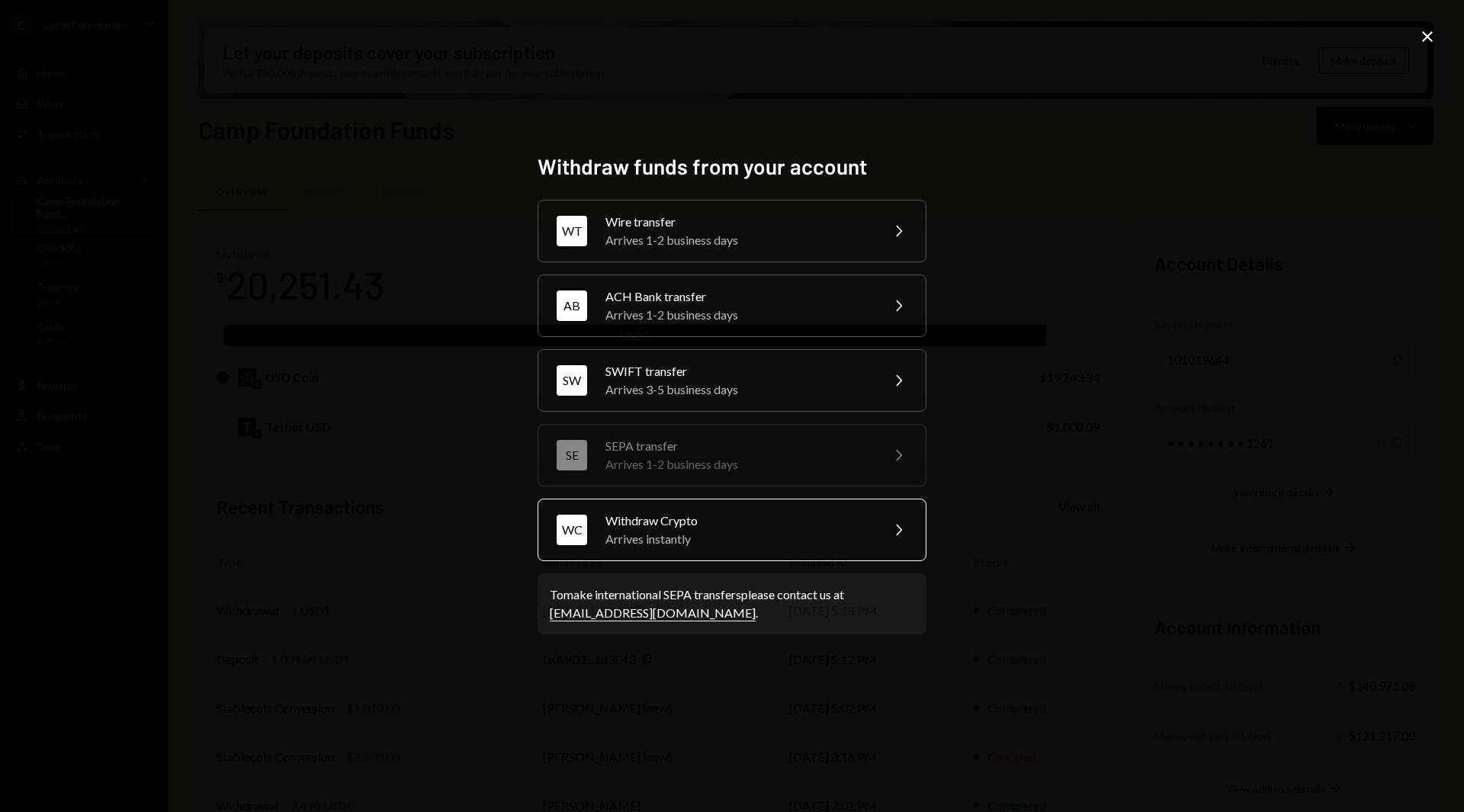
click at [691, 535] on div "Arrives instantly" at bounding box center [738, 539] width 266 height 18
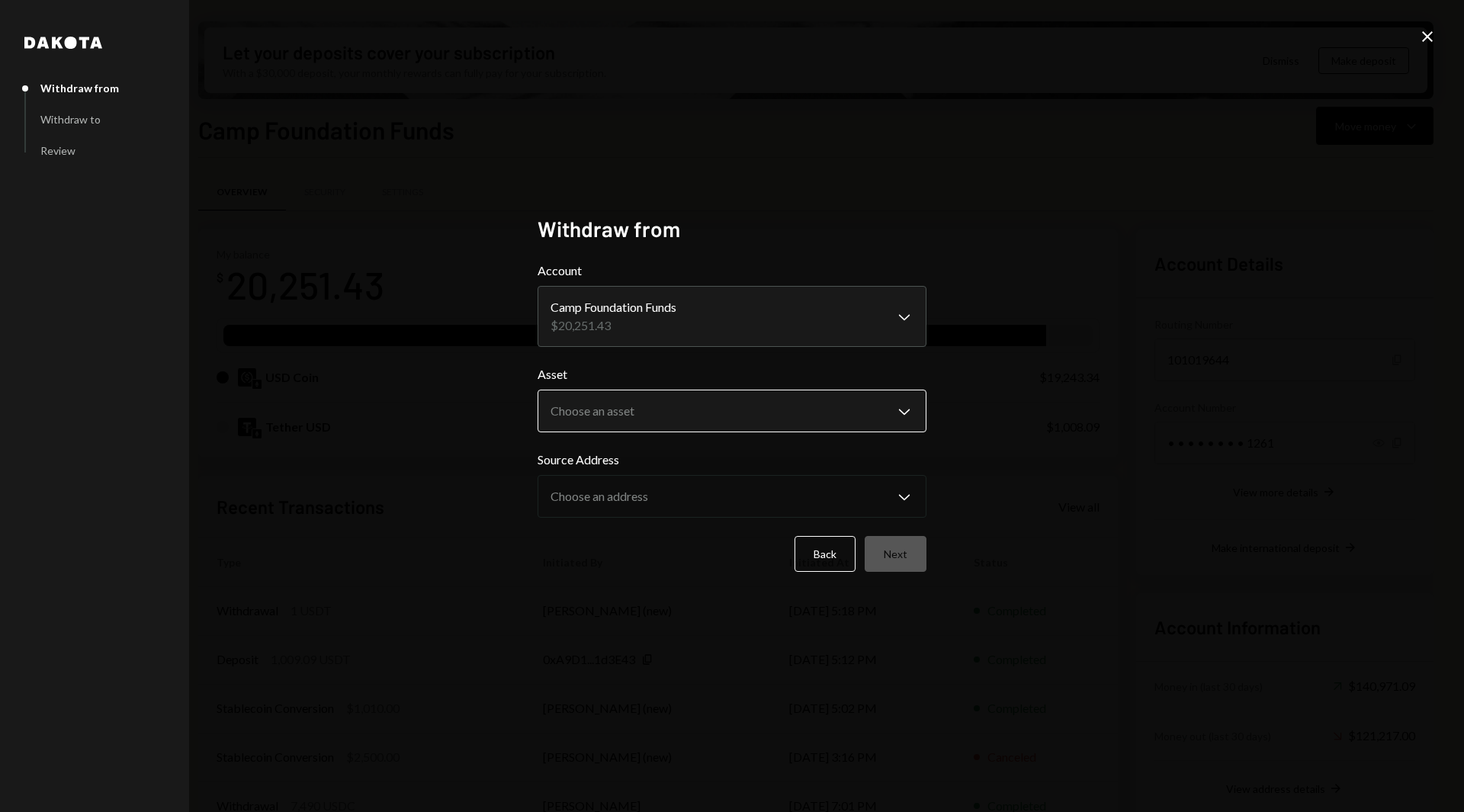
click at [586, 406] on body "C Camp Foundation Caret Down Home Home Inbox Inbox Activities Transactions Acco…" at bounding box center [732, 406] width 1464 height 812
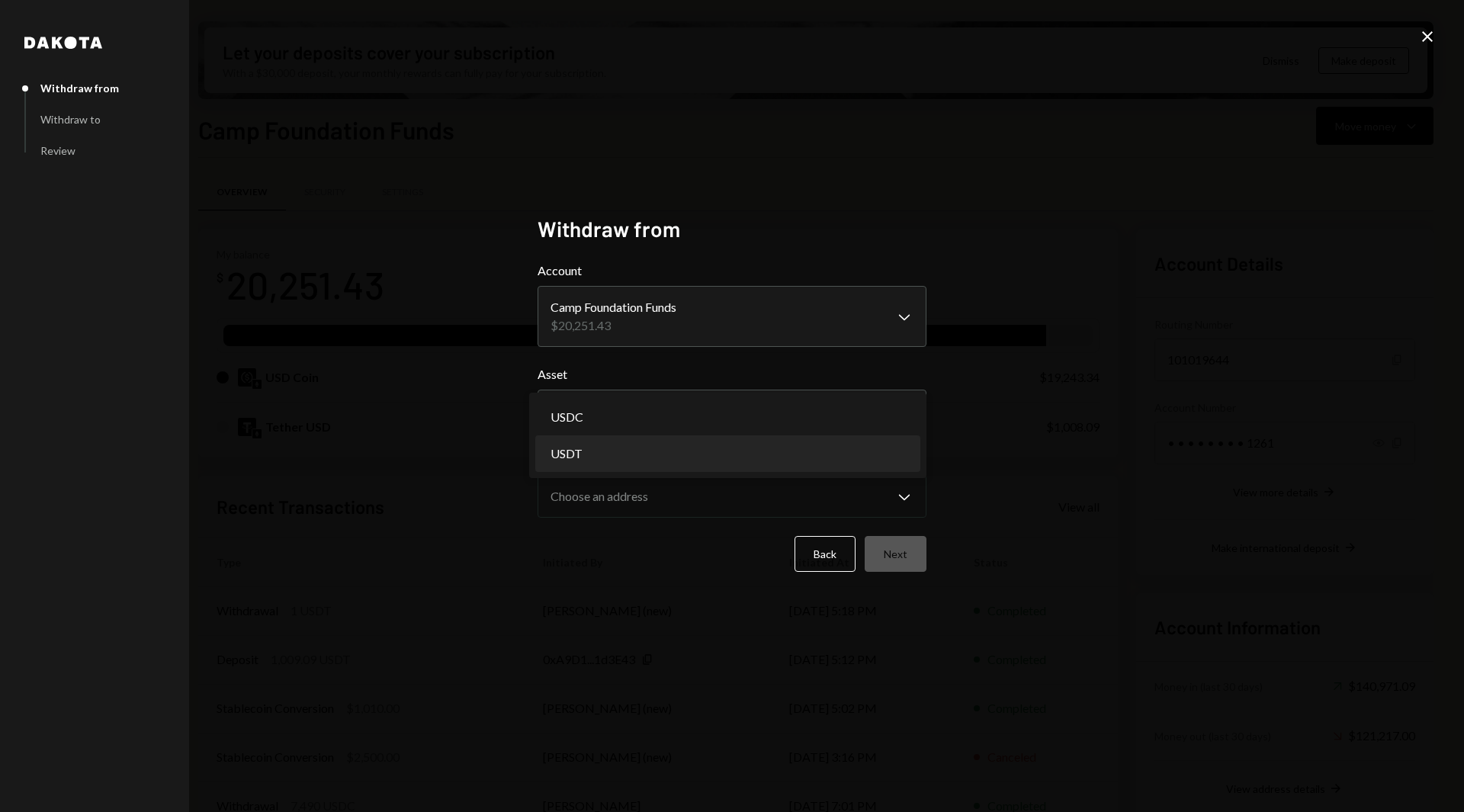
select select "****"
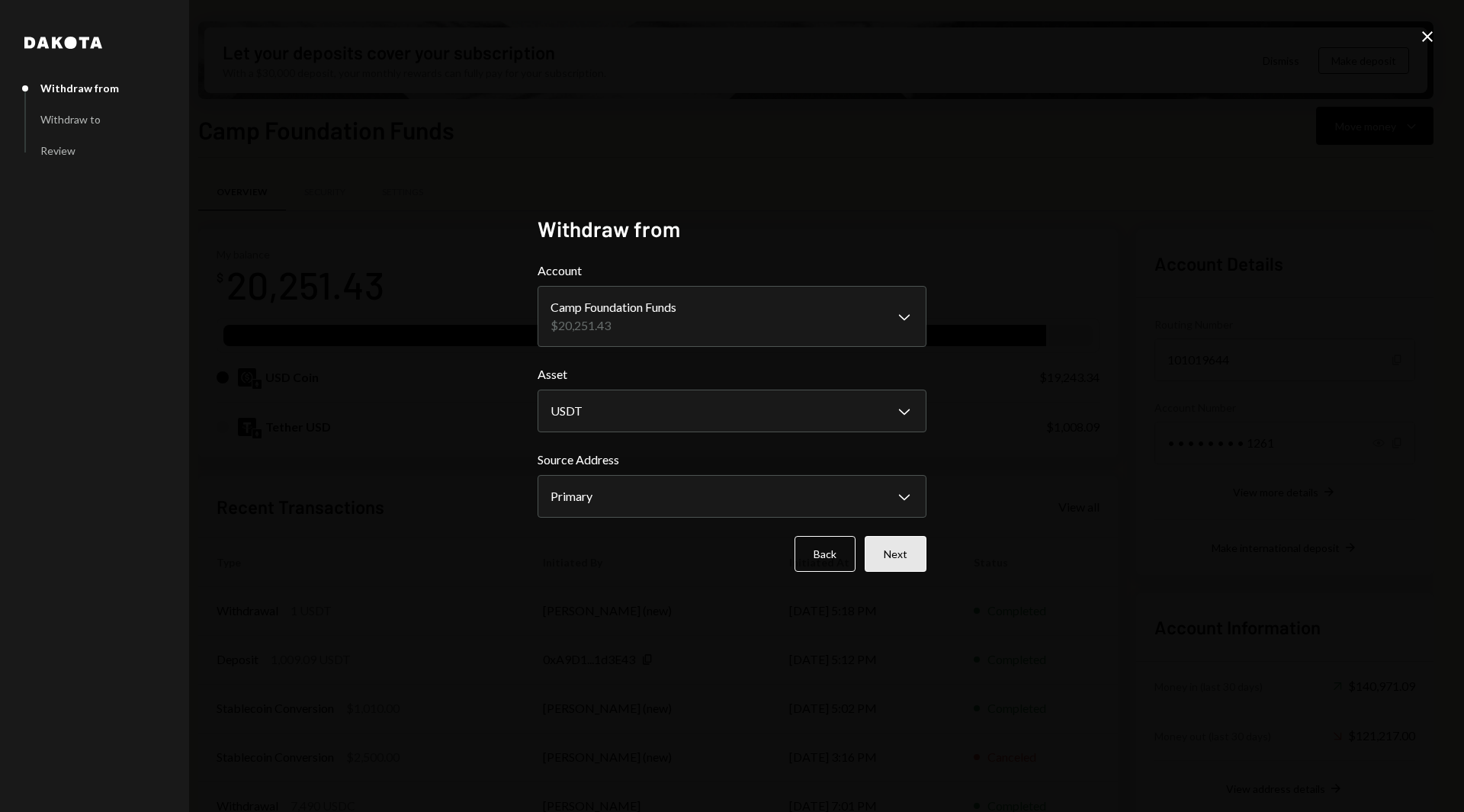
click at [893, 548] on button "Next" at bounding box center [895, 553] width 62 height 36
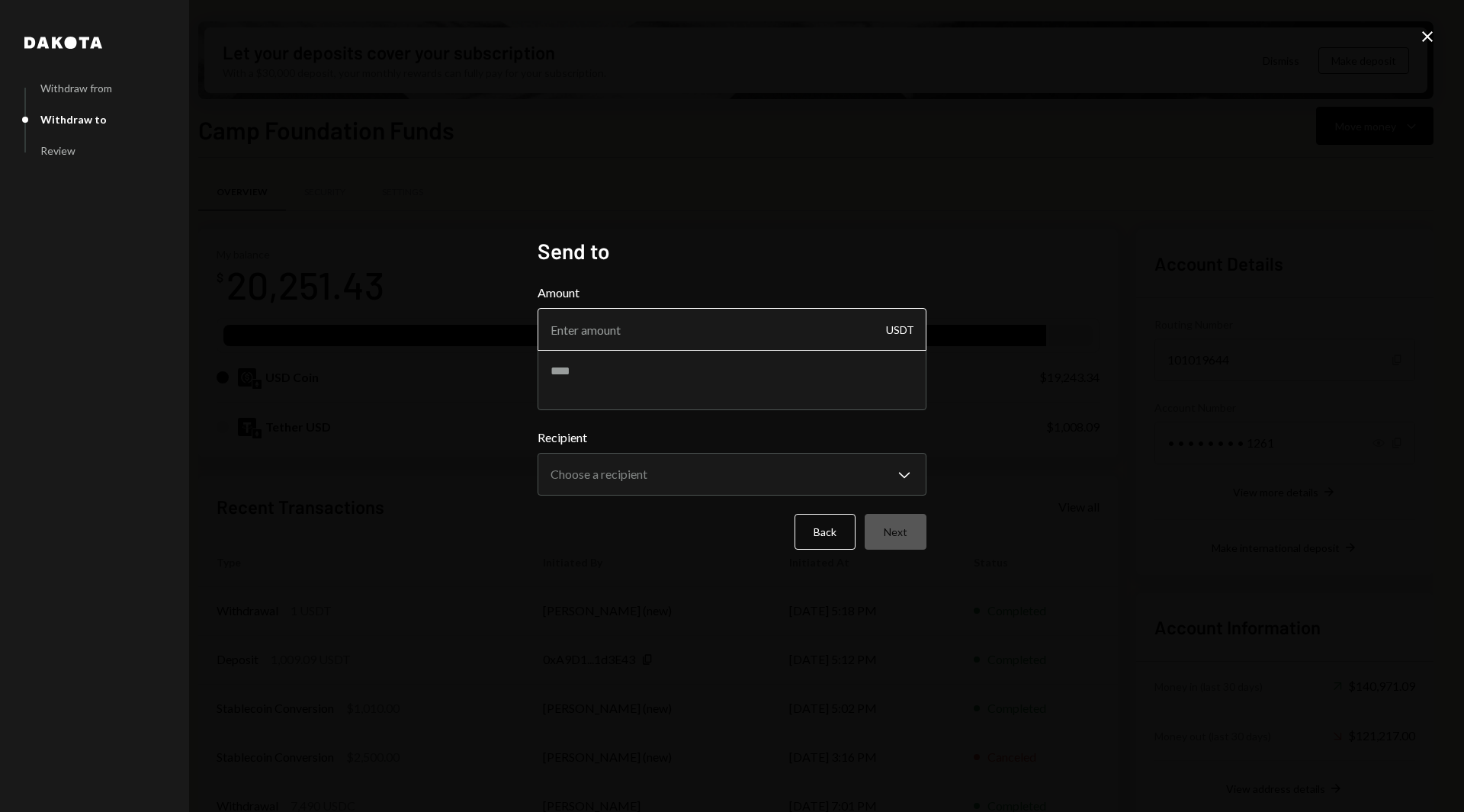
click at [639, 328] on input "Amount" at bounding box center [732, 329] width 389 height 42
type input "1008"
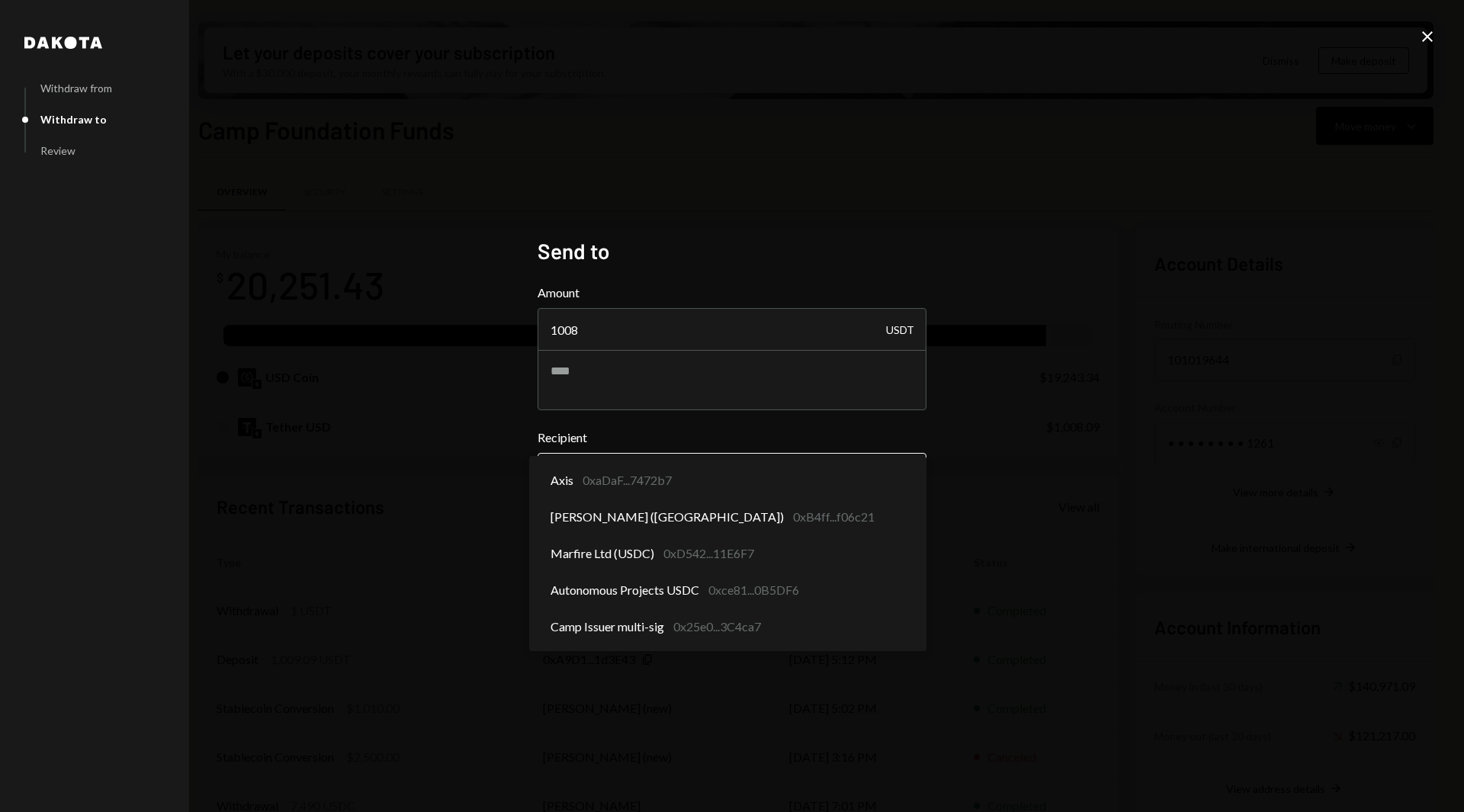
click at [589, 479] on body "C Camp Foundation Caret Down Home Home Inbox Inbox Activities Transactions Acco…" at bounding box center [732, 406] width 1464 height 812
select select "**********"
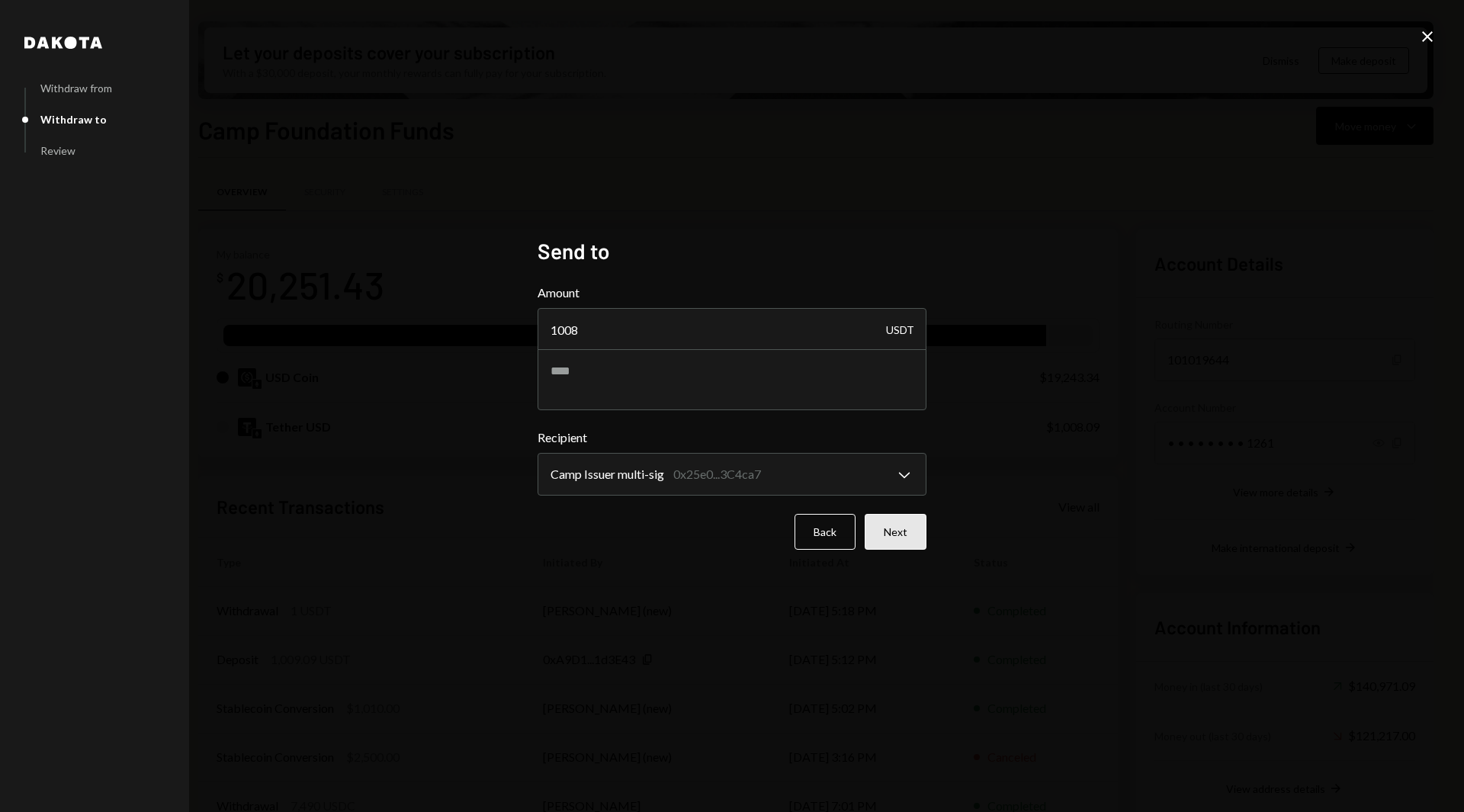
click at [869, 542] on button "Next" at bounding box center [895, 532] width 62 height 36
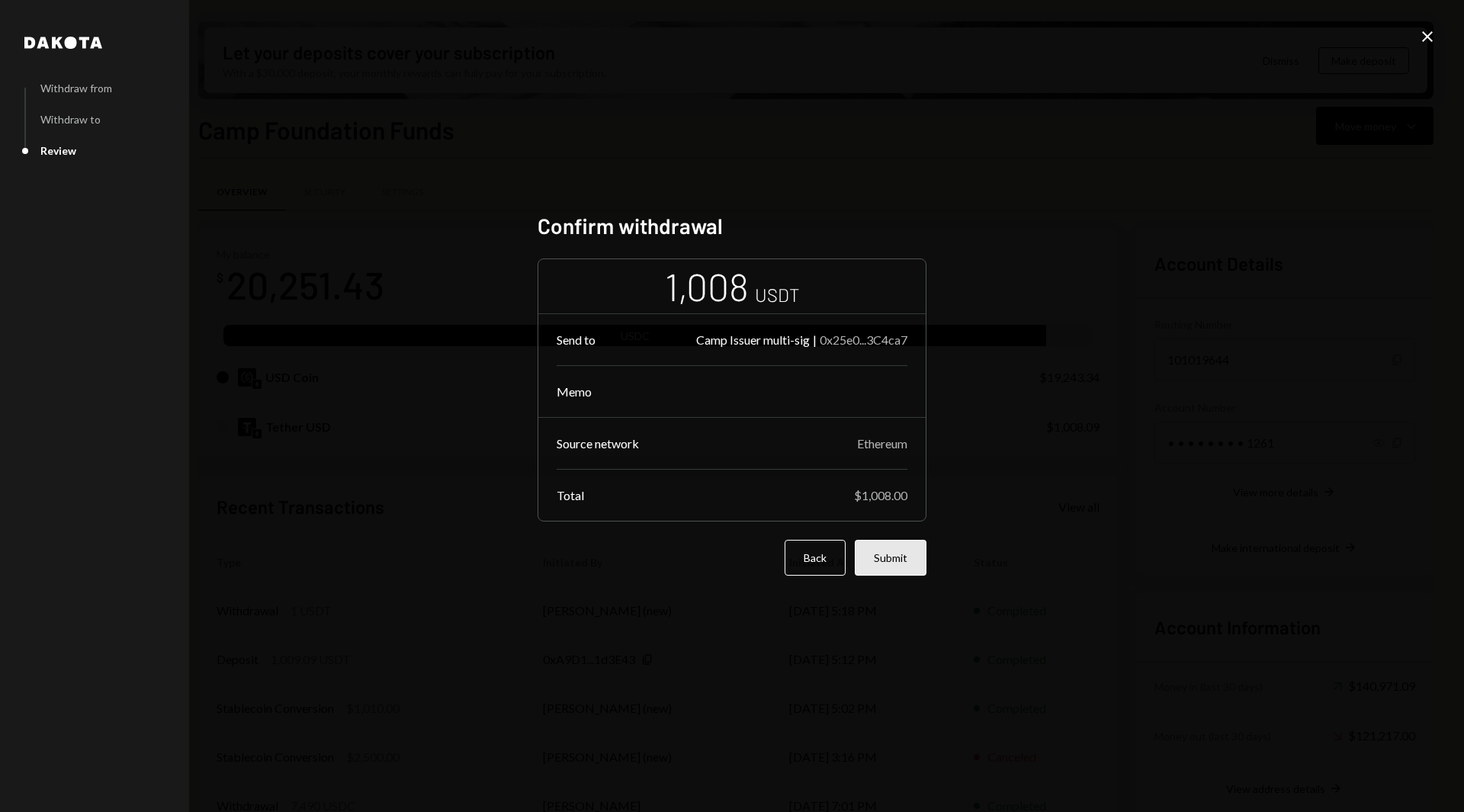
click at [907, 548] on button "Submit" at bounding box center [891, 558] width 72 height 36
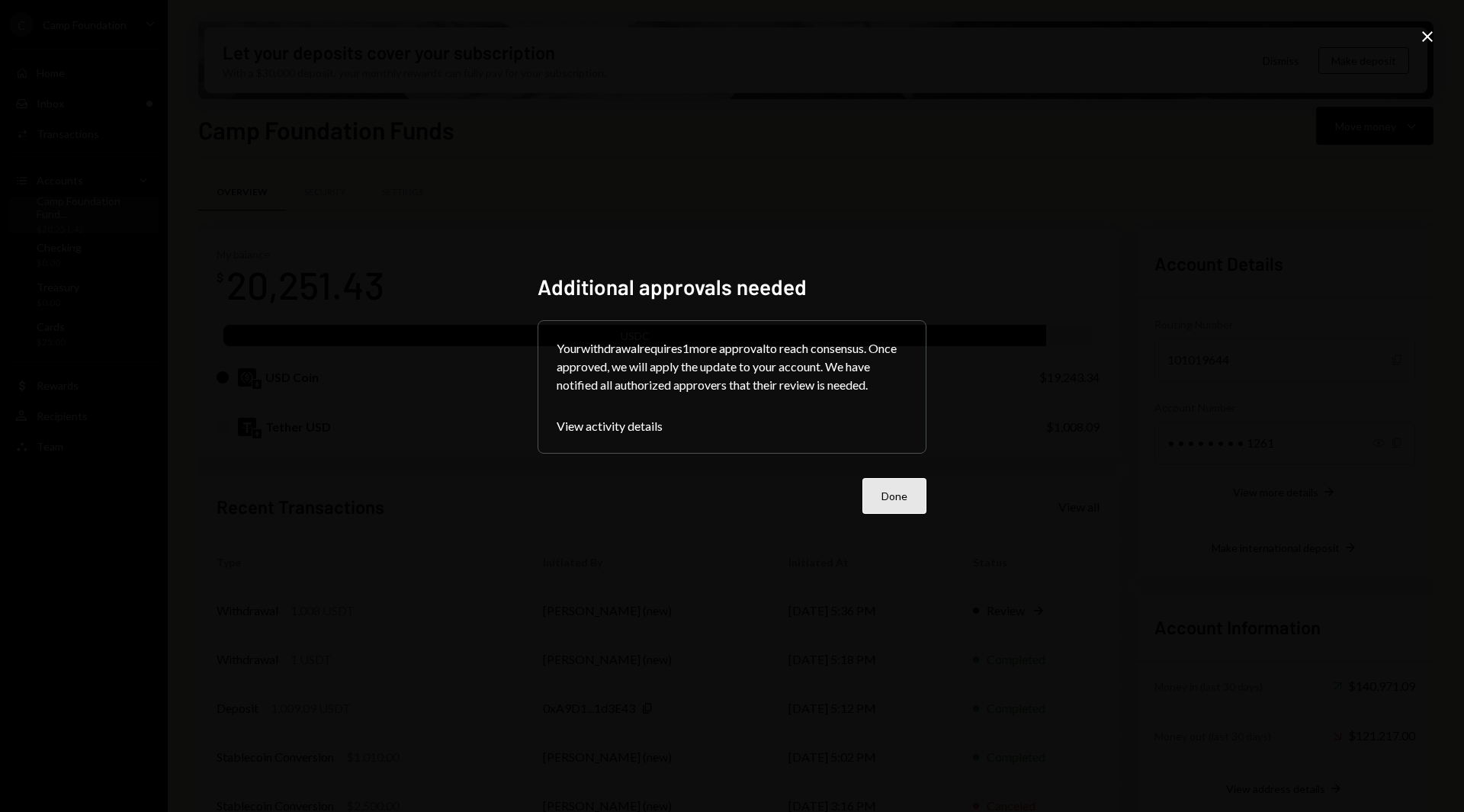
click at [882, 501] on button "Done" at bounding box center [894, 496] width 64 height 36
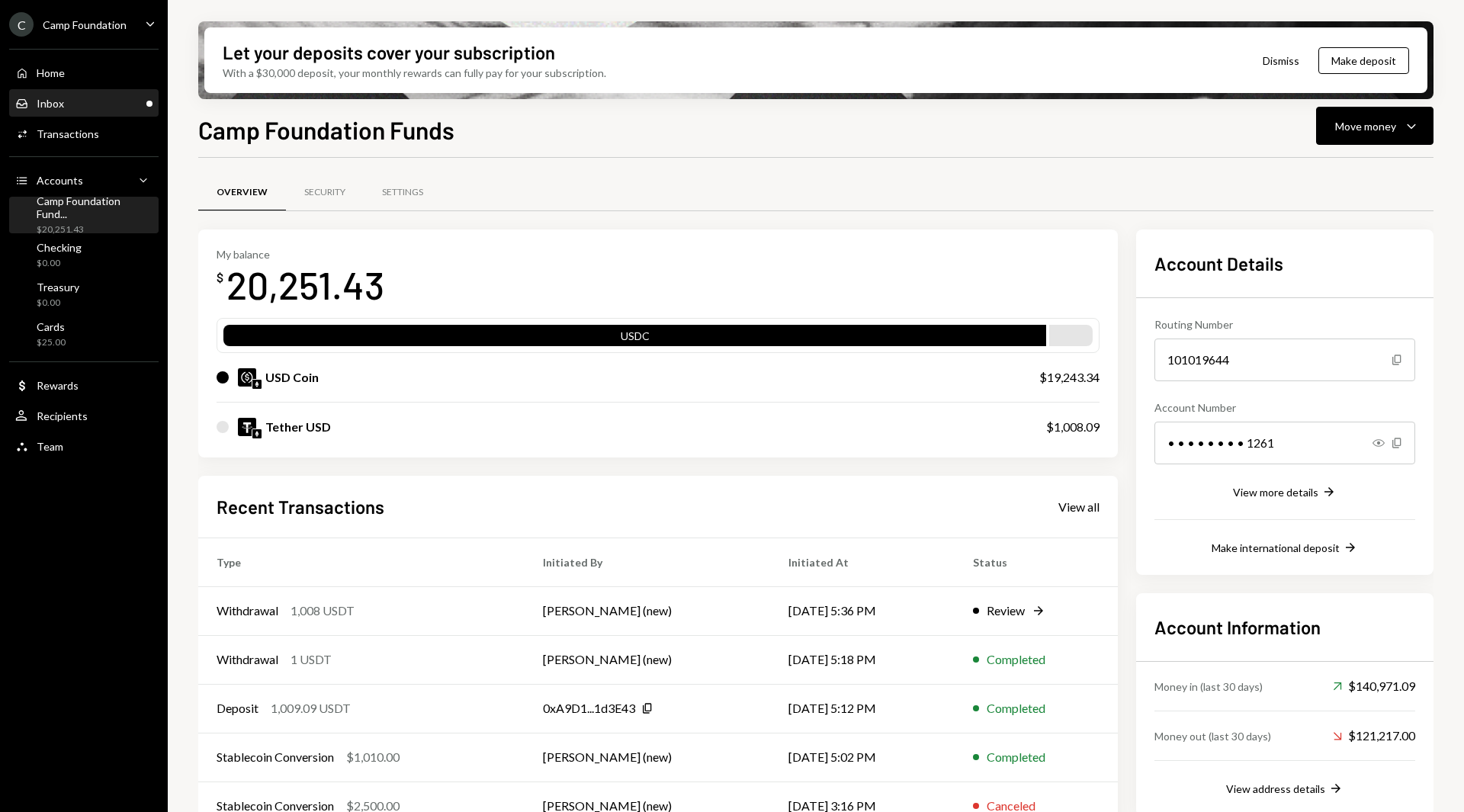
click at [56, 104] on div "Inbox" at bounding box center [51, 103] width 28 height 13
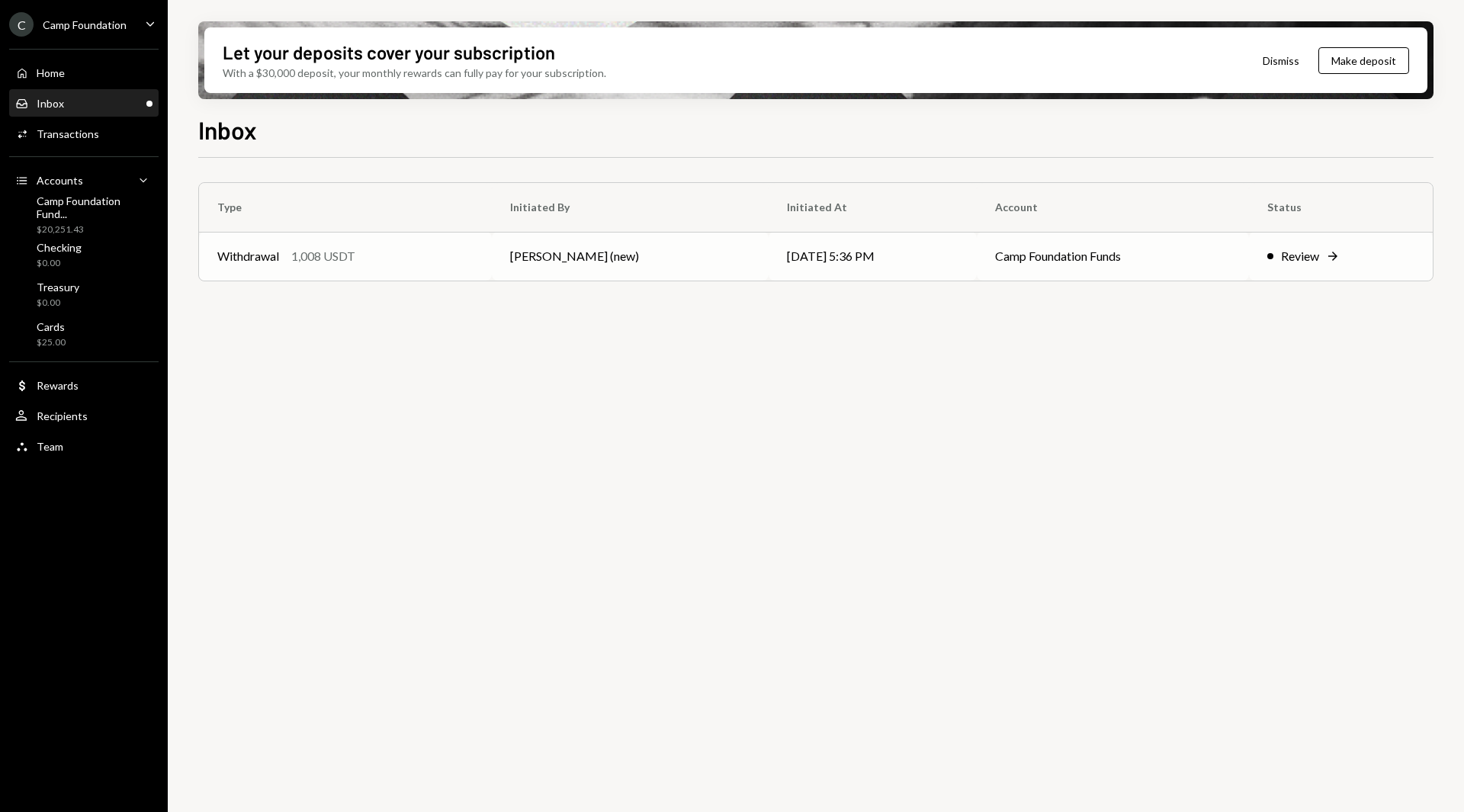
click at [664, 267] on td "[PERSON_NAME] (new)" at bounding box center [631, 255] width 277 height 49
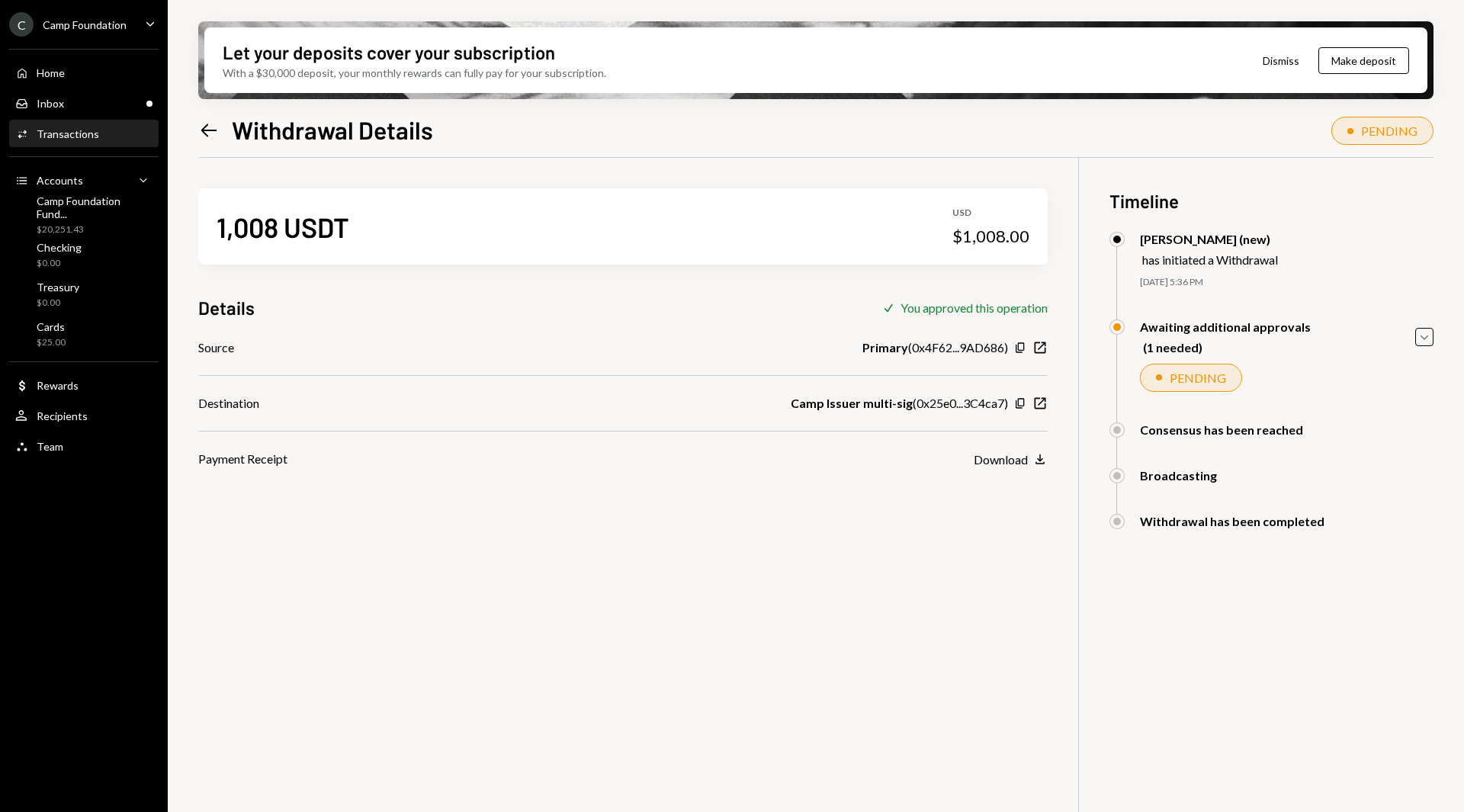
click at [209, 133] on icon "Left Arrow" at bounding box center [208, 130] width 21 height 21
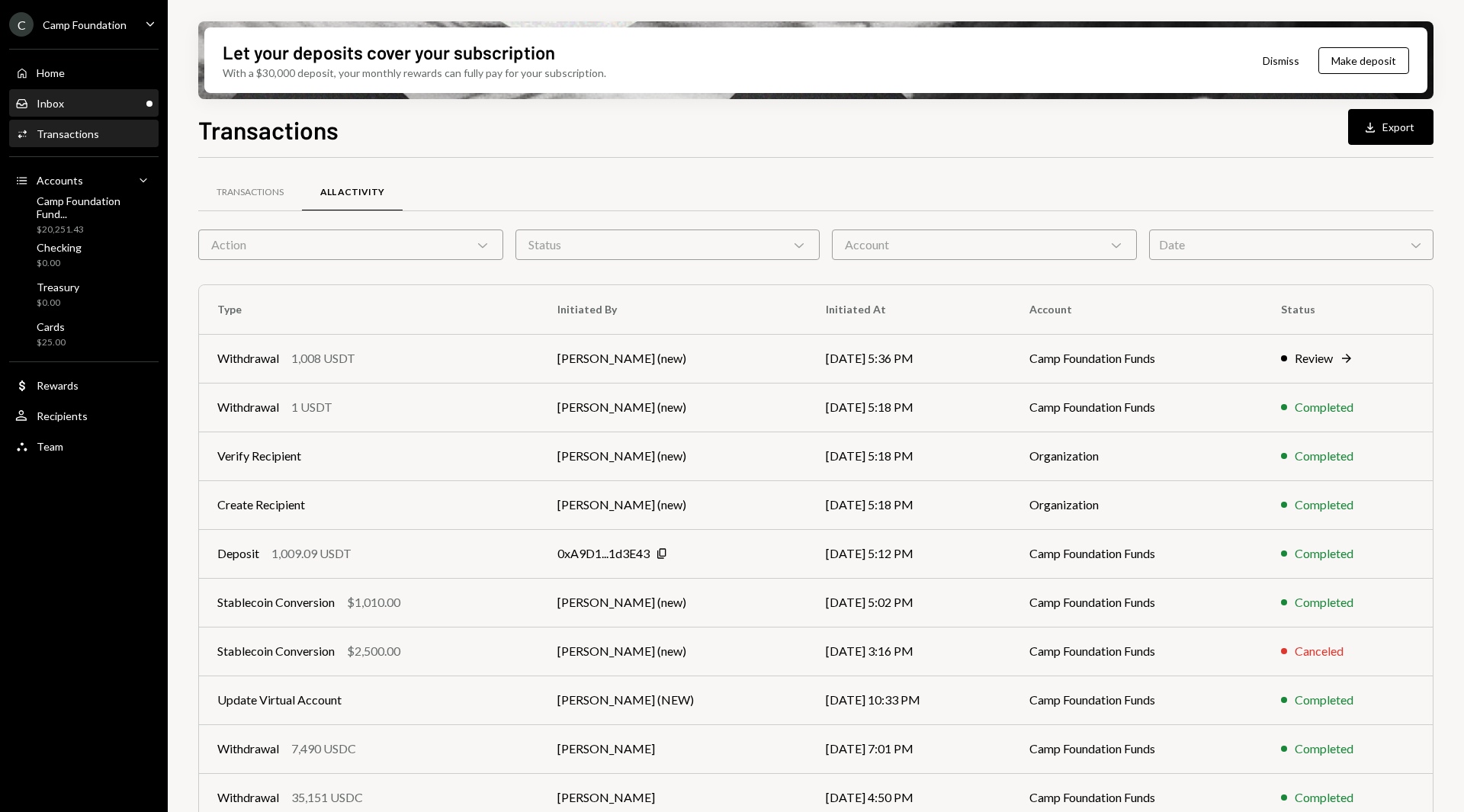
click at [95, 111] on div "Inbox Inbox" at bounding box center [84, 103] width 137 height 26
